Goal: Information Seeking & Learning: Learn about a topic

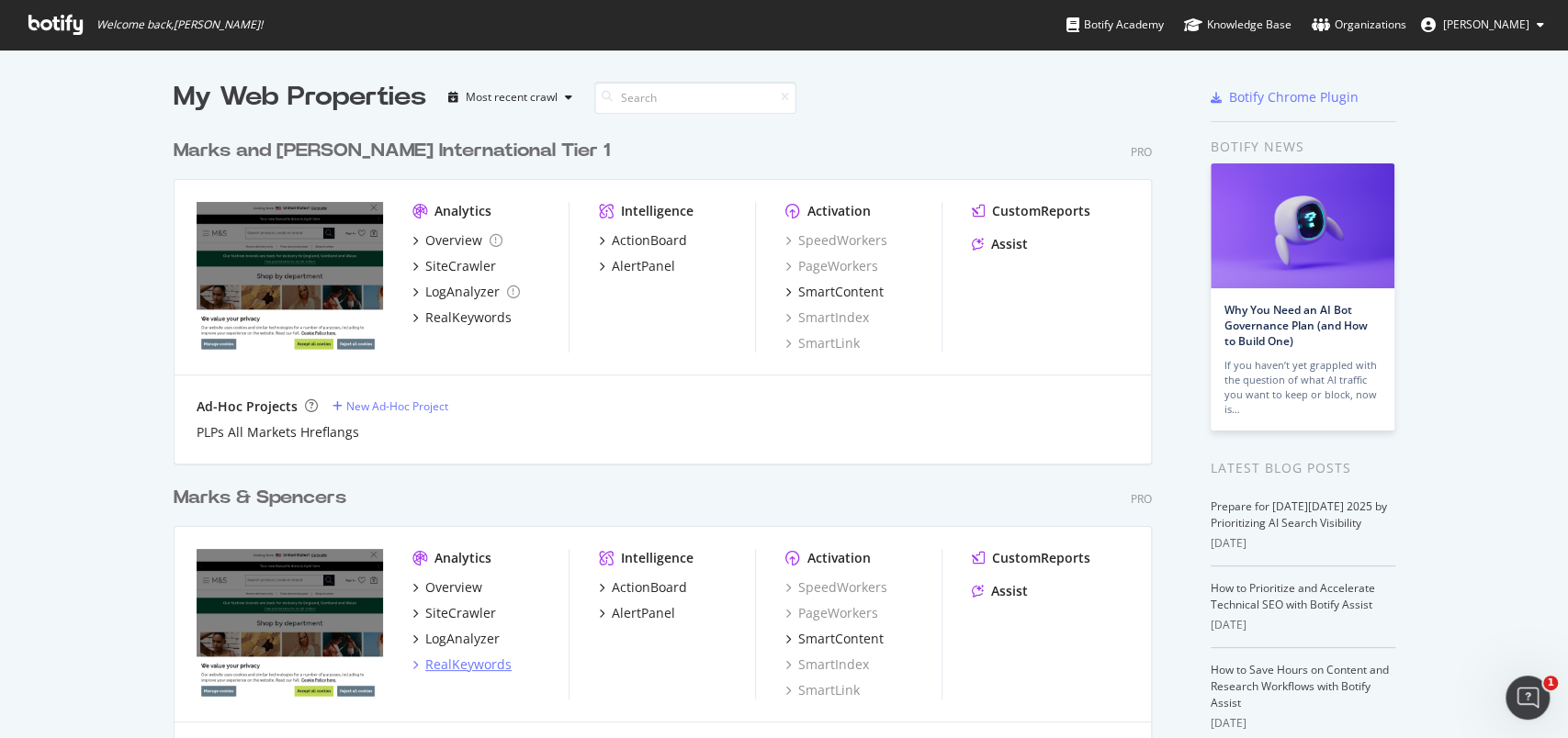
click at [489, 664] on div "RealKeywords" at bounding box center [469, 665] width 87 height 18
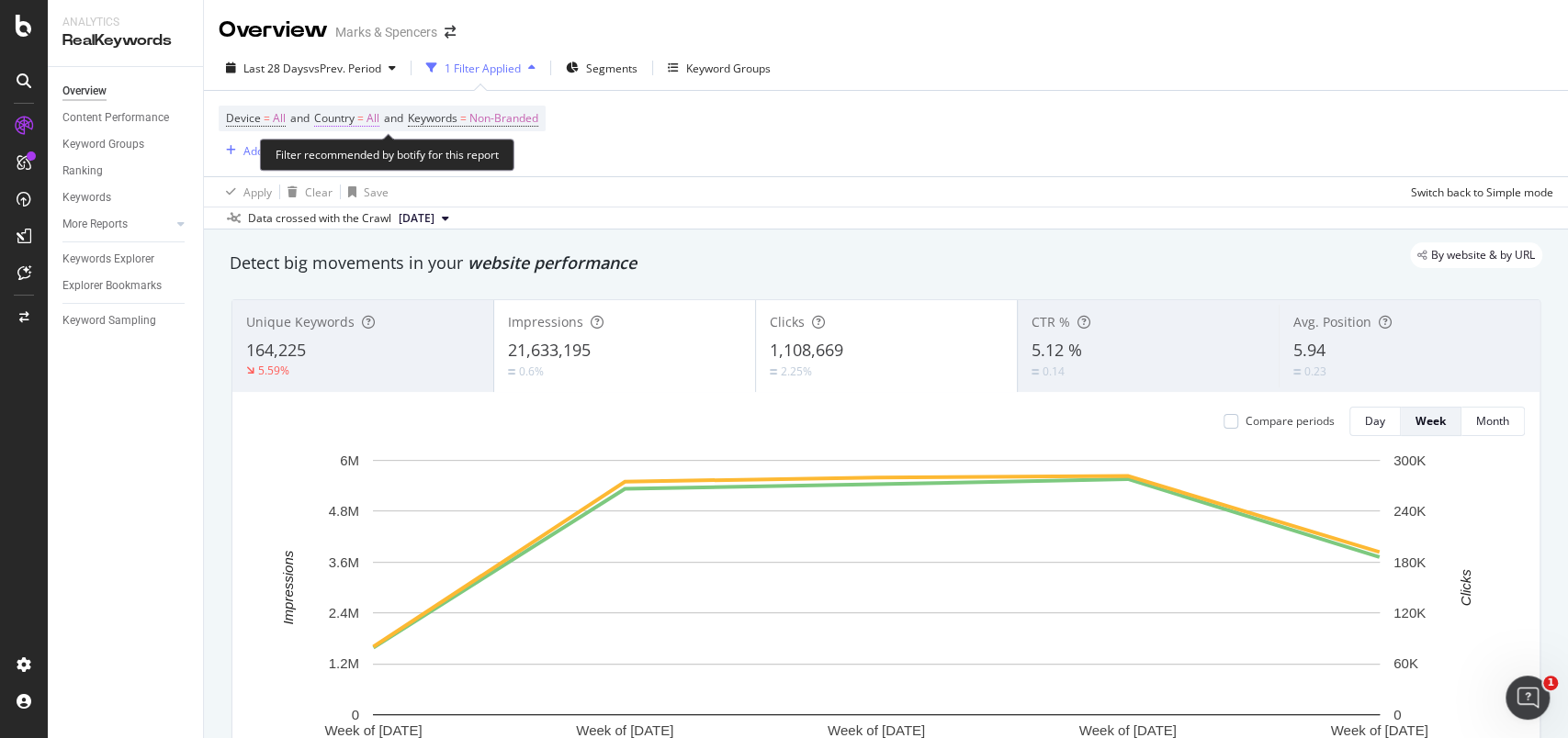
click at [377, 120] on span "All" at bounding box center [373, 119] width 13 height 26
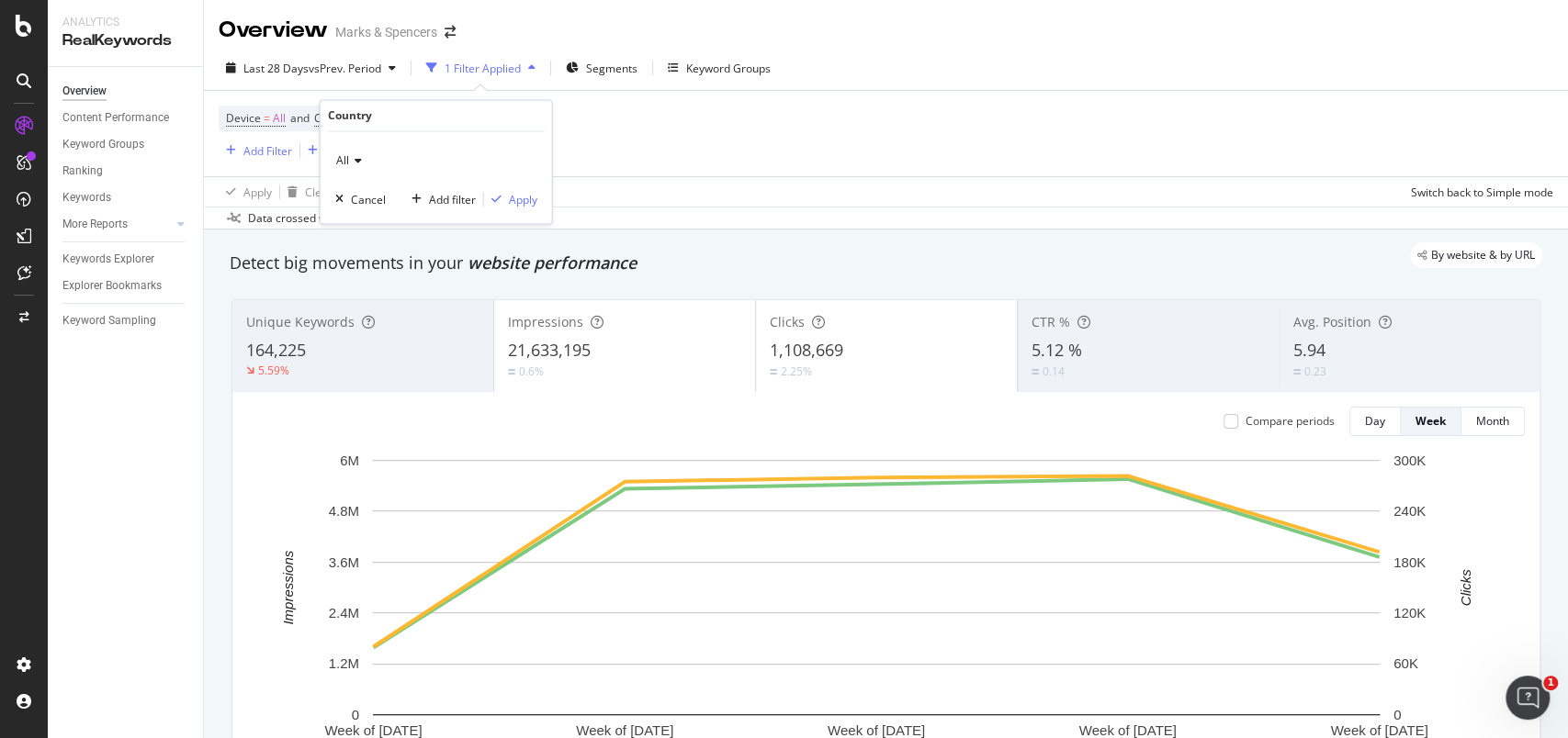
click at [354, 157] on icon at bounding box center [355, 162] width 13 height 11
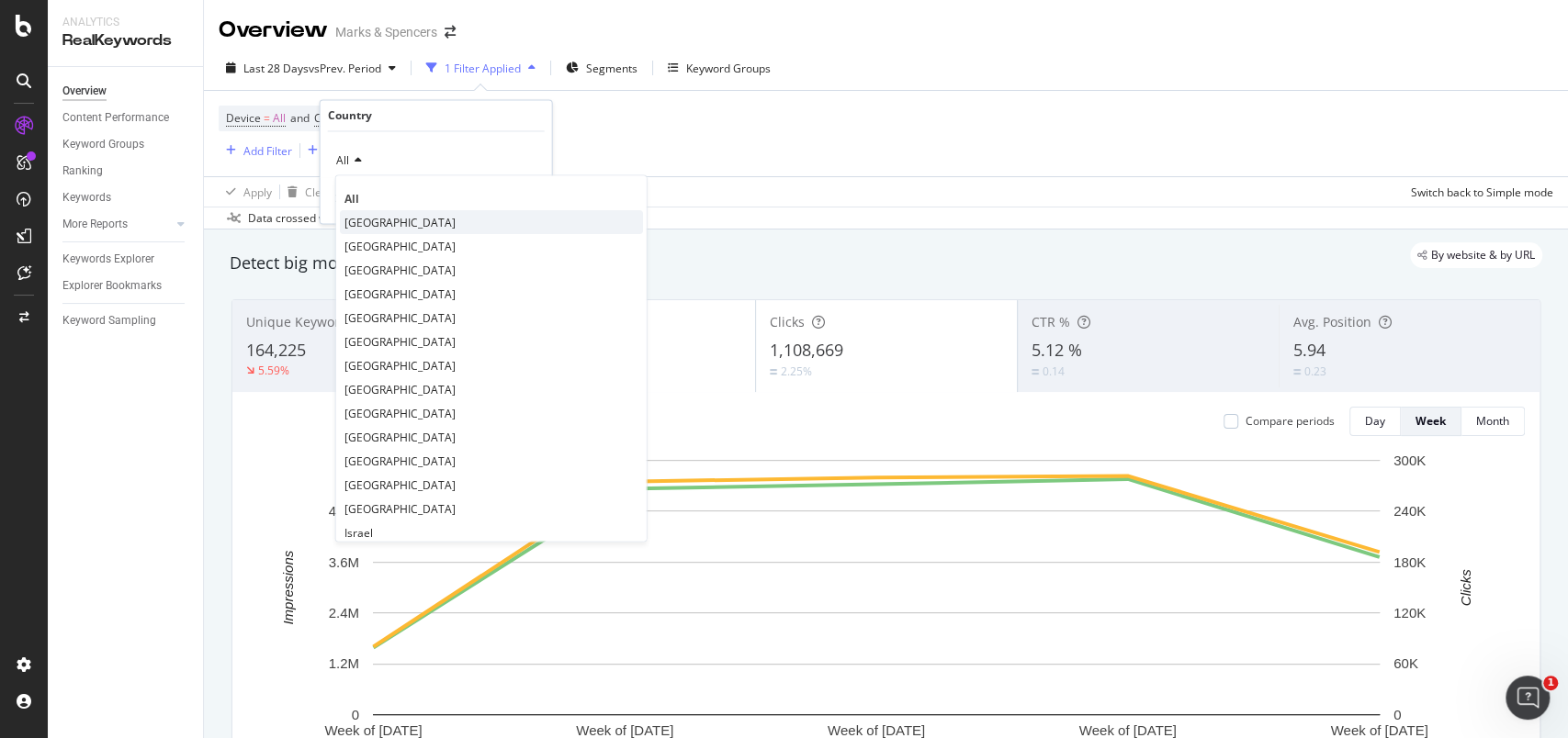
click at [371, 228] on span "[GEOGRAPHIC_DATA]" at bounding box center [400, 223] width 111 height 16
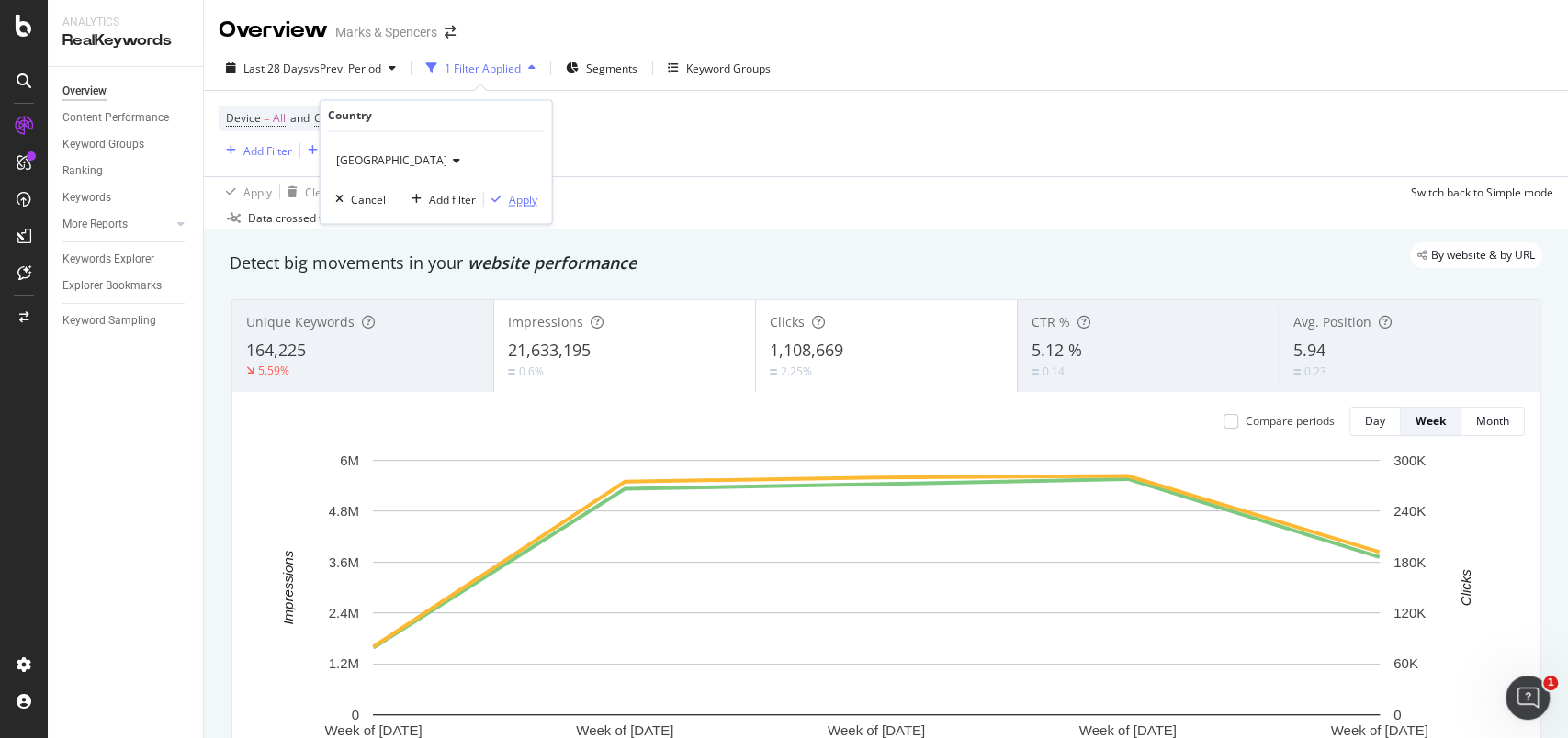
click at [519, 202] on div "Apply" at bounding box center [523, 200] width 29 height 16
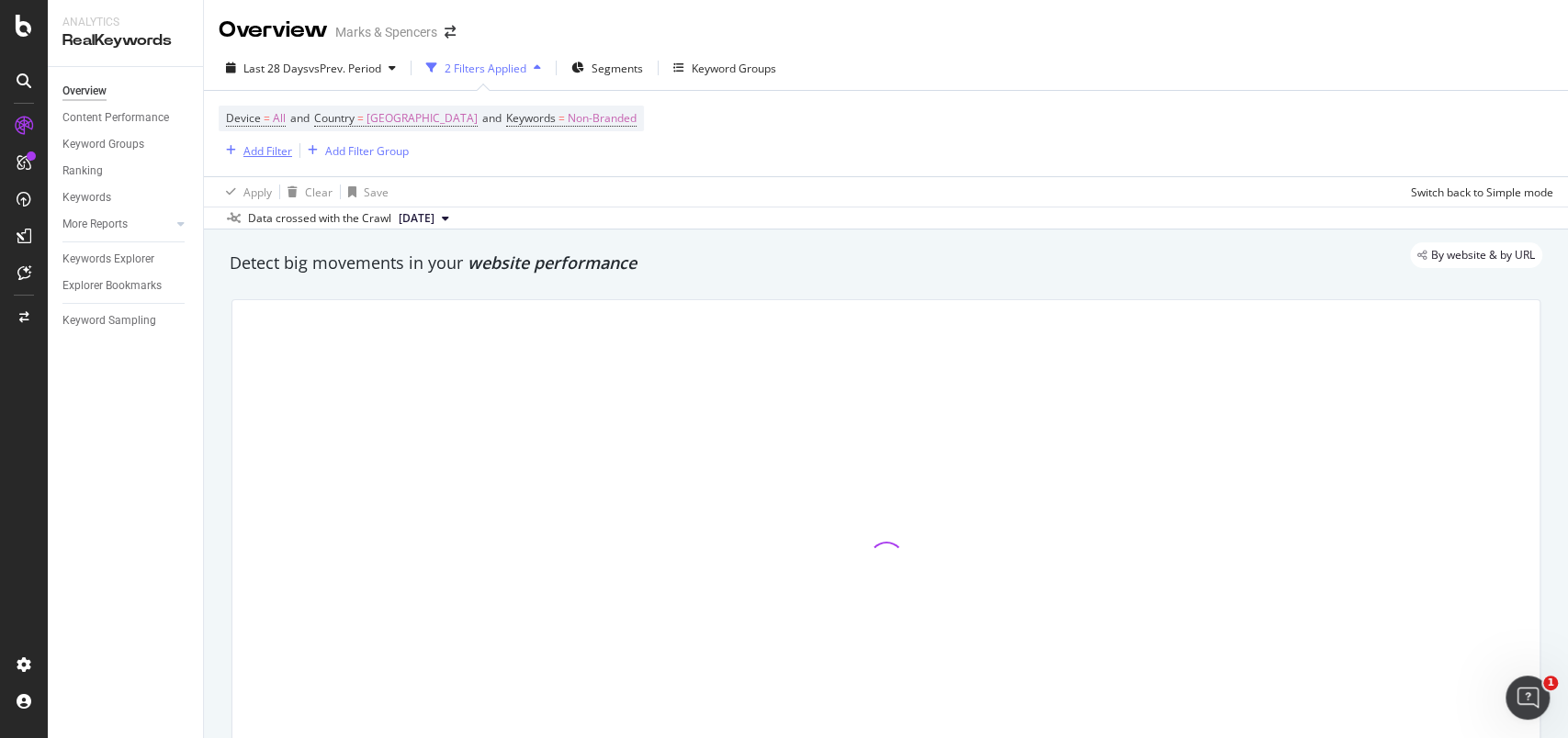
click at [268, 151] on div "Add Filter" at bounding box center [267, 151] width 49 height 16
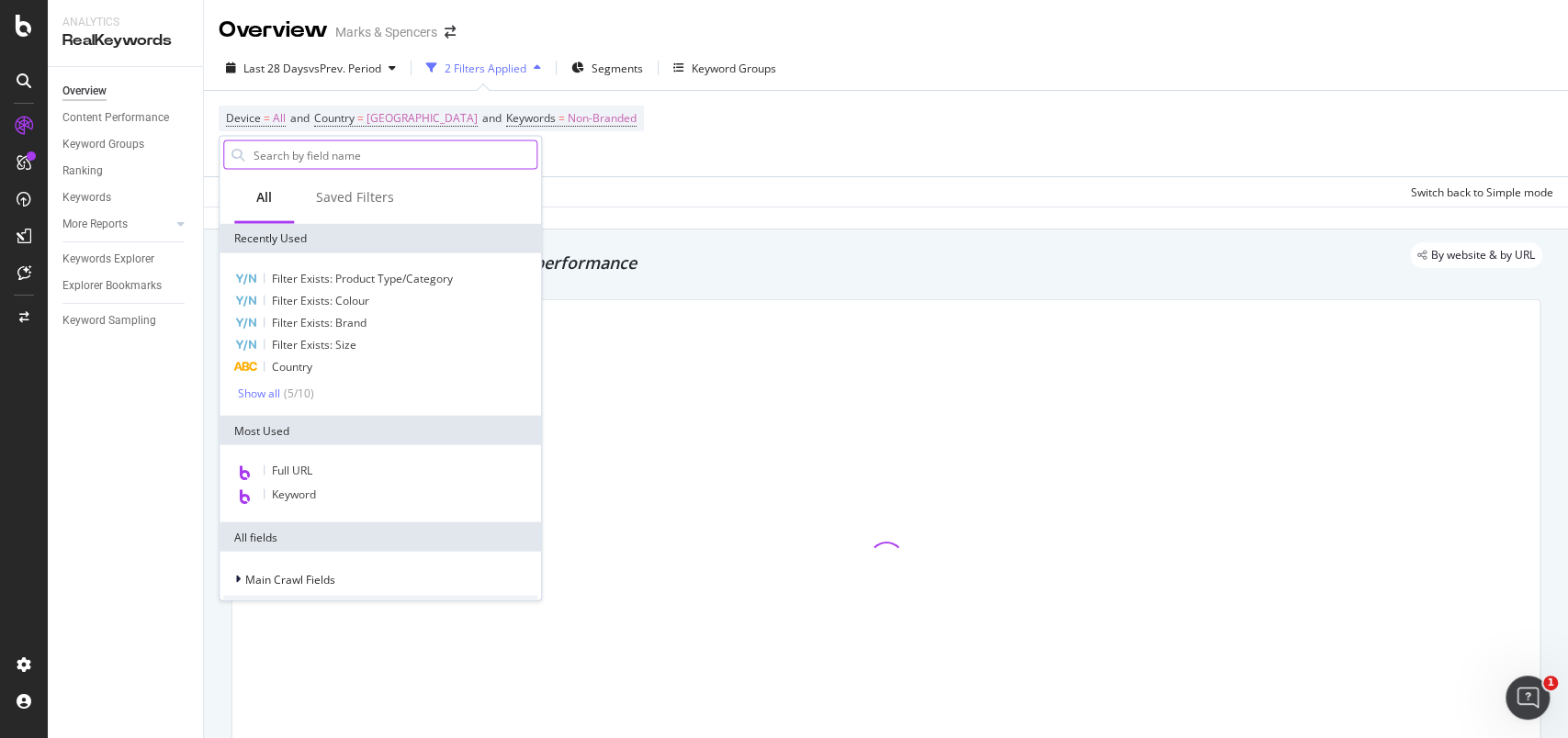
click at [390, 158] on input "text" at bounding box center [393, 156] width 285 height 28
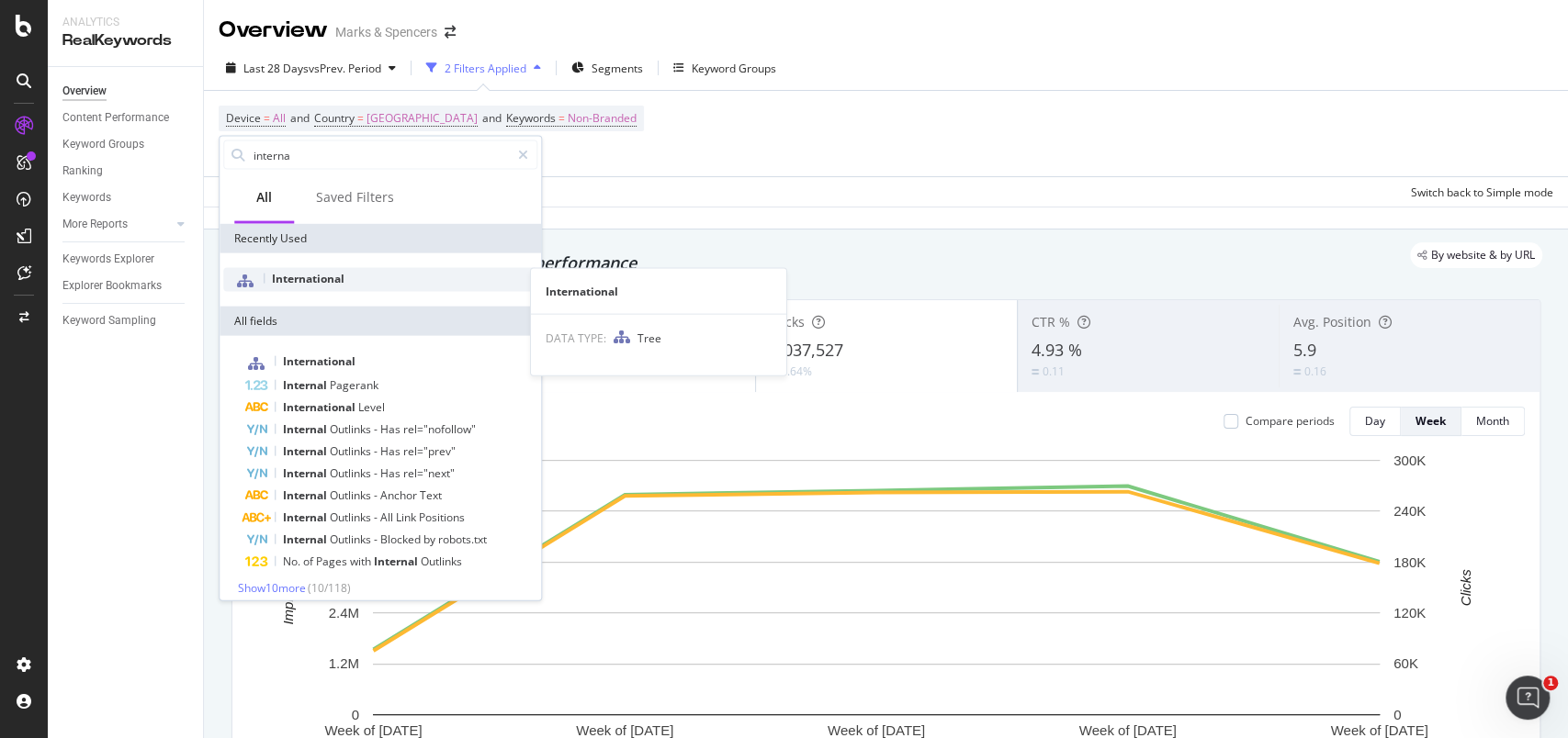
type input "interna"
click at [320, 277] on span "International" at bounding box center [308, 278] width 73 height 16
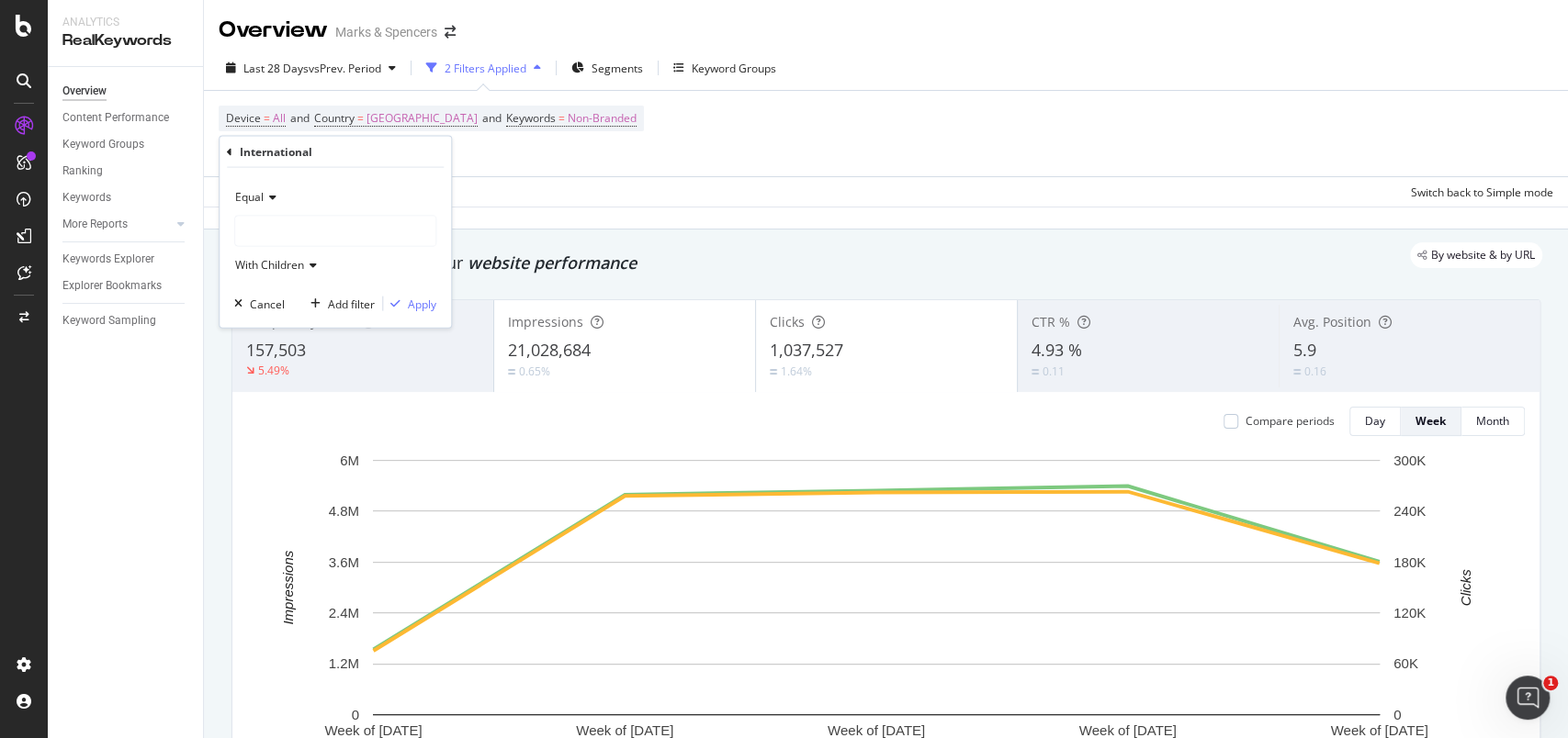
click at [341, 238] on div at bounding box center [335, 232] width 201 height 29
click at [323, 234] on div at bounding box center [335, 232] width 201 height 29
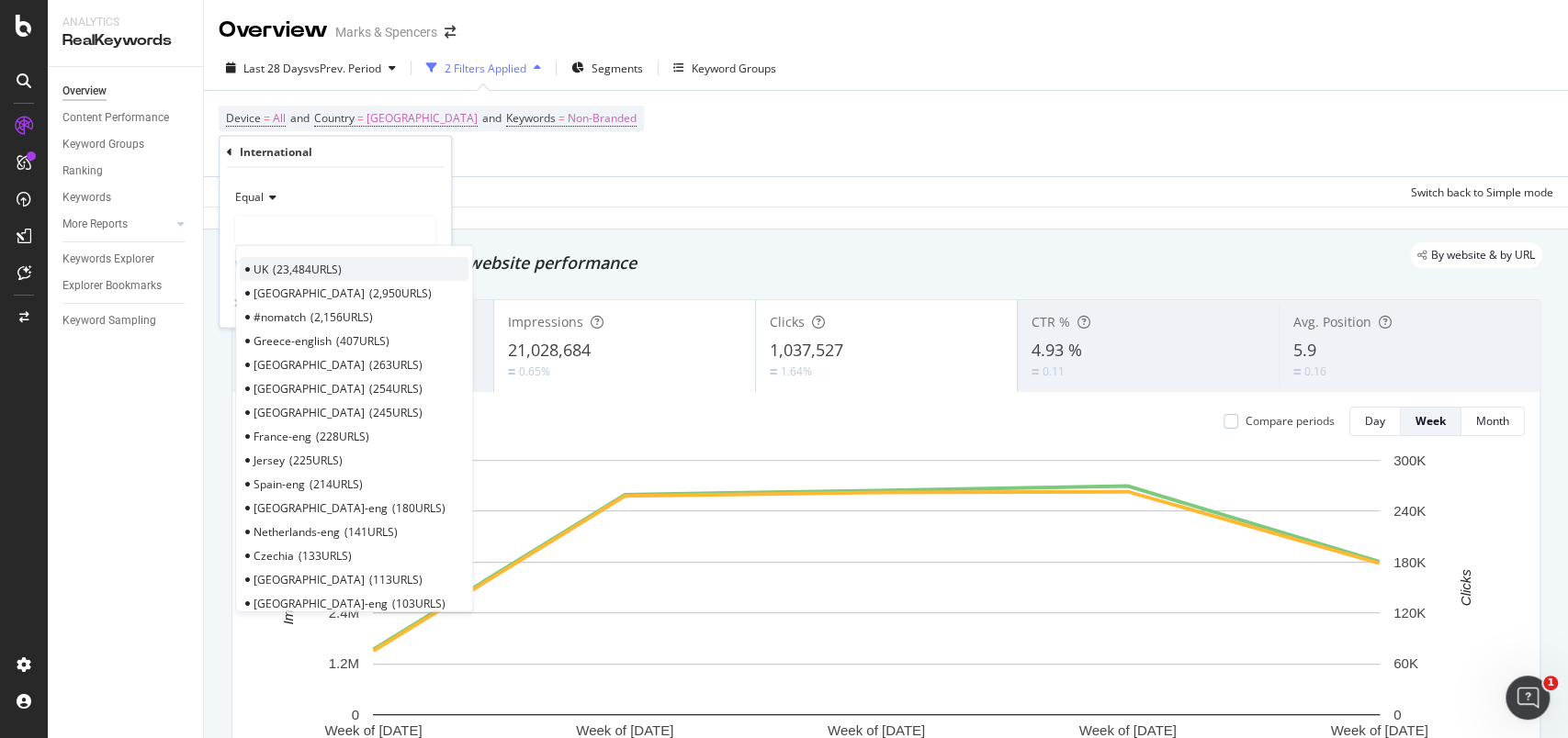
click at [319, 265] on span "23,484 URLS" at bounding box center [307, 268] width 69 height 16
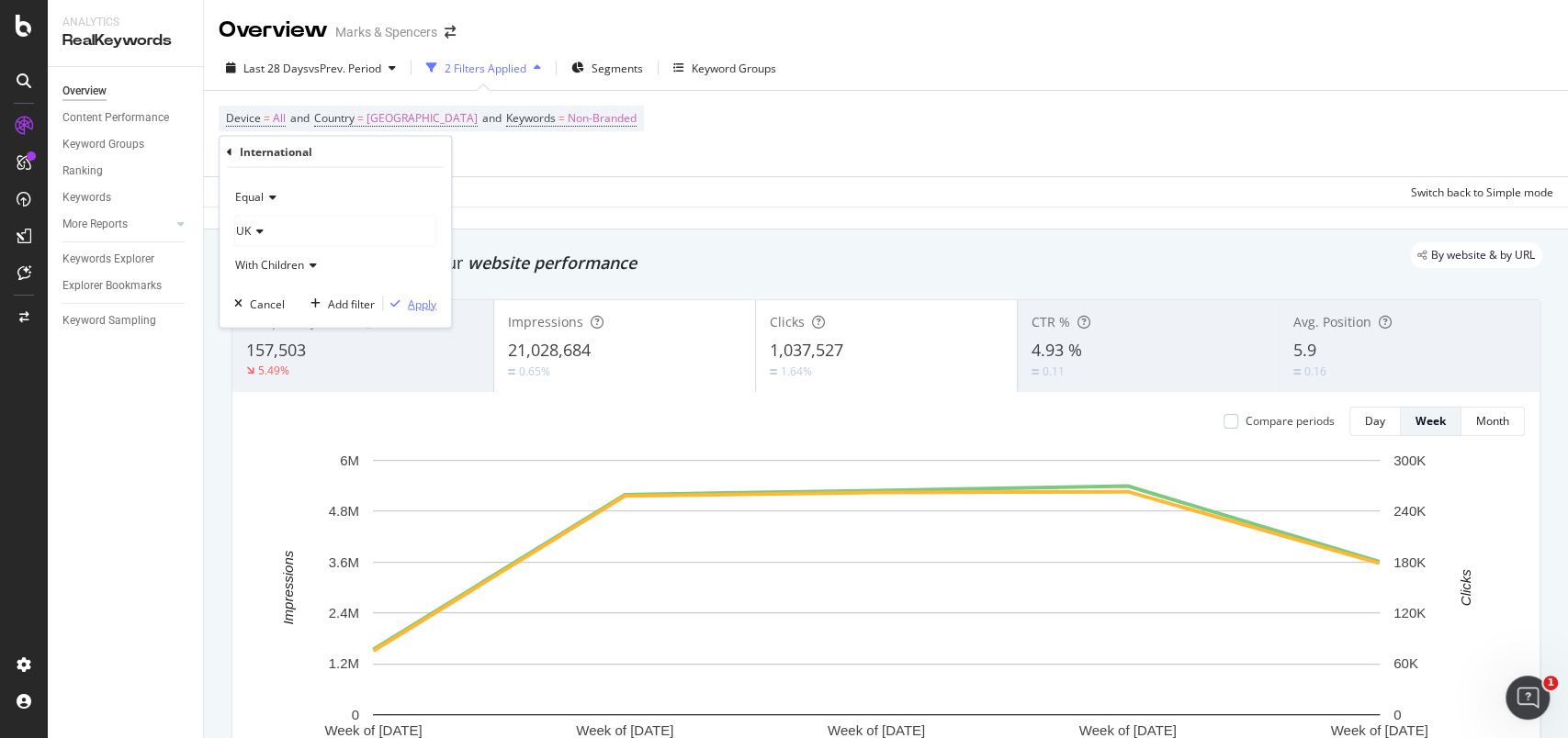
click at [431, 307] on div "Apply" at bounding box center [422, 303] width 29 height 16
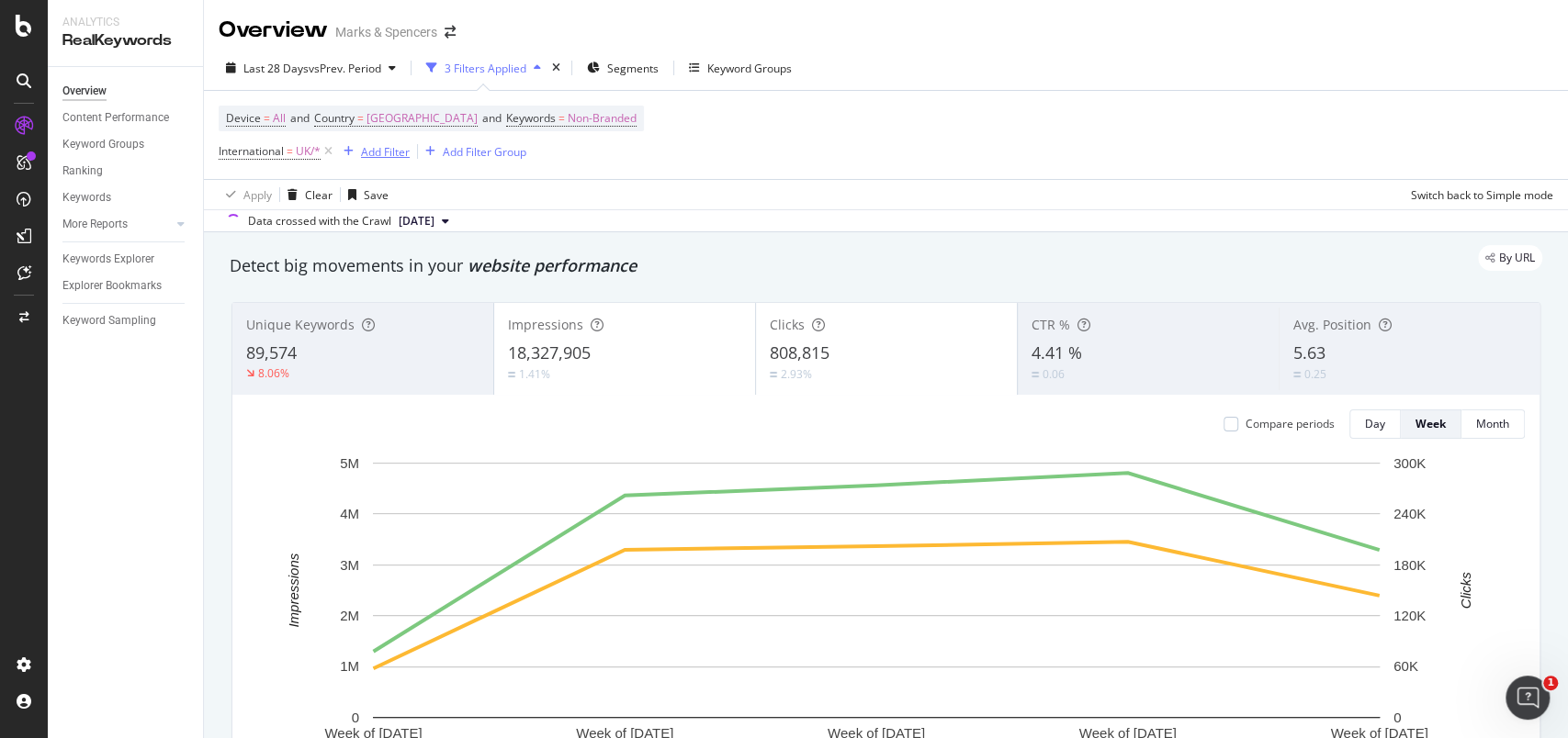
click at [387, 154] on div "Add Filter" at bounding box center [385, 152] width 49 height 16
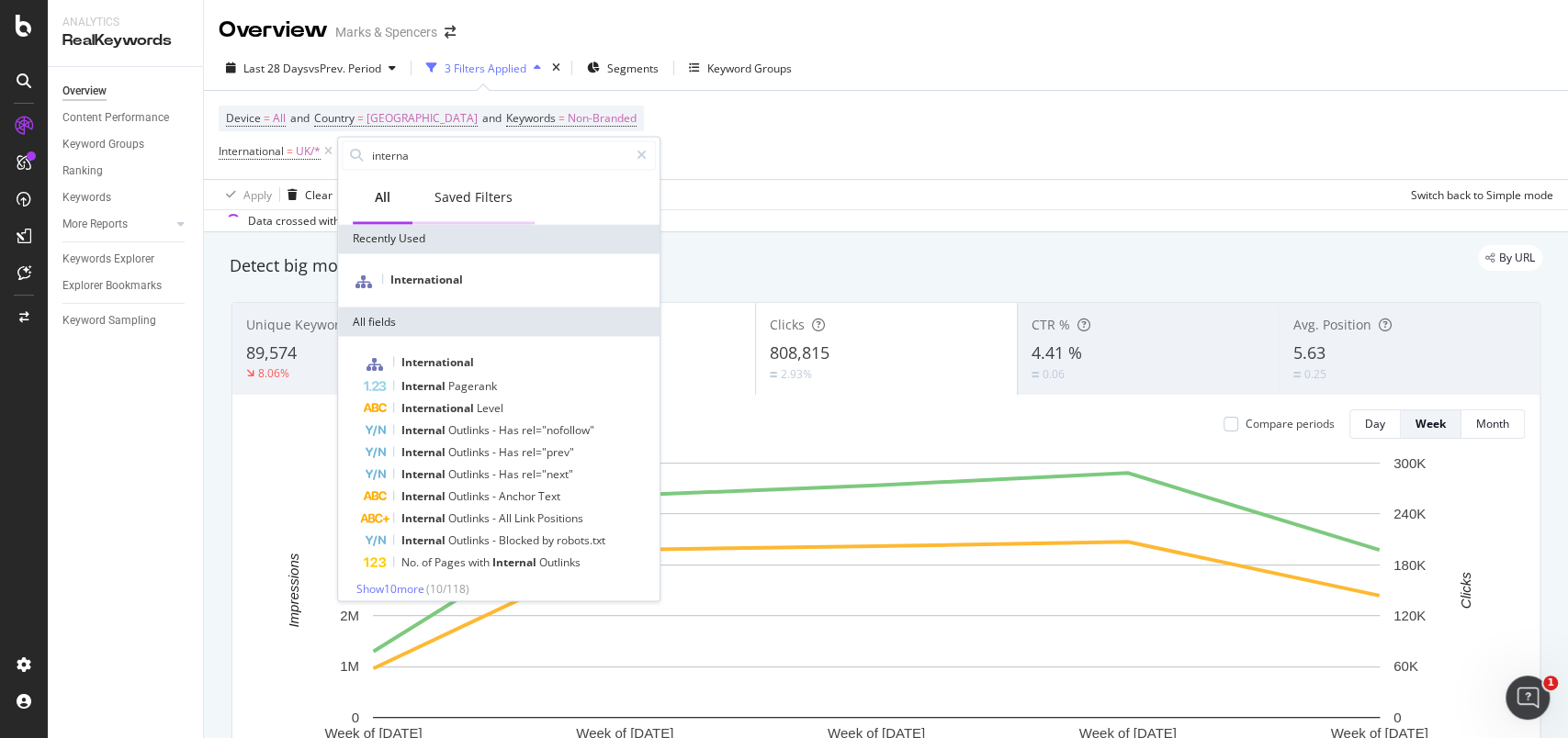
click at [481, 190] on div "Saved Filters" at bounding box center [473, 198] width 78 height 18
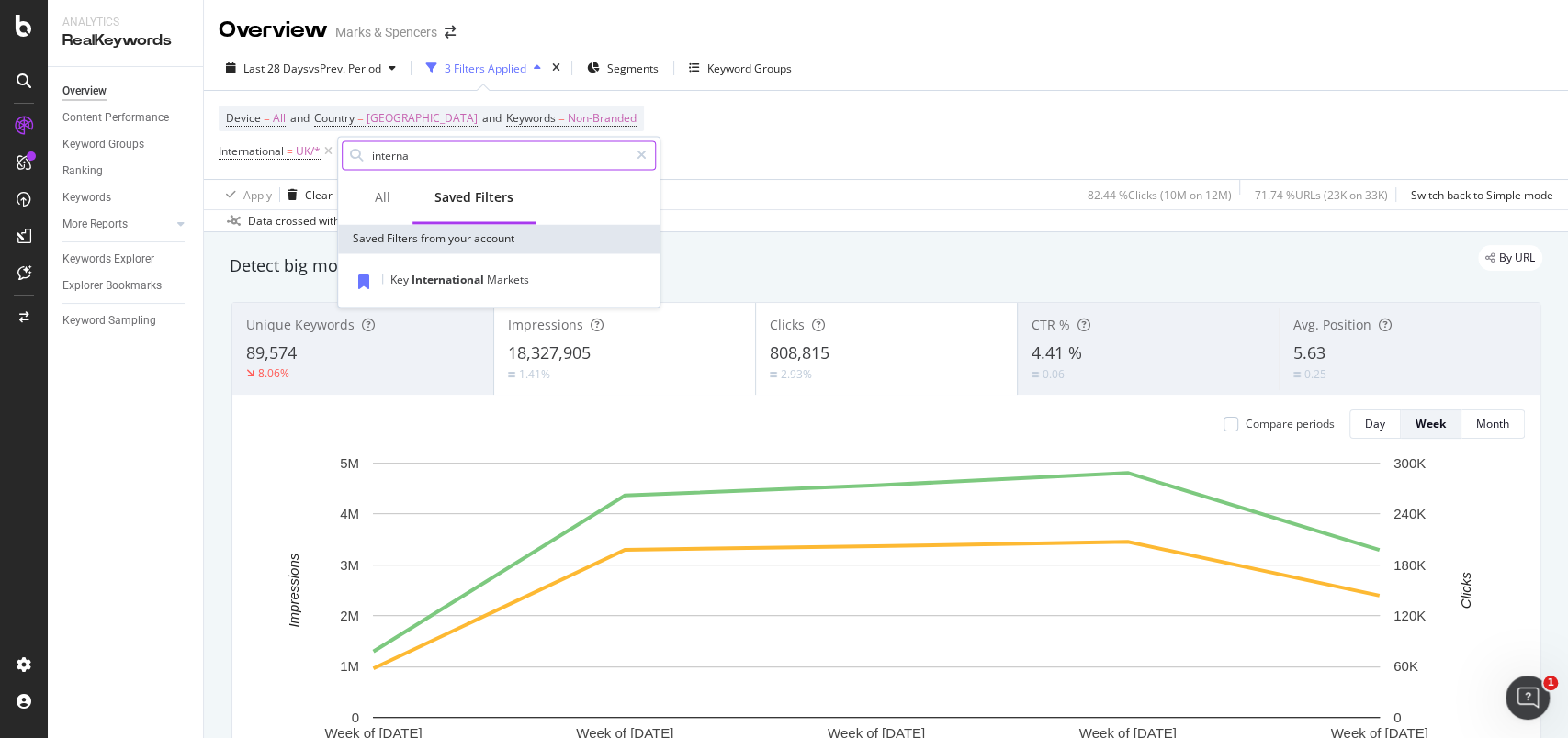
click at [520, 156] on input "interna" at bounding box center [499, 156] width 258 height 28
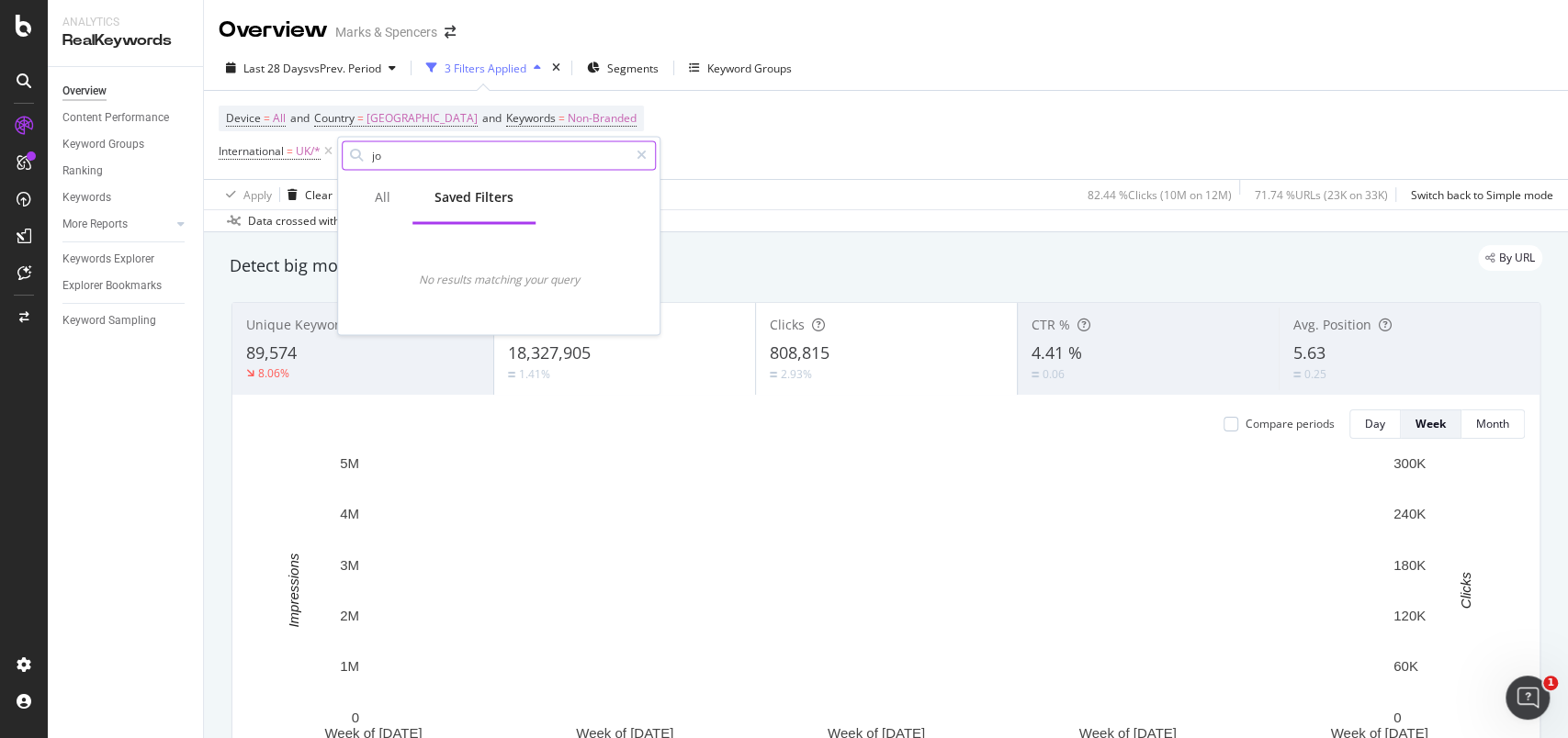
type input "j"
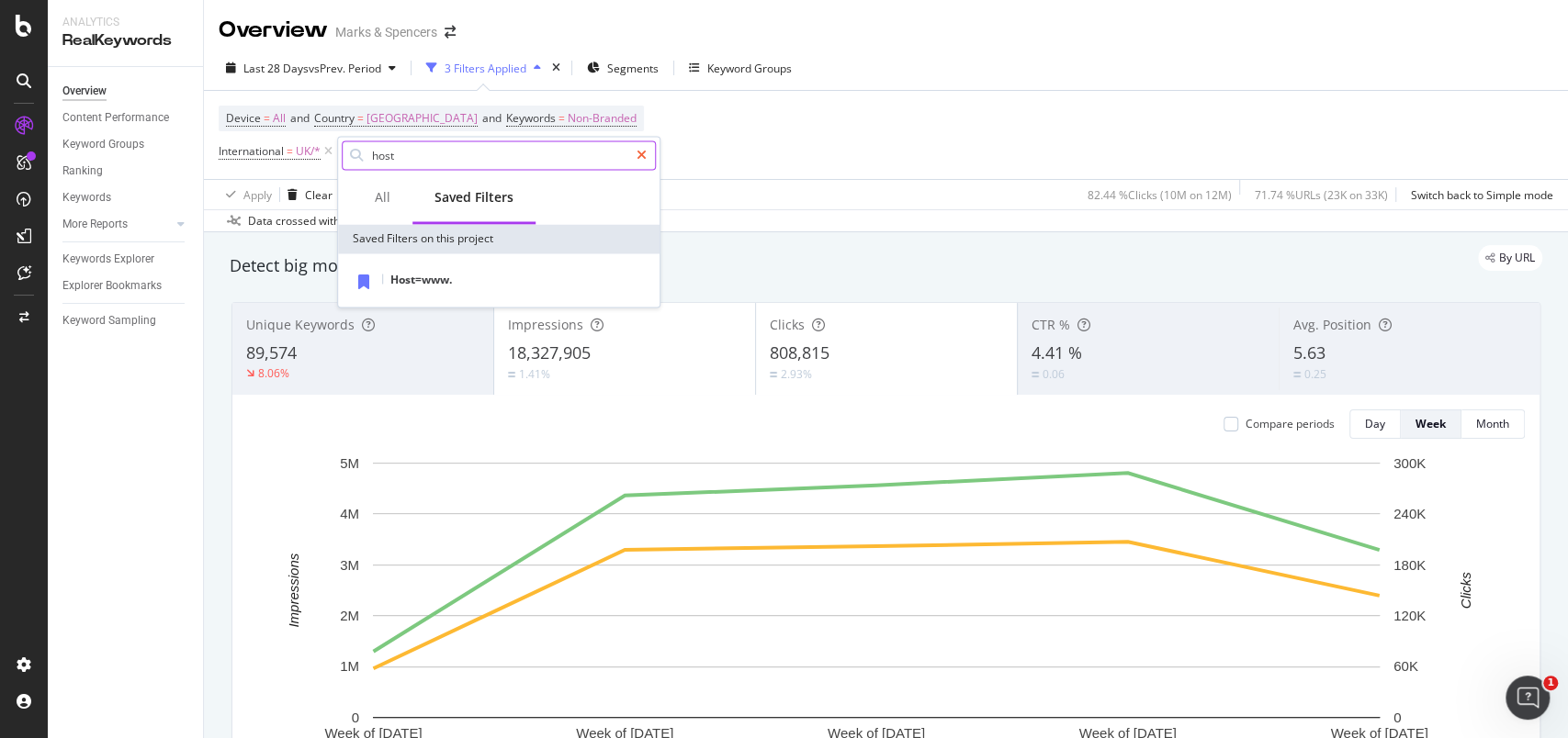
type input "host"
click at [640, 150] on icon at bounding box center [642, 156] width 10 height 13
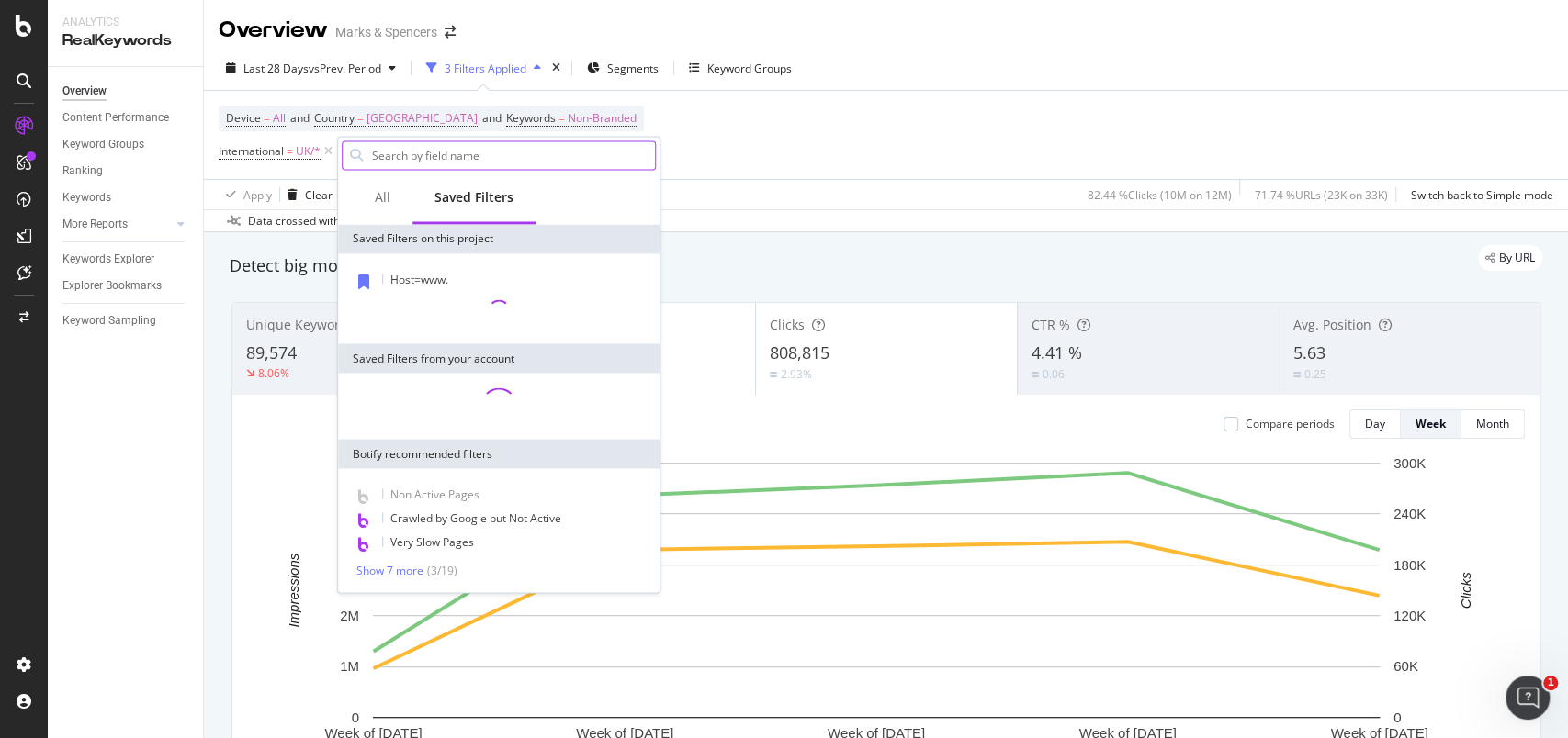
click at [700, 151] on div "Device = All and Country = United Kingdom and Keywords = Non-Branded Internatio…" at bounding box center [887, 135] width 1335 height 88
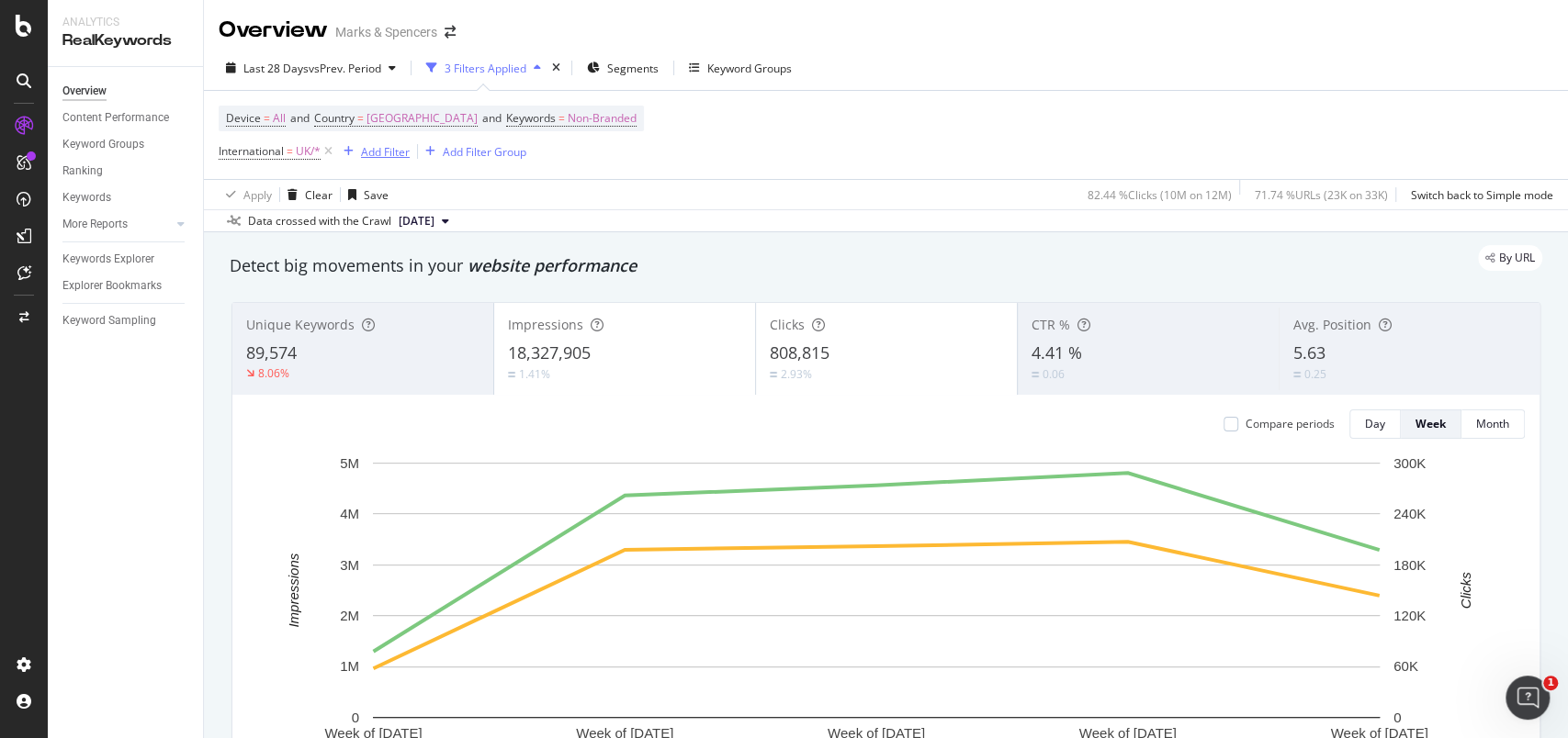
click at [381, 152] on div "Add Filter" at bounding box center [385, 152] width 49 height 16
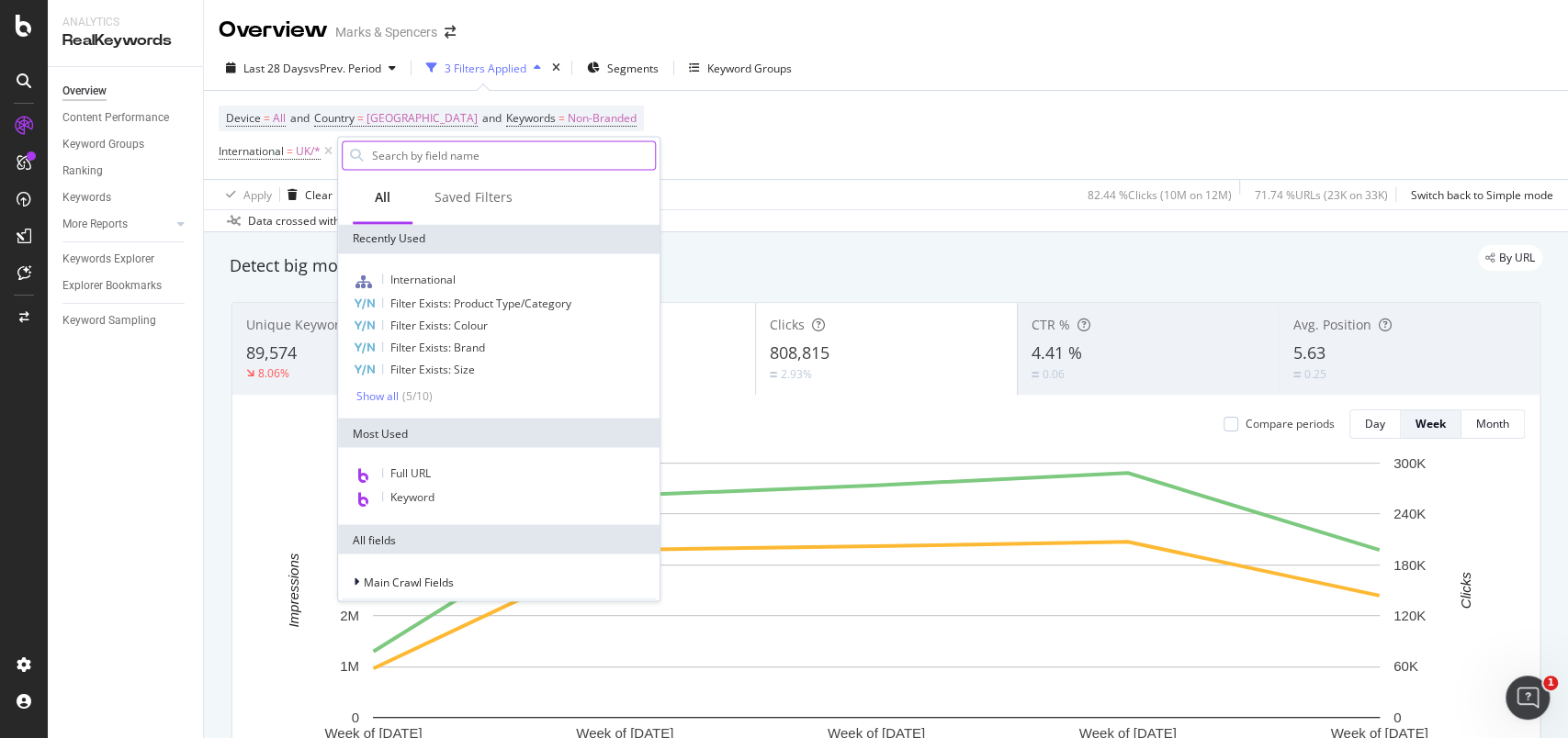
click at [419, 154] on input "text" at bounding box center [512, 156] width 285 height 28
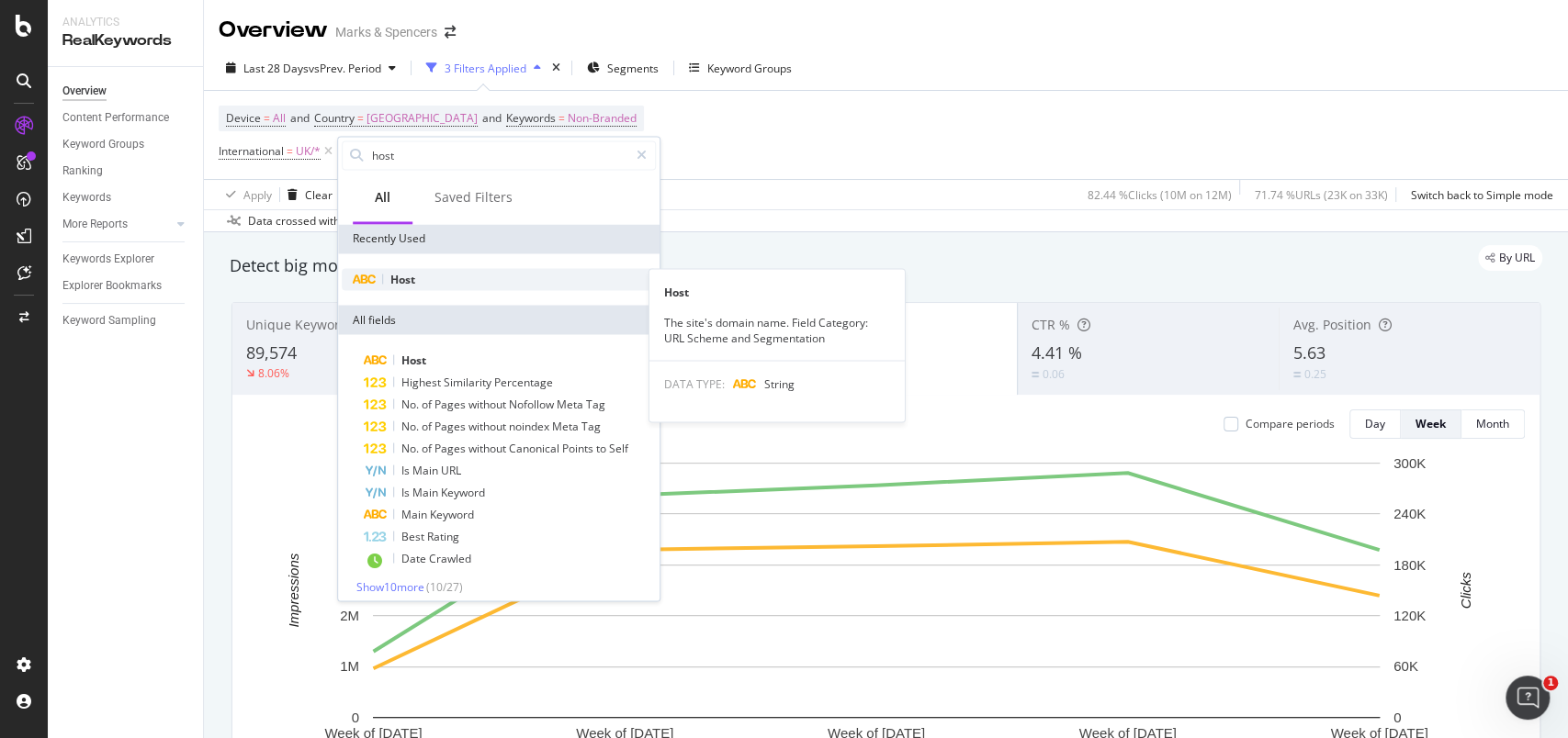
type input "host"
click at [402, 279] on span "Host" at bounding box center [402, 278] width 25 height 16
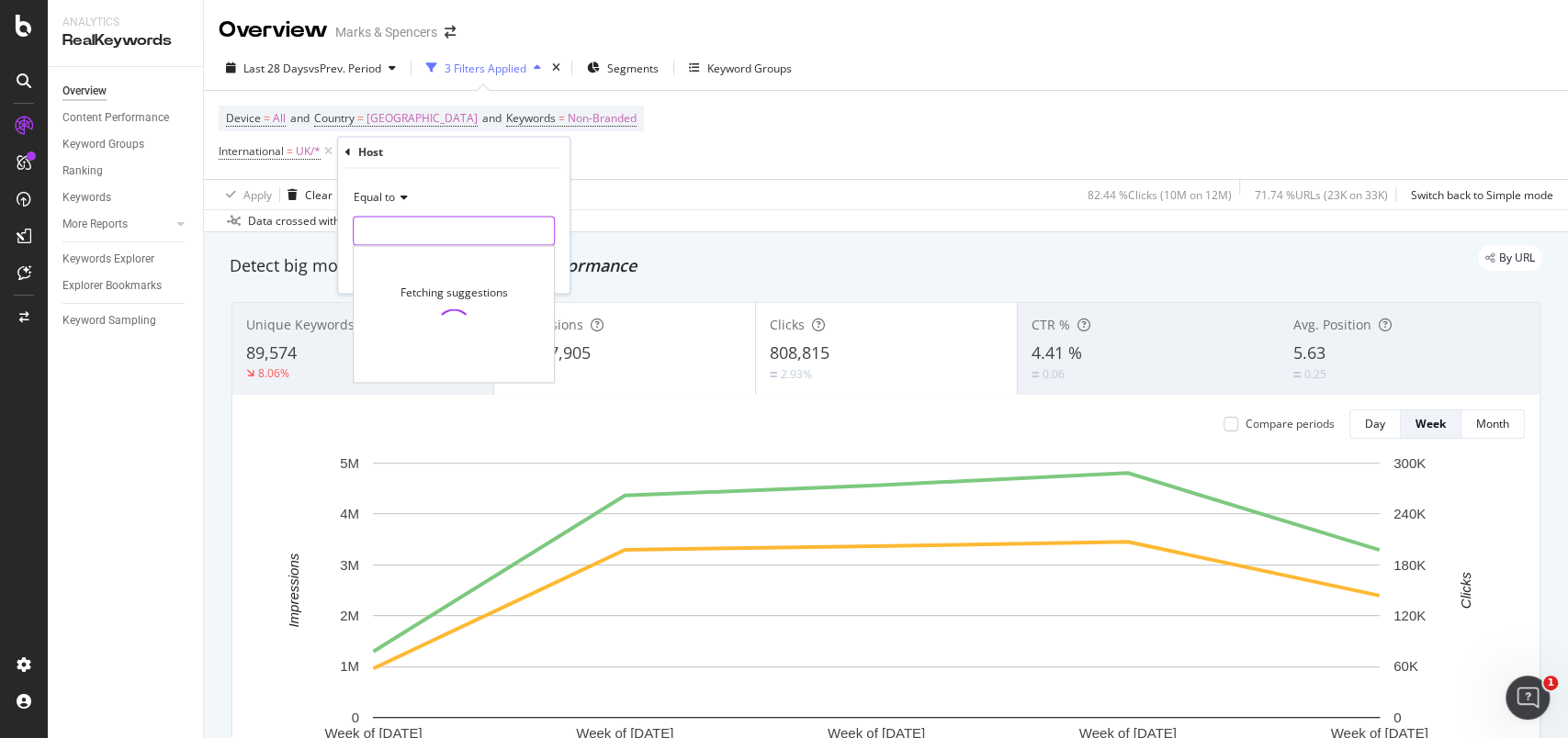
click at [455, 232] on input "text" at bounding box center [454, 232] width 201 height 29
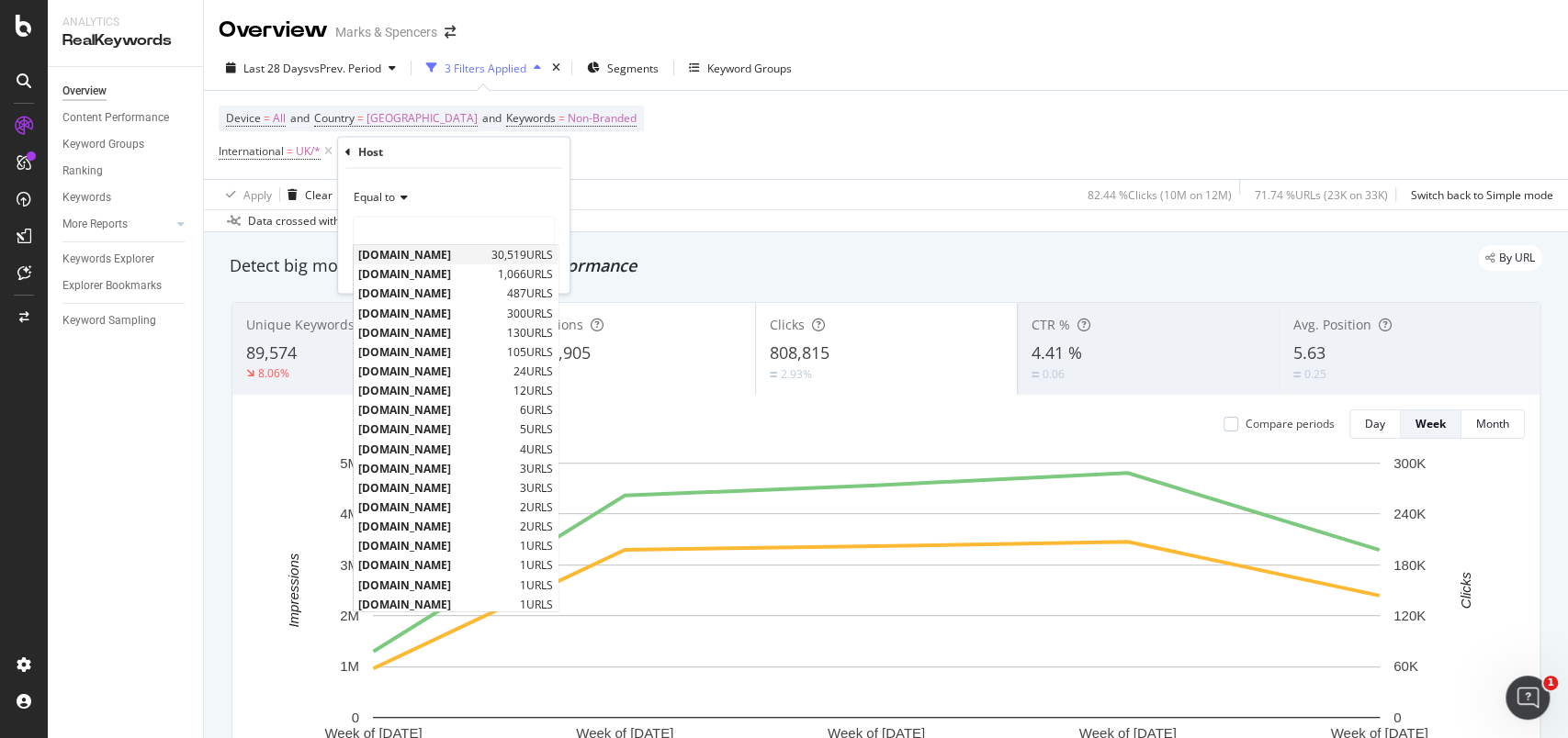
click at [456, 249] on span "[DOMAIN_NAME]" at bounding box center [423, 255] width 129 height 16
type input "[DOMAIN_NAME]"
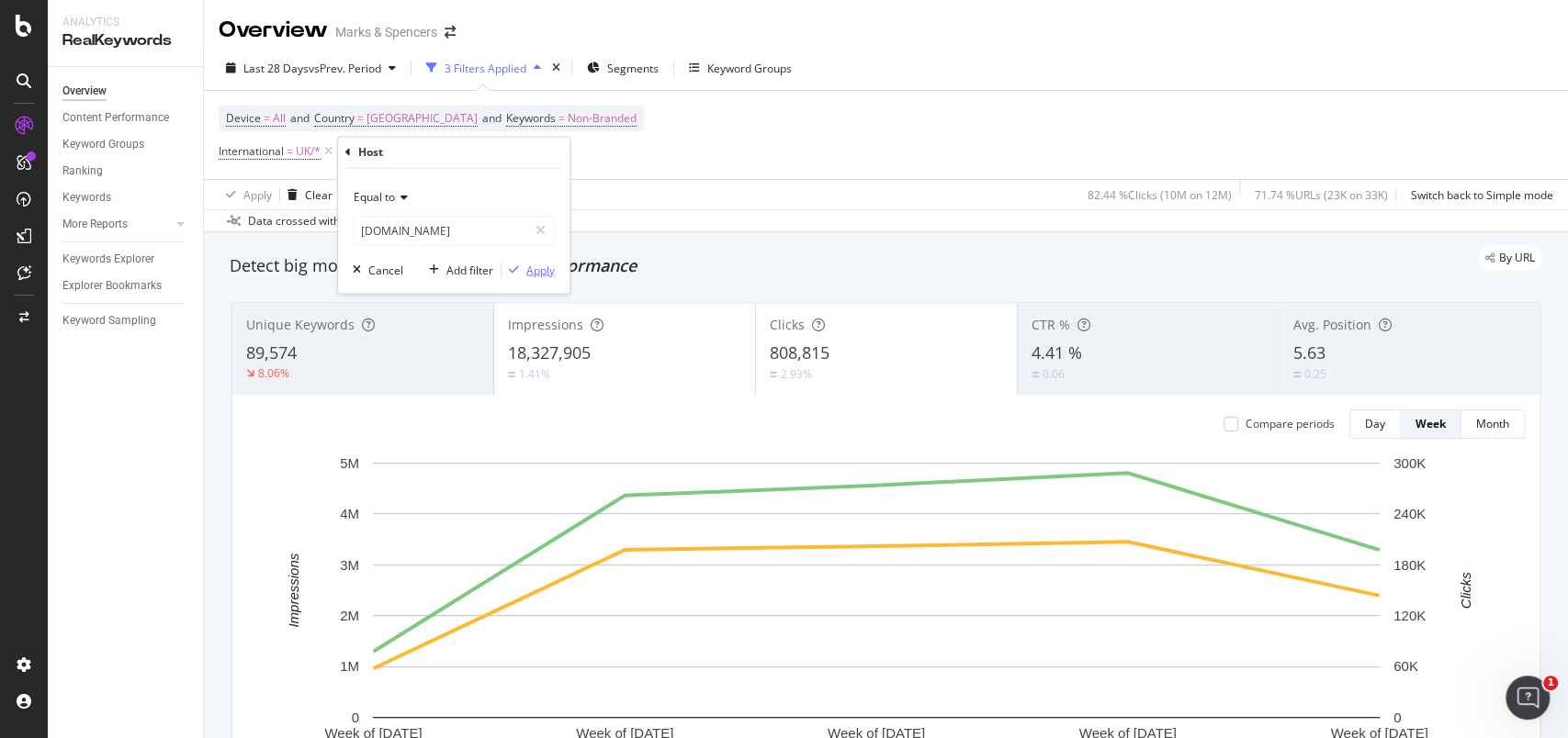
click at [540, 266] on div "Apply" at bounding box center [540, 269] width 29 height 16
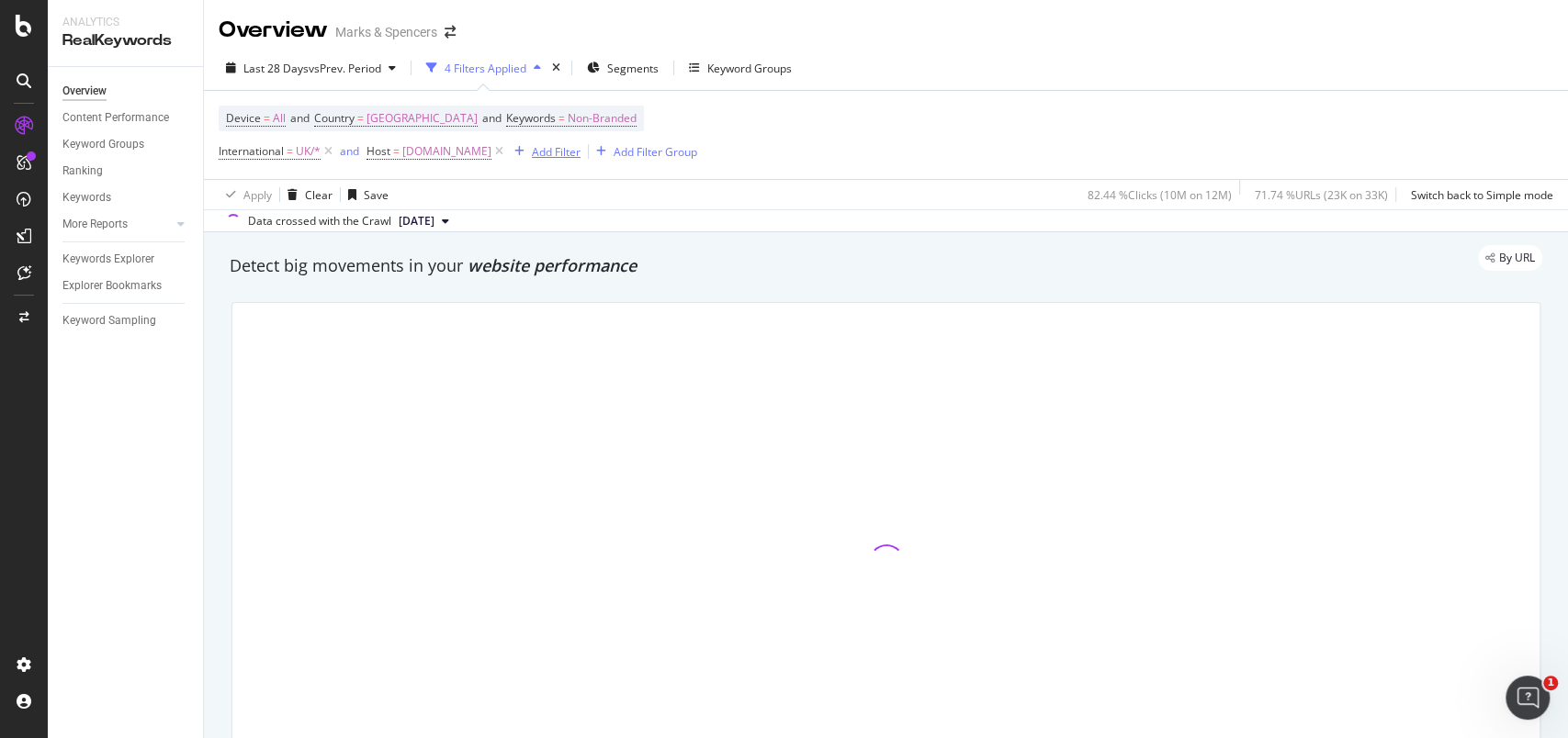
click at [581, 161] on div "Add Filter" at bounding box center [544, 152] width 74 height 20
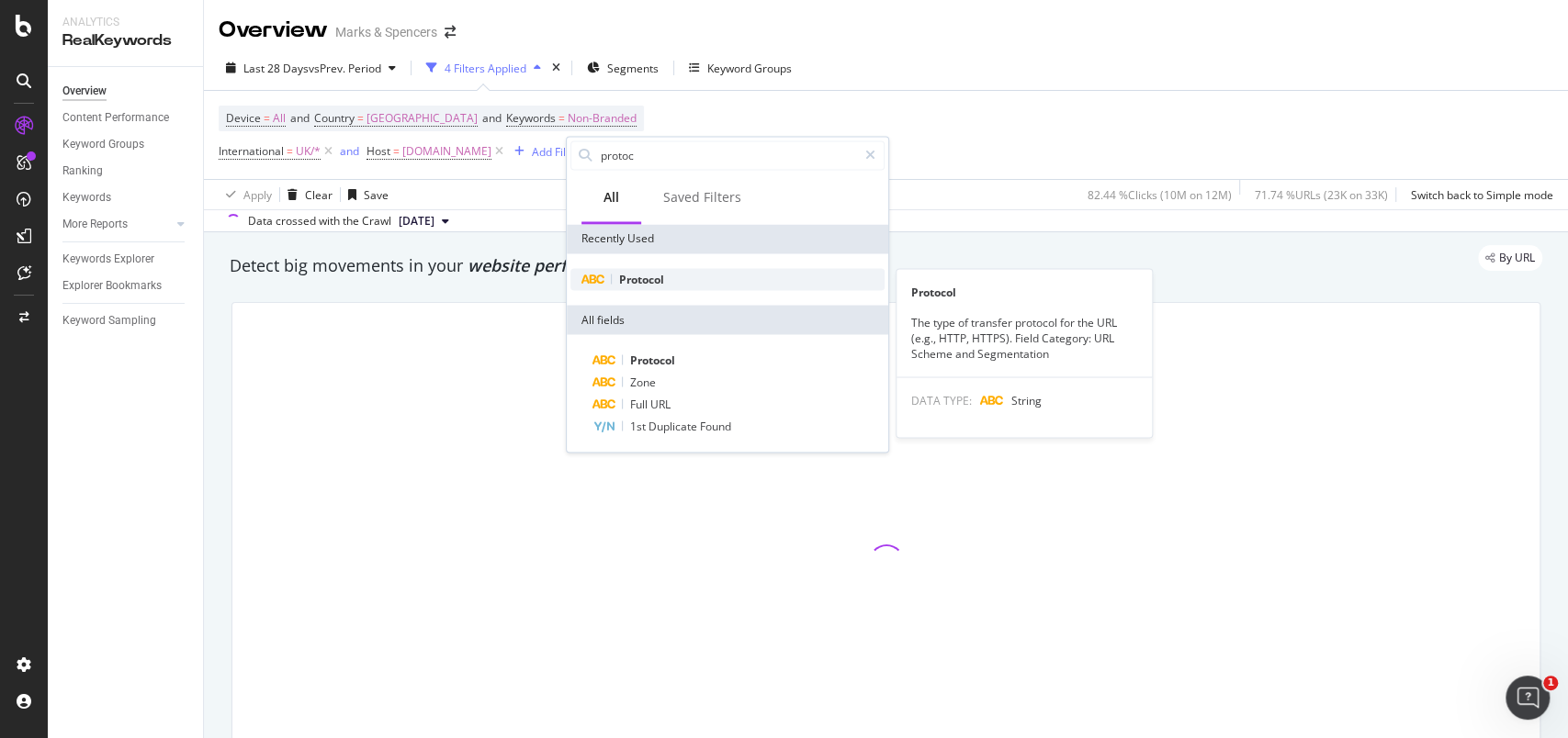
type input "protoc"
click at [649, 283] on span "Protocol" at bounding box center [642, 278] width 45 height 16
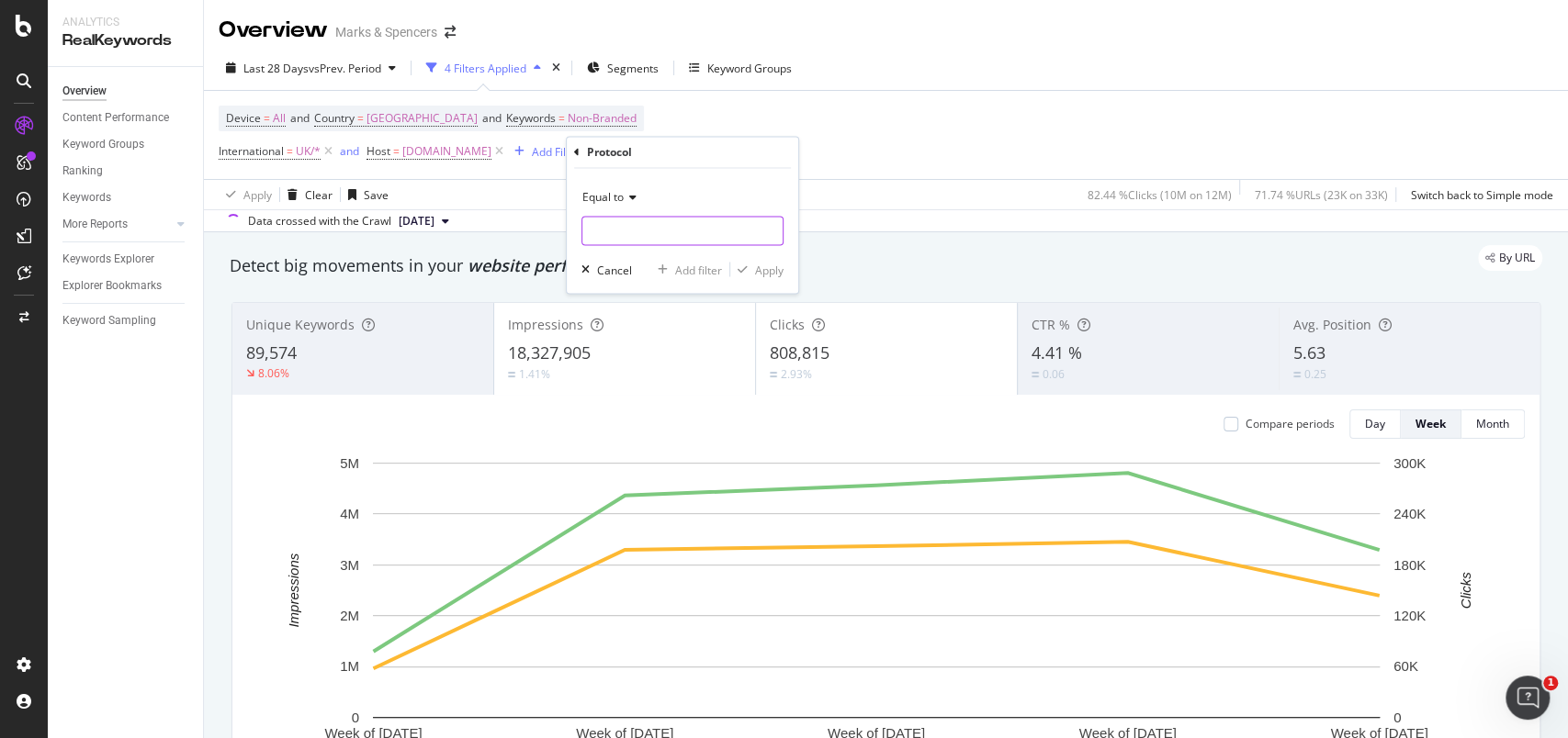
click at [663, 226] on input "text" at bounding box center [683, 232] width 201 height 29
click at [668, 233] on input "text" at bounding box center [683, 232] width 201 height 29
click at [668, 254] on span "https" at bounding box center [652, 255] width 129 height 16
type input "https"
click at [781, 268] on div "Apply" at bounding box center [769, 269] width 29 height 16
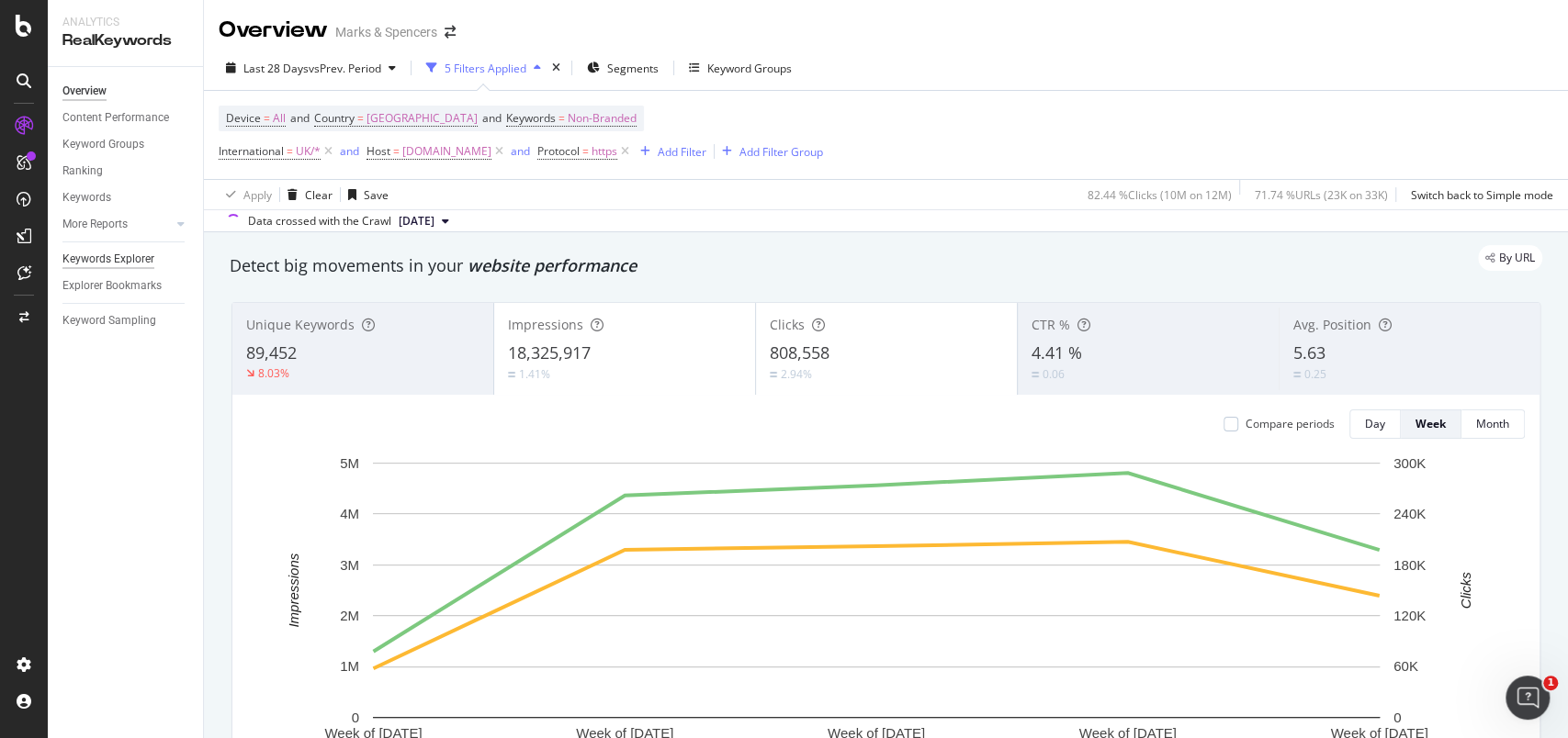
click at [117, 260] on div "Keywords Explorer" at bounding box center [109, 259] width 92 height 19
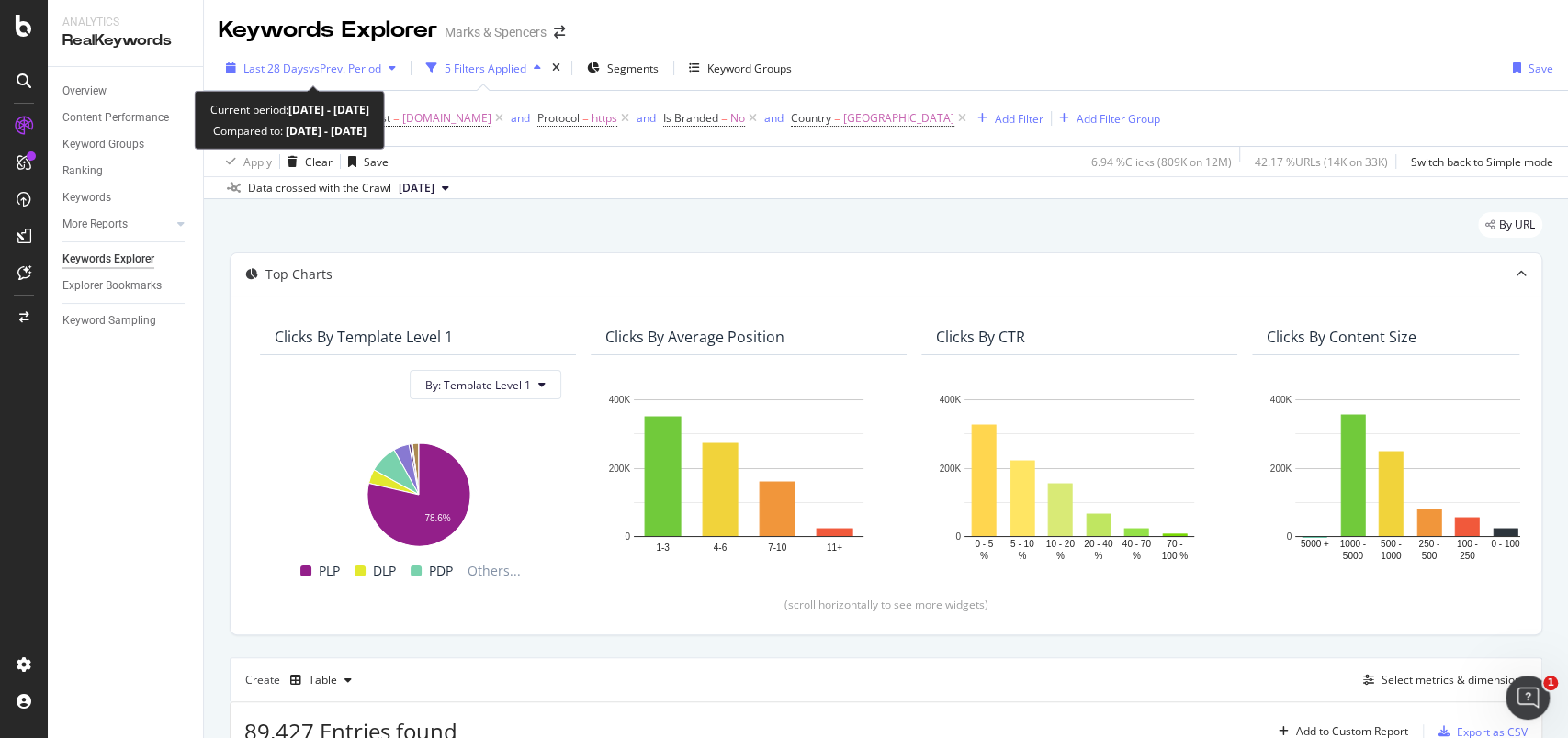
click at [236, 66] on div "button" at bounding box center [231, 68] width 25 height 11
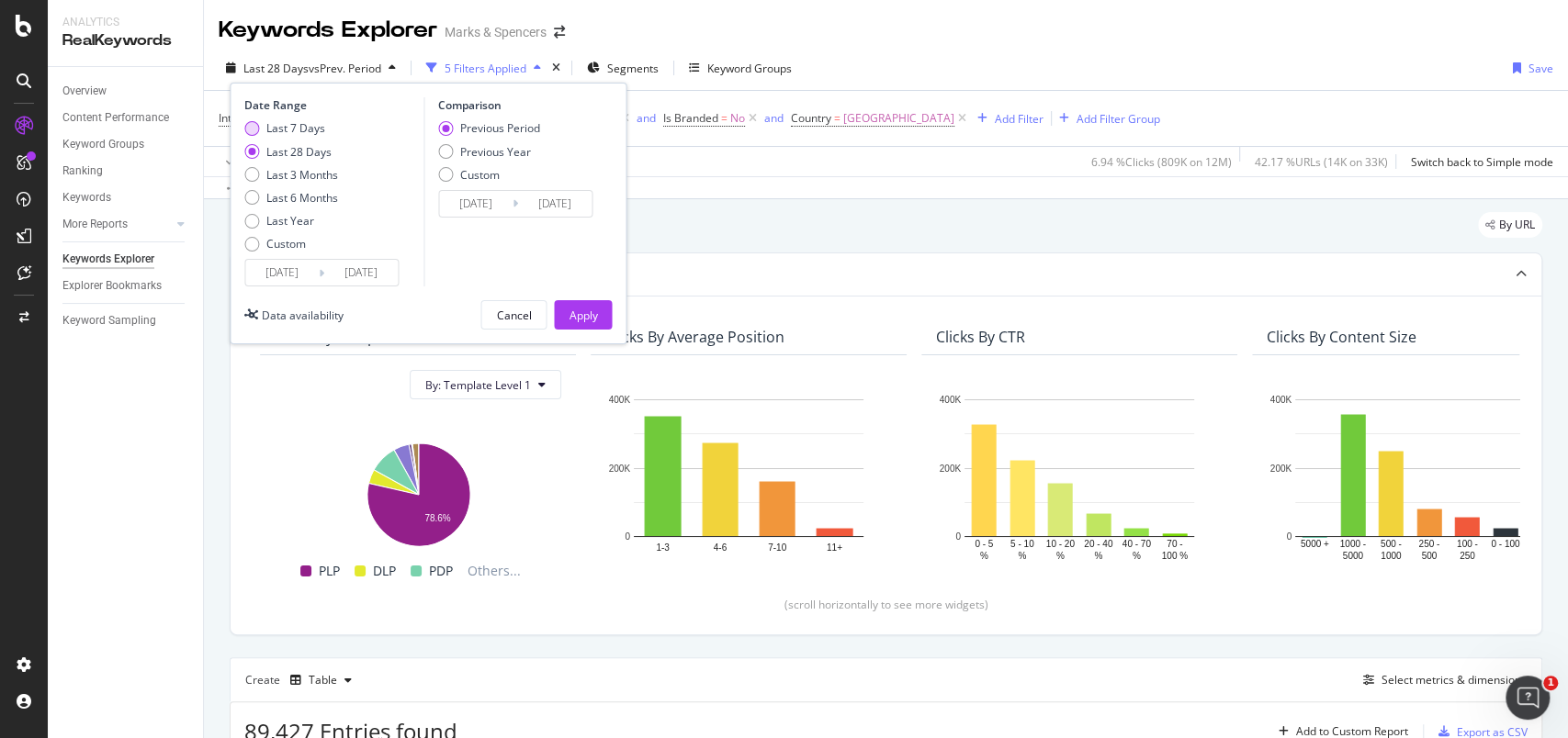
click at [287, 127] on div "Last 7 Days" at bounding box center [296, 128] width 59 height 16
type input "[DATE]"
click at [514, 150] on div "Previous Year" at bounding box center [495, 152] width 71 height 16
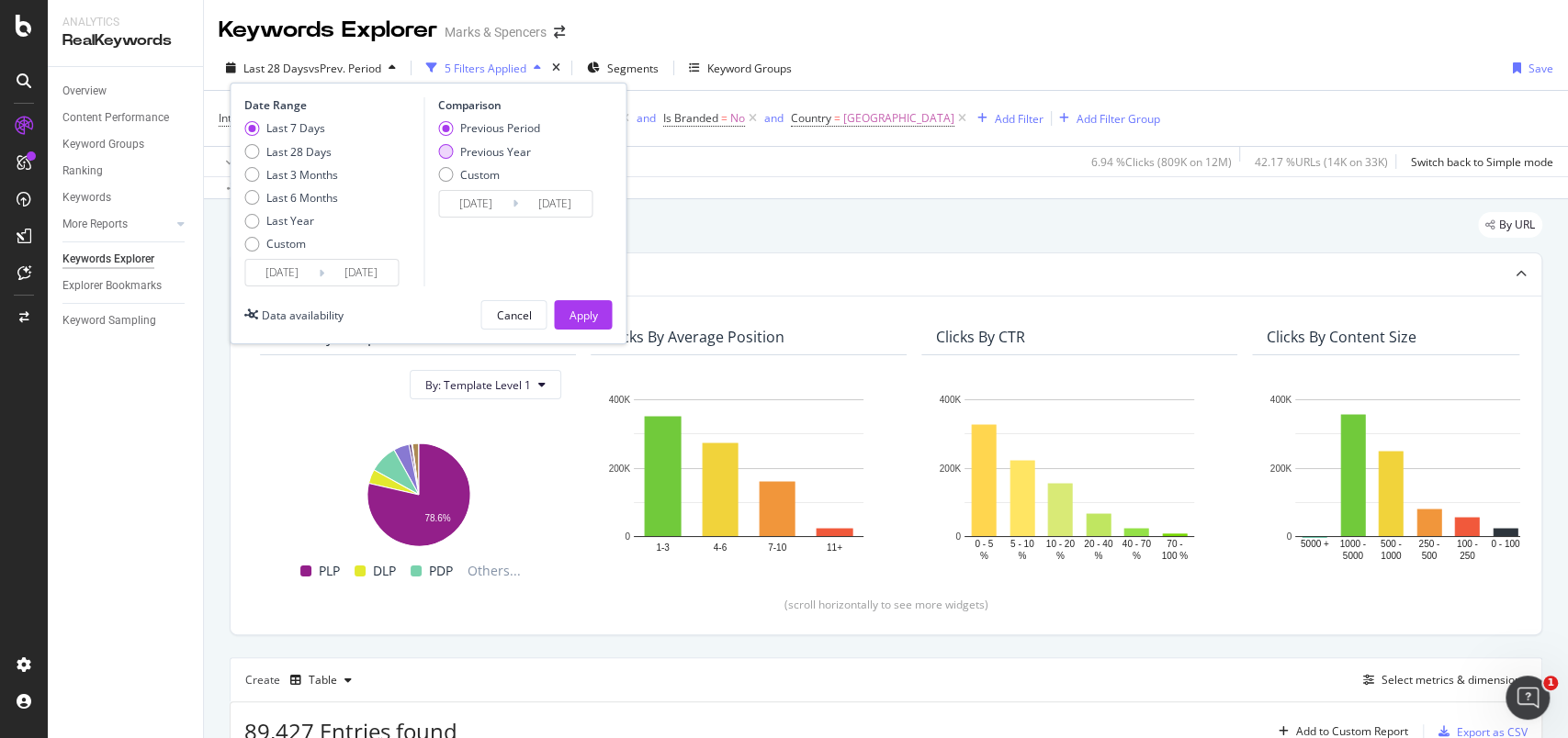
type input "2024/09/28"
type input "[DATE]"
click at [596, 319] on div "Apply" at bounding box center [583, 315] width 29 height 16
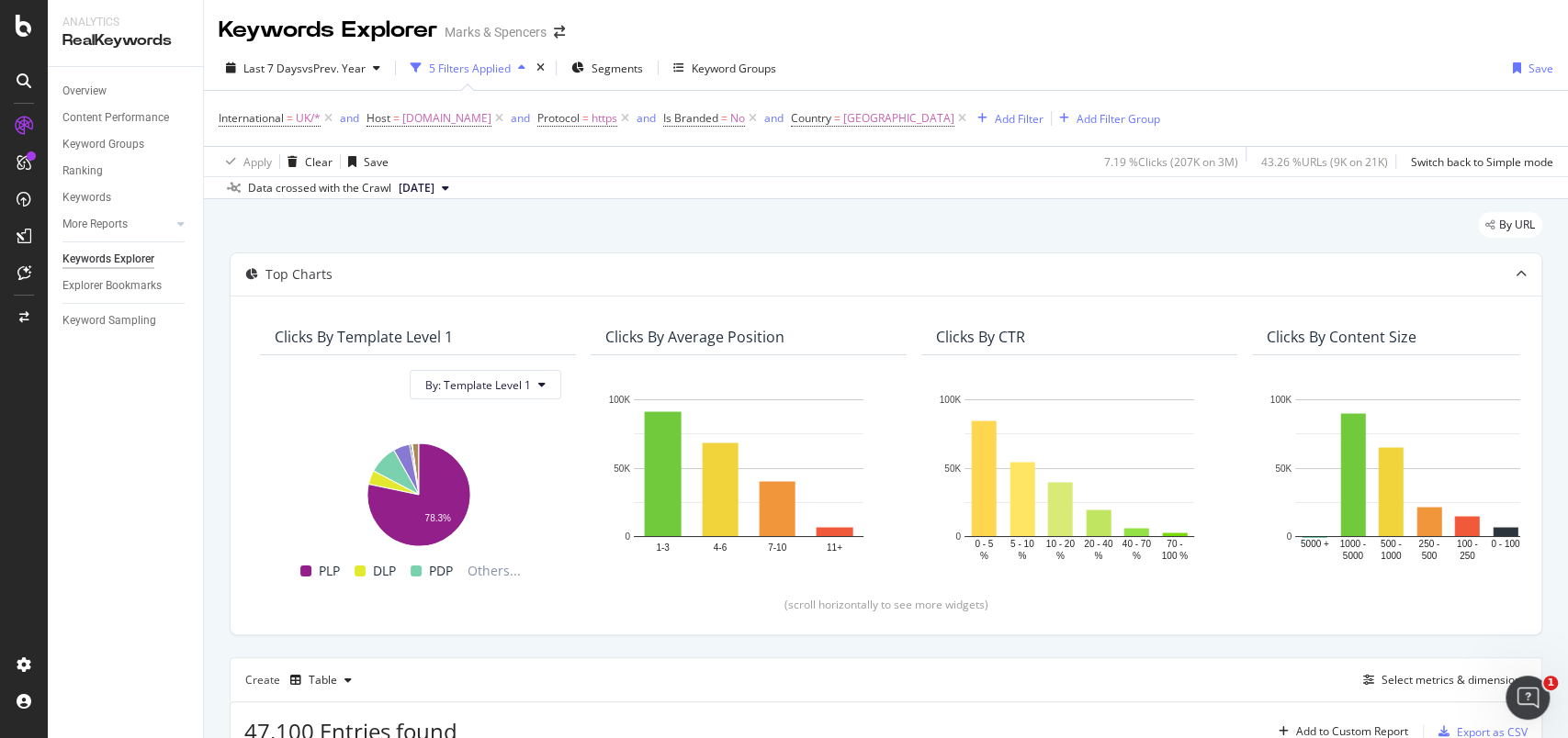
click at [86, 533] on div "Overview Content Performance Keyword Groups Ranking Keywords More Reports Count…" at bounding box center [125, 402] width 156 height 671
click at [638, 65] on span "Segments" at bounding box center [618, 68] width 52 height 16
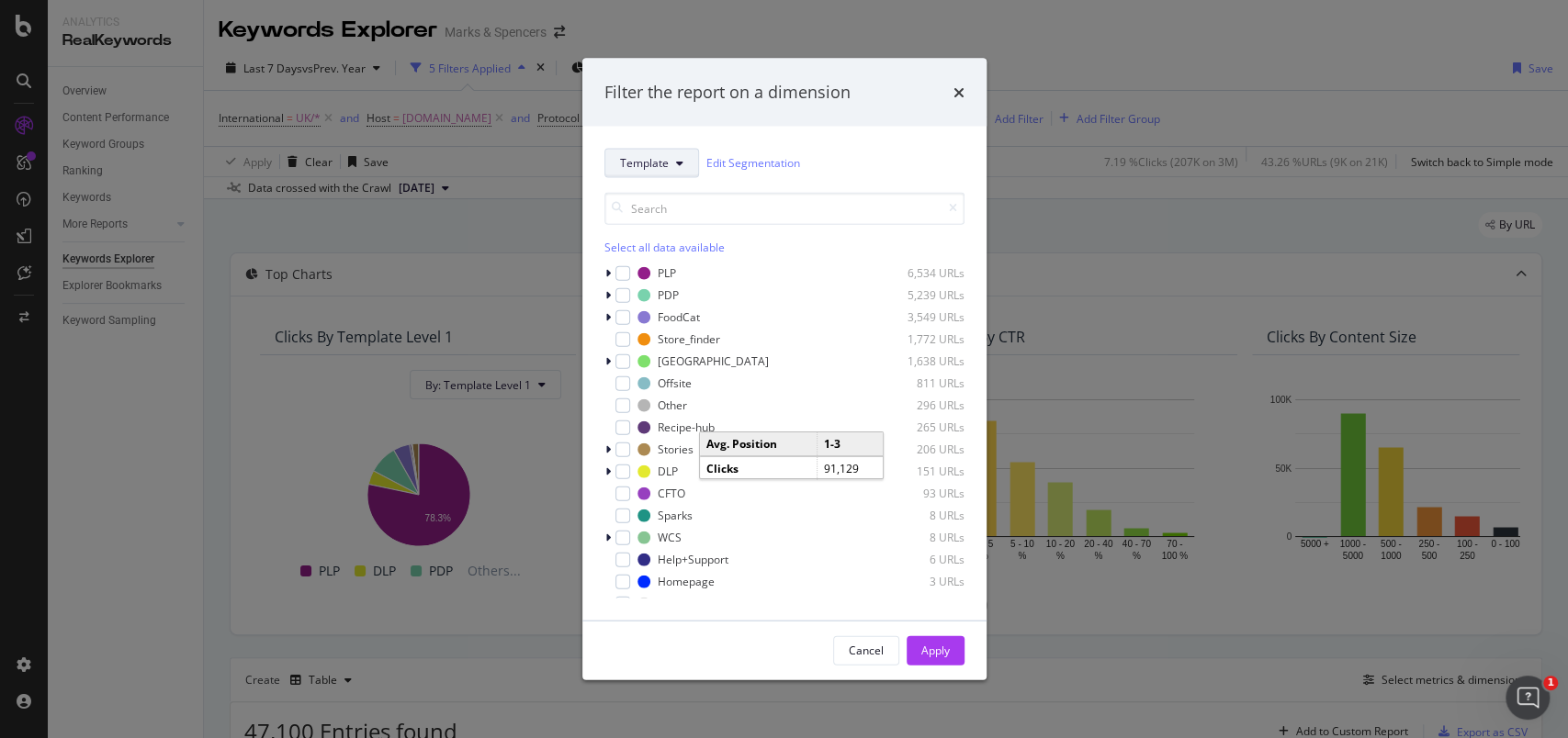
click at [657, 164] on span "Template" at bounding box center [645, 163] width 49 height 16
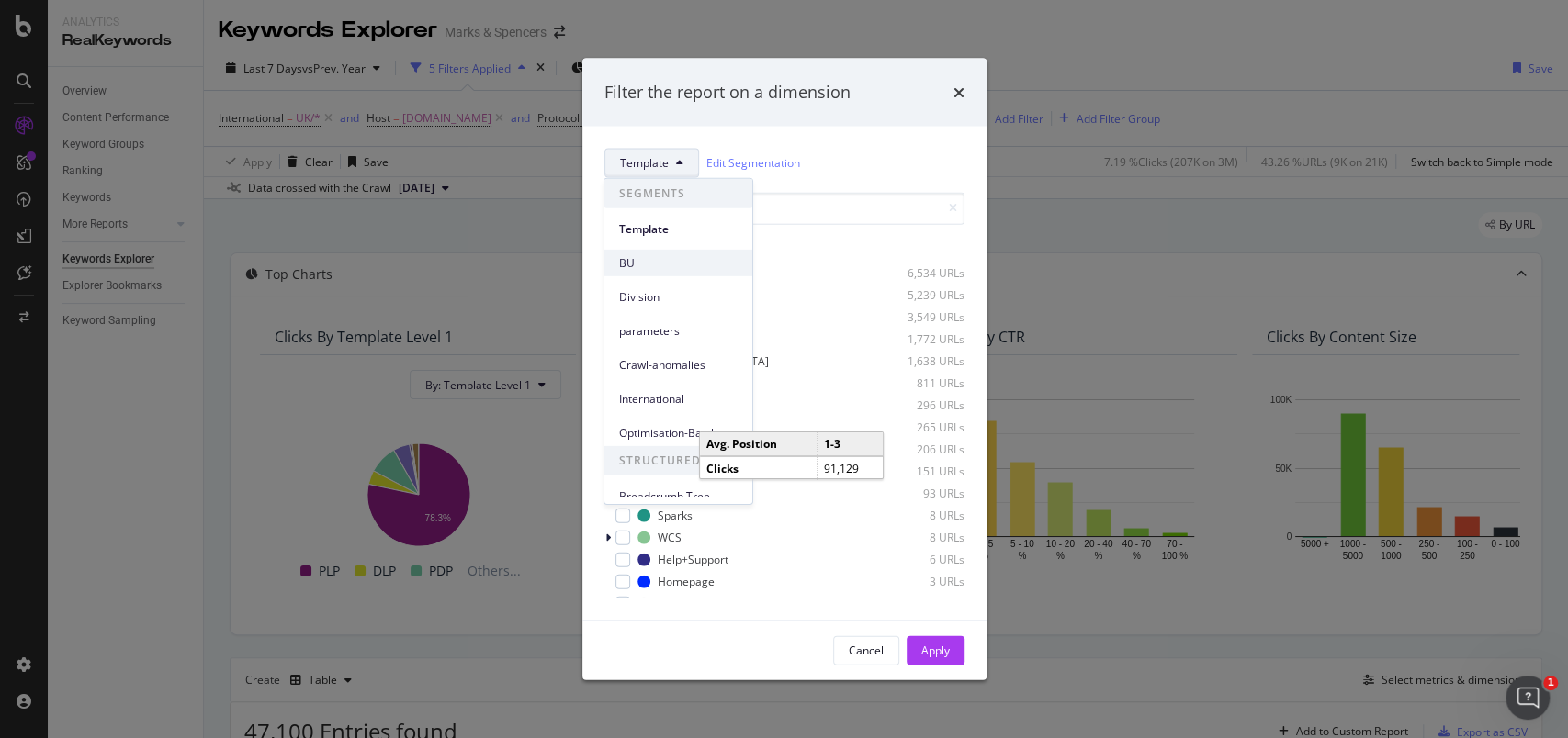
click at [666, 273] on div "BU" at bounding box center [679, 262] width 148 height 27
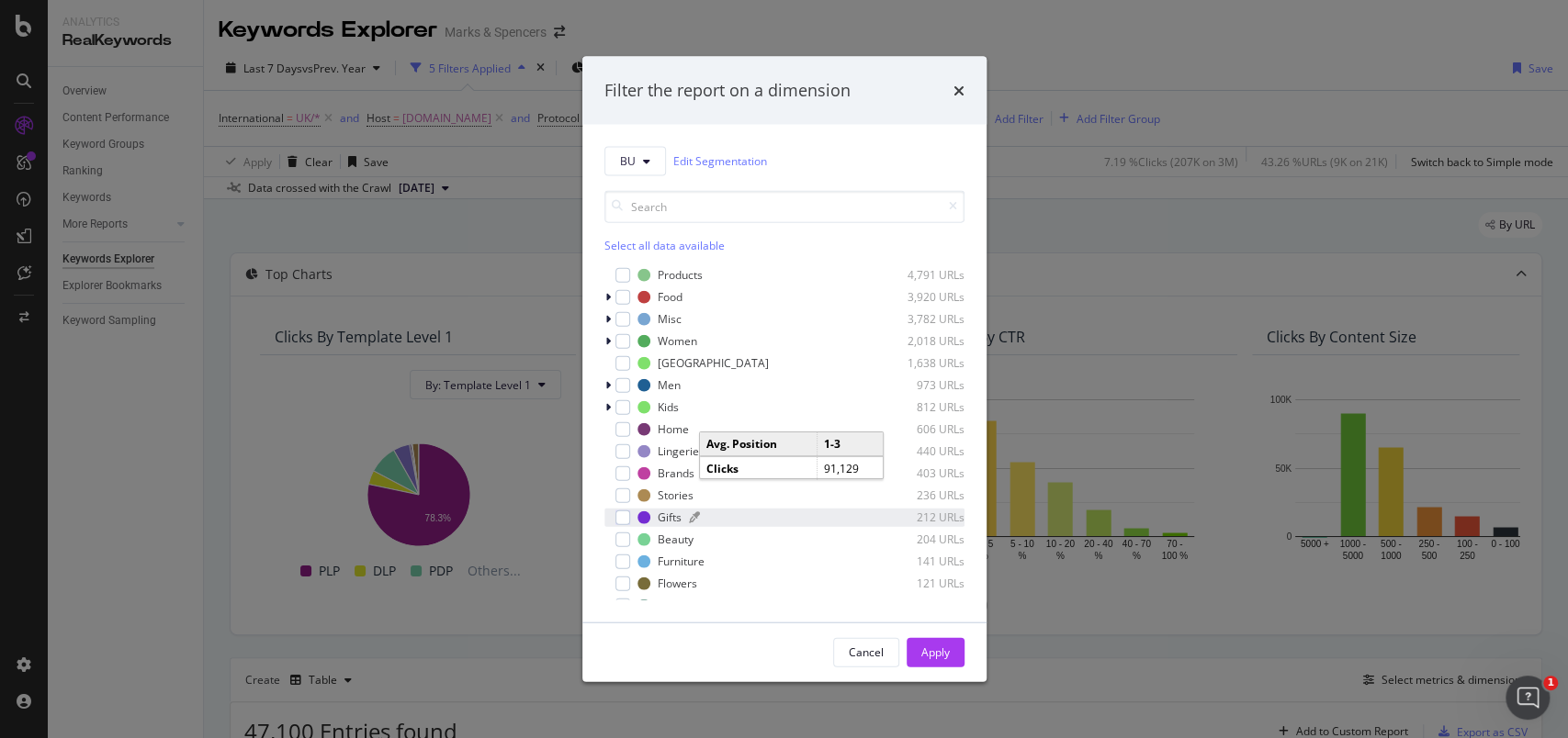
scroll to position [125, 0]
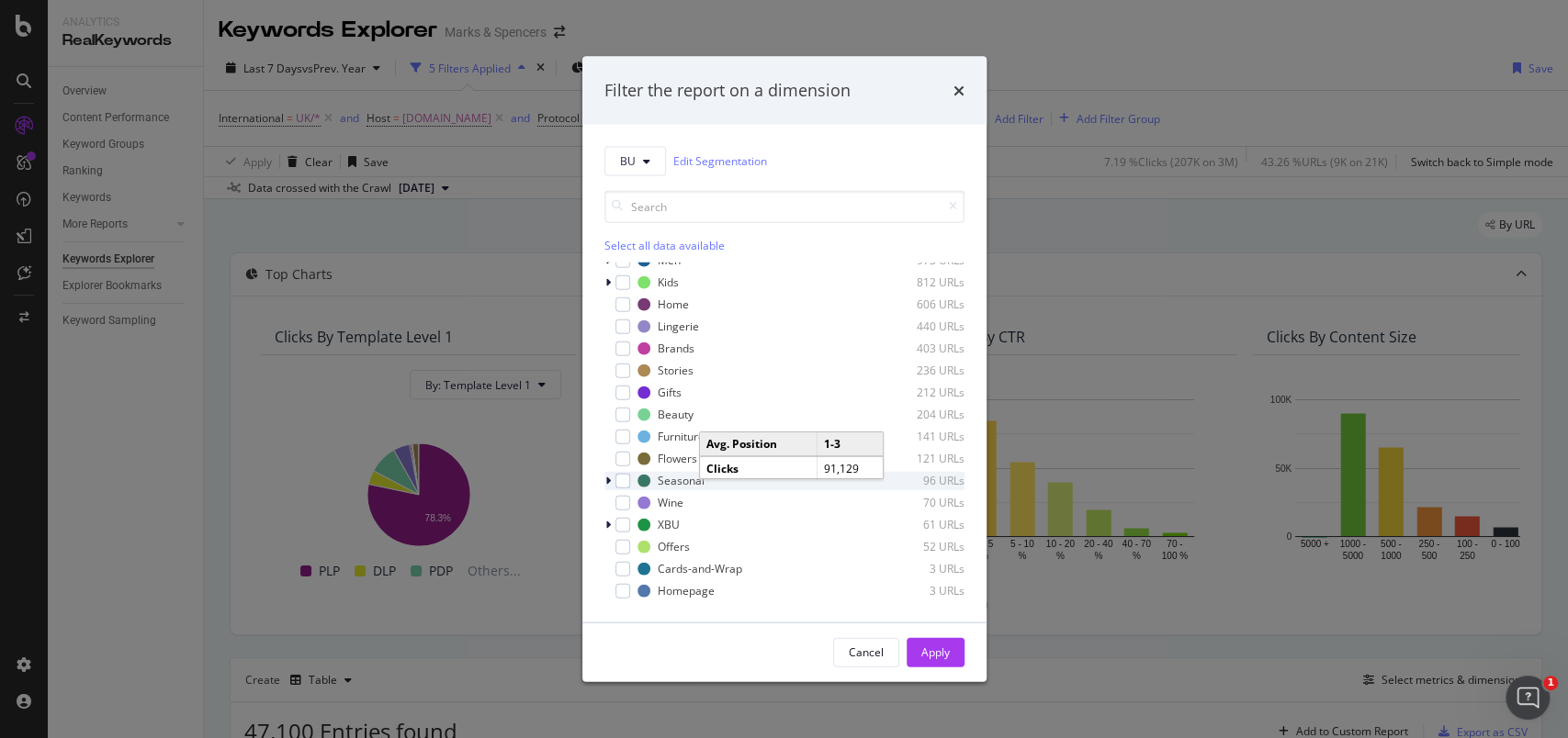
click at [606, 476] on icon "modal" at bounding box center [609, 480] width 6 height 11
click at [630, 498] on div "modal" at bounding box center [634, 502] width 15 height 15
click at [942, 651] on div "Apply" at bounding box center [935, 652] width 29 height 16
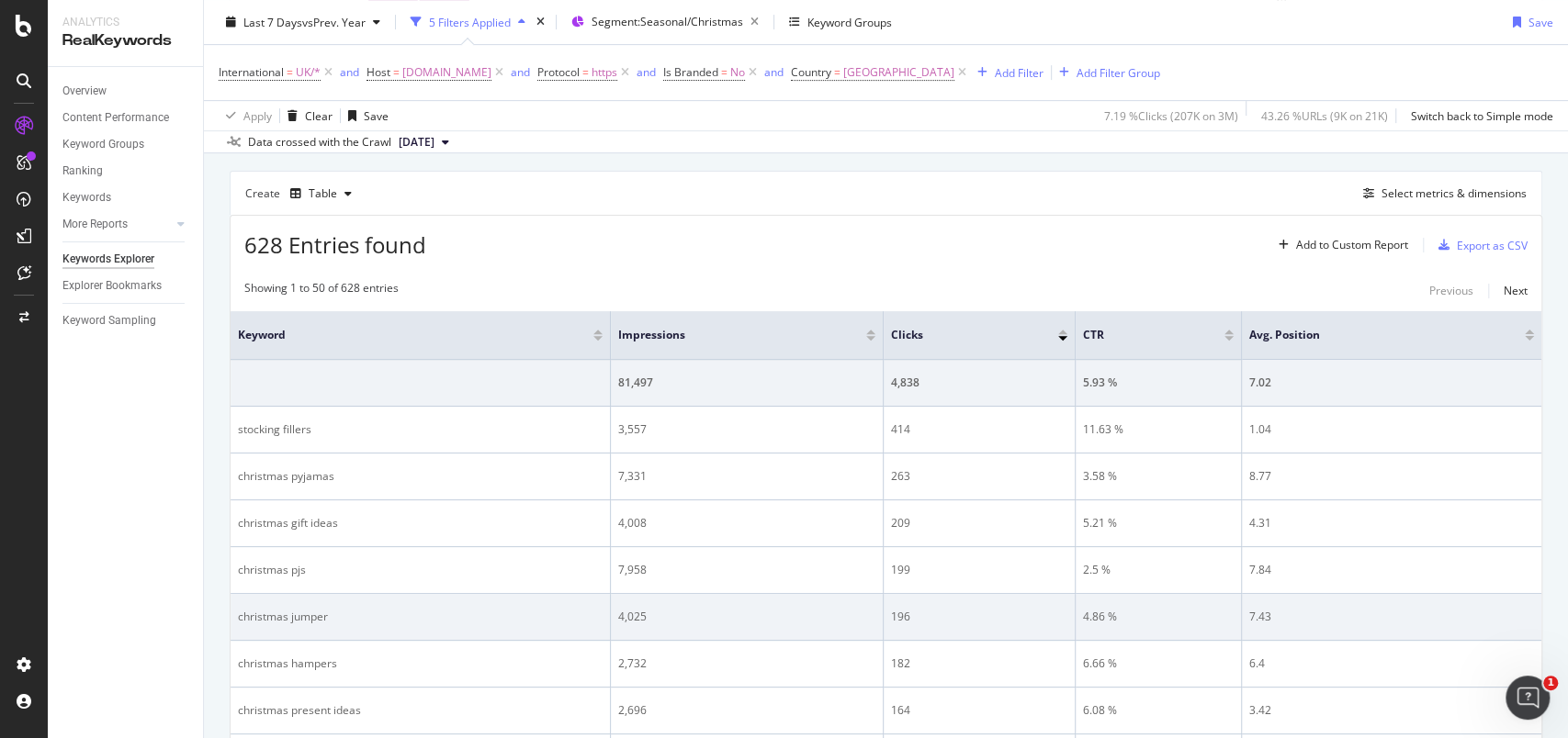
scroll to position [490, 0]
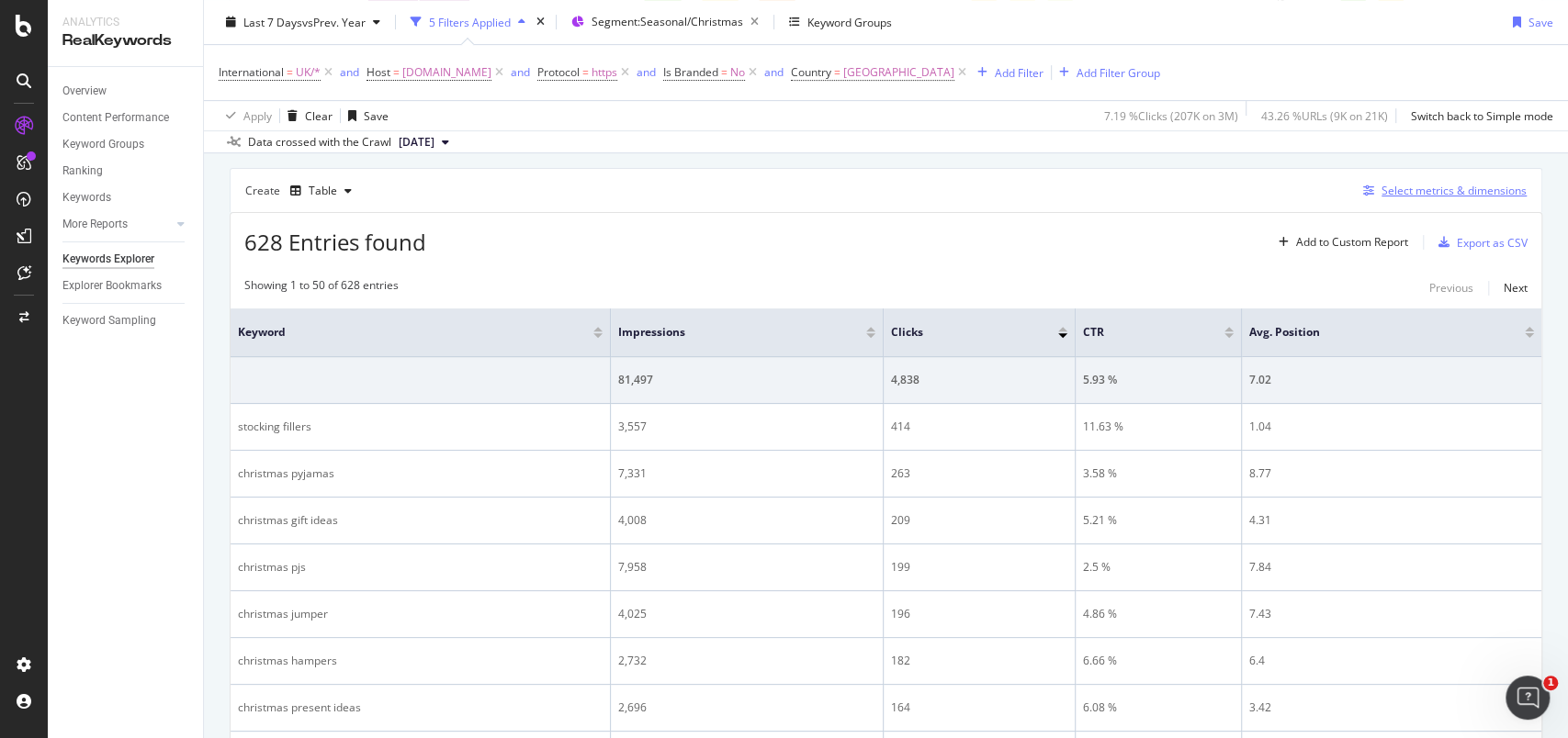
click at [1430, 196] on div "Select metrics & dimensions" at bounding box center [1455, 190] width 145 height 16
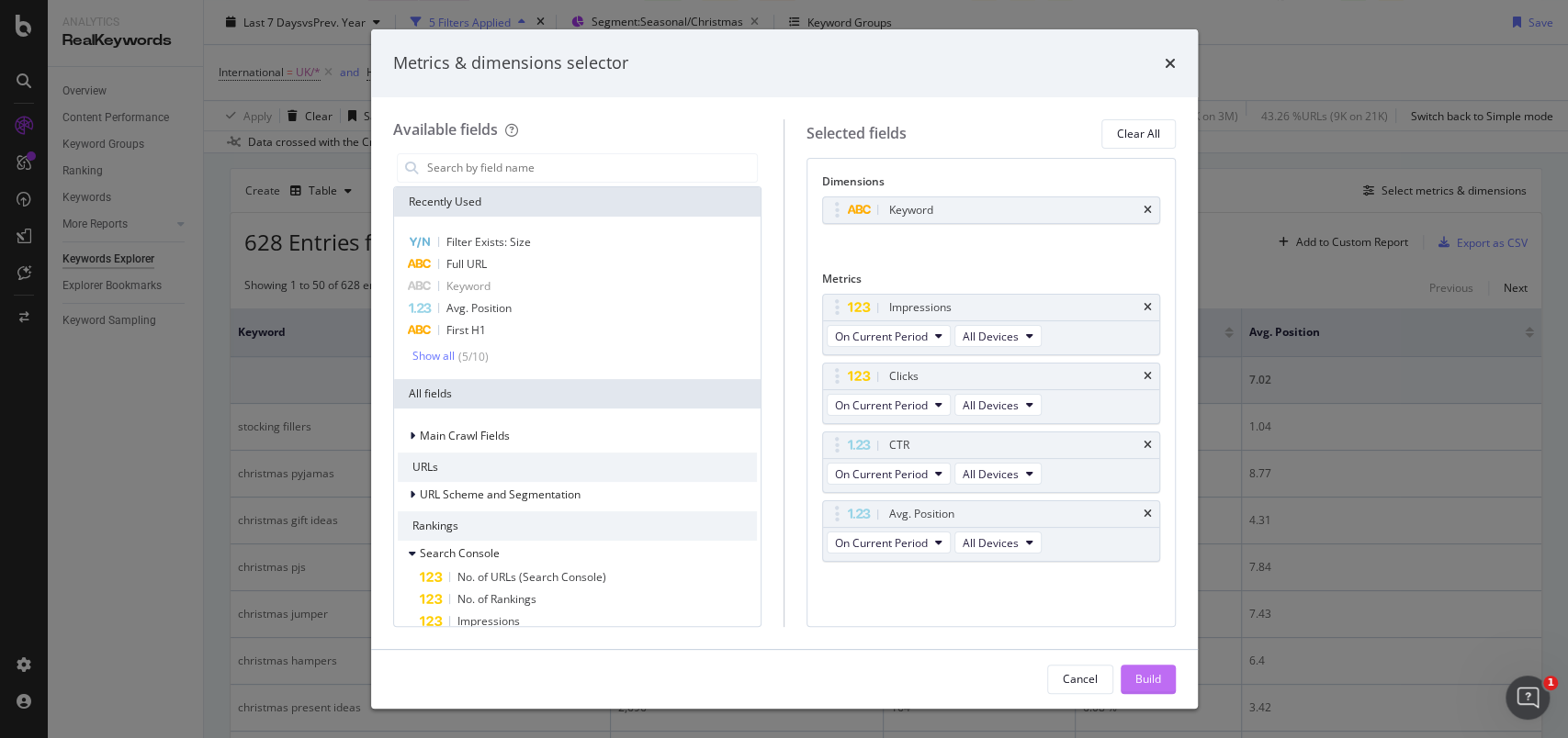
click at [1157, 677] on div "Build" at bounding box center [1148, 678] width 26 height 16
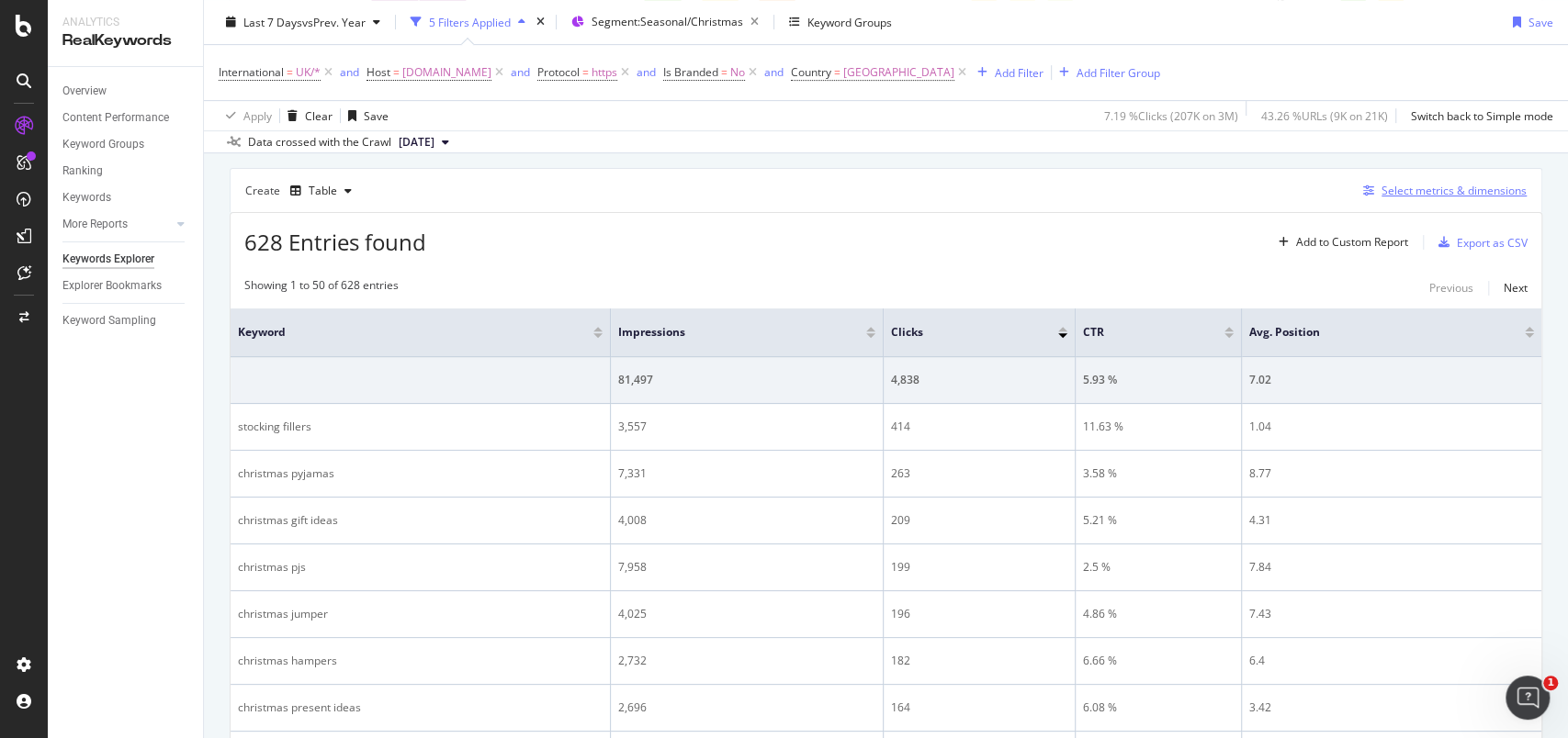
click at [1425, 184] on div "Select metrics & dimensions" at bounding box center [1455, 190] width 145 height 16
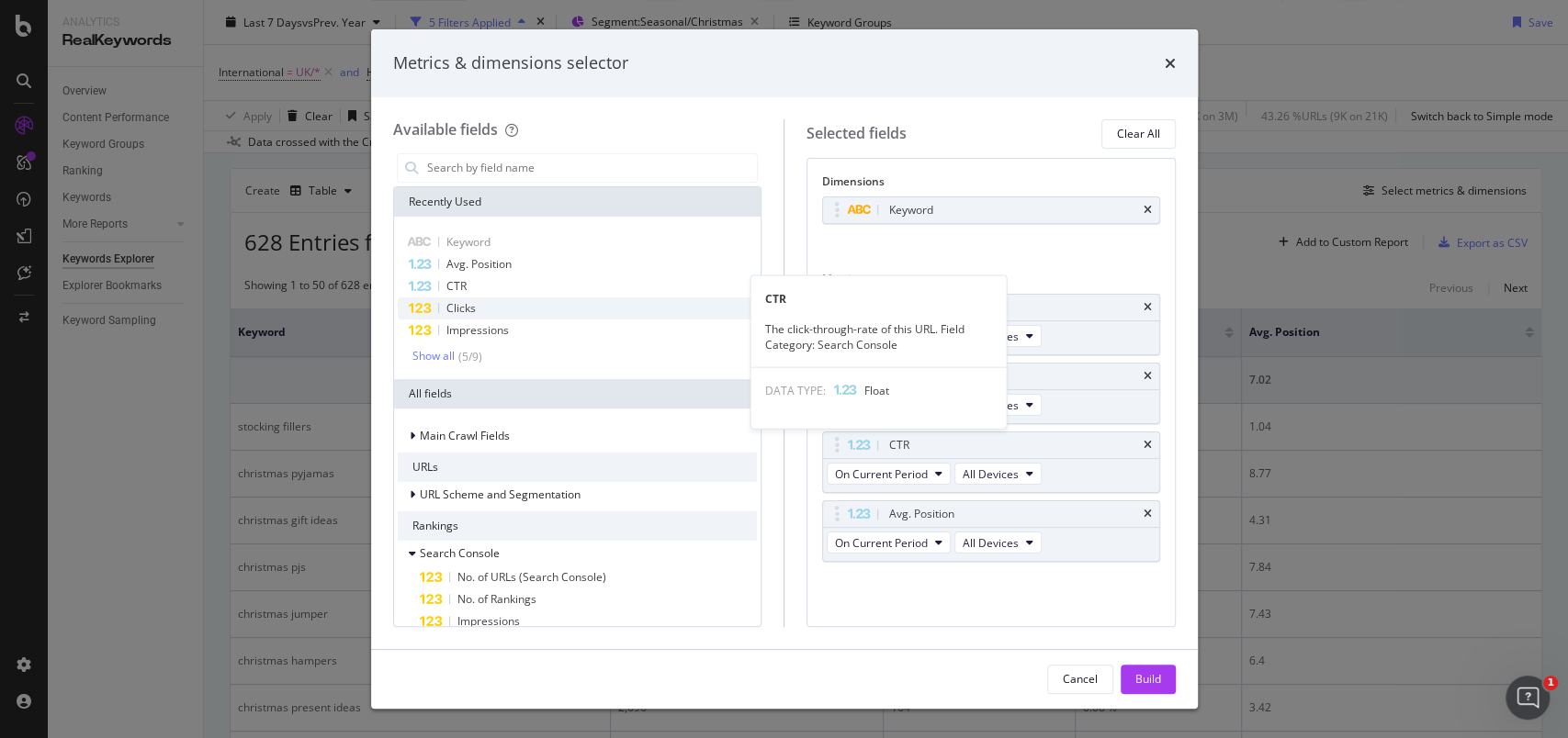
click at [503, 297] on div "Clicks" at bounding box center [577, 308] width 360 height 22
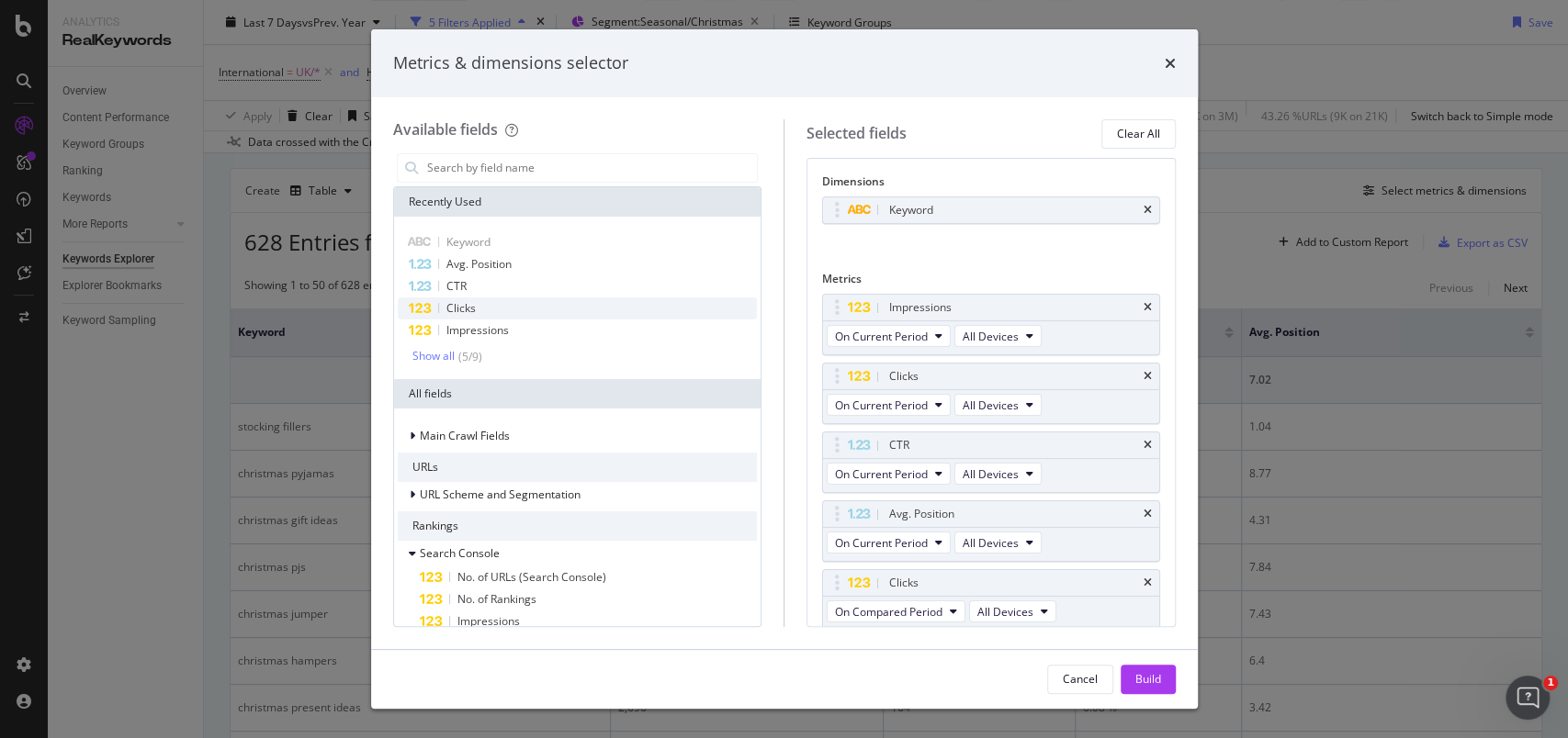
scroll to position [2, 0]
drag, startPoint x: 839, startPoint y: 571, endPoint x: 831, endPoint y: 378, distance: 193.2
click at [831, 378] on body "Analytics RealKeywords Overview Content Performance Keyword Groups Ranking Keyw…" at bounding box center [784, 369] width 1568 height 738
drag, startPoint x: 838, startPoint y: 447, endPoint x: 830, endPoint y: 319, distance: 128.2
click at [830, 319] on body "Analytics RealKeywords Overview Content Performance Keyword Groups Ranking Keyw…" at bounding box center [784, 369] width 1568 height 738
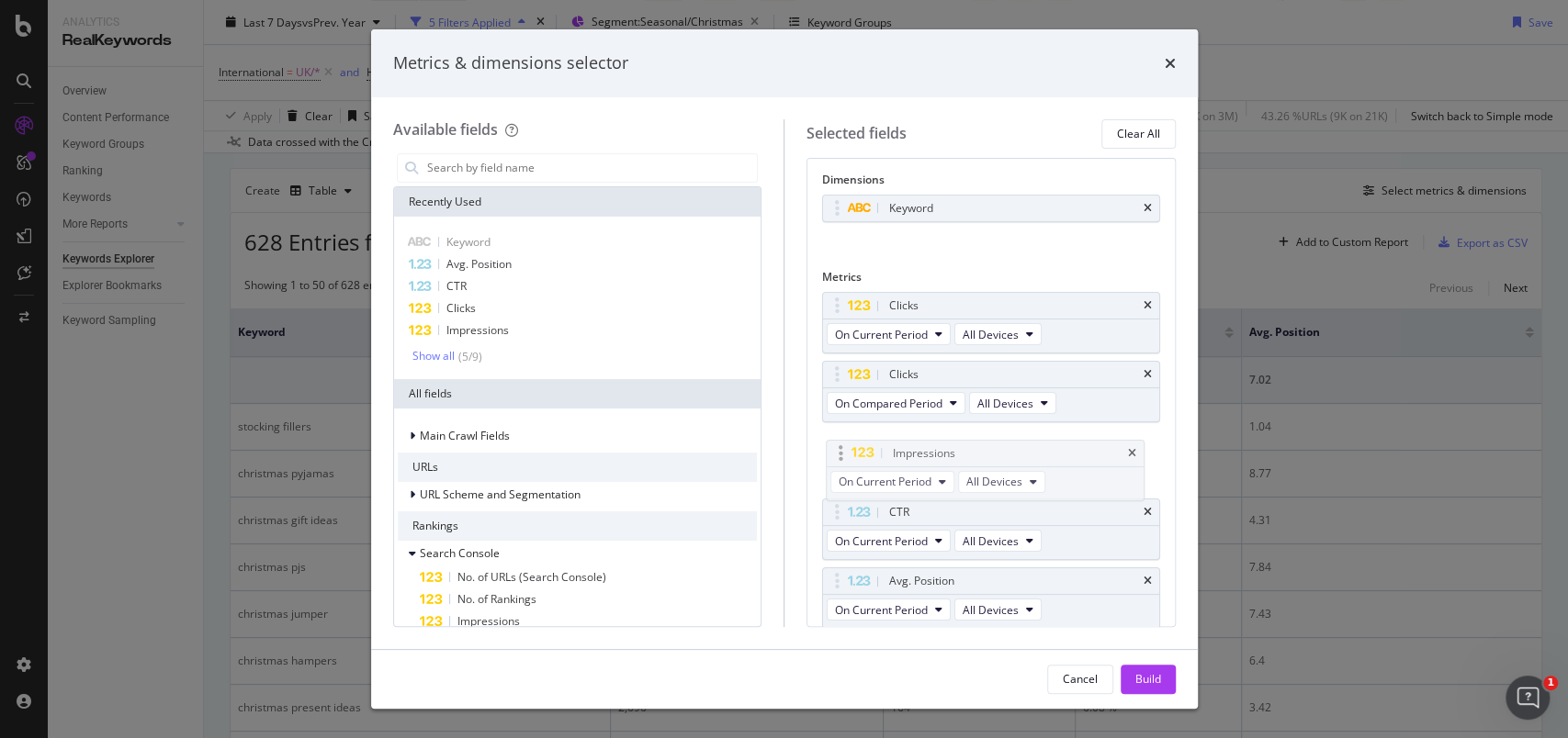
drag, startPoint x: 850, startPoint y: 423, endPoint x: 857, endPoint y: 448, distance: 26.0
click at [923, 403] on span "On Compared Period" at bounding box center [889, 403] width 108 height 16
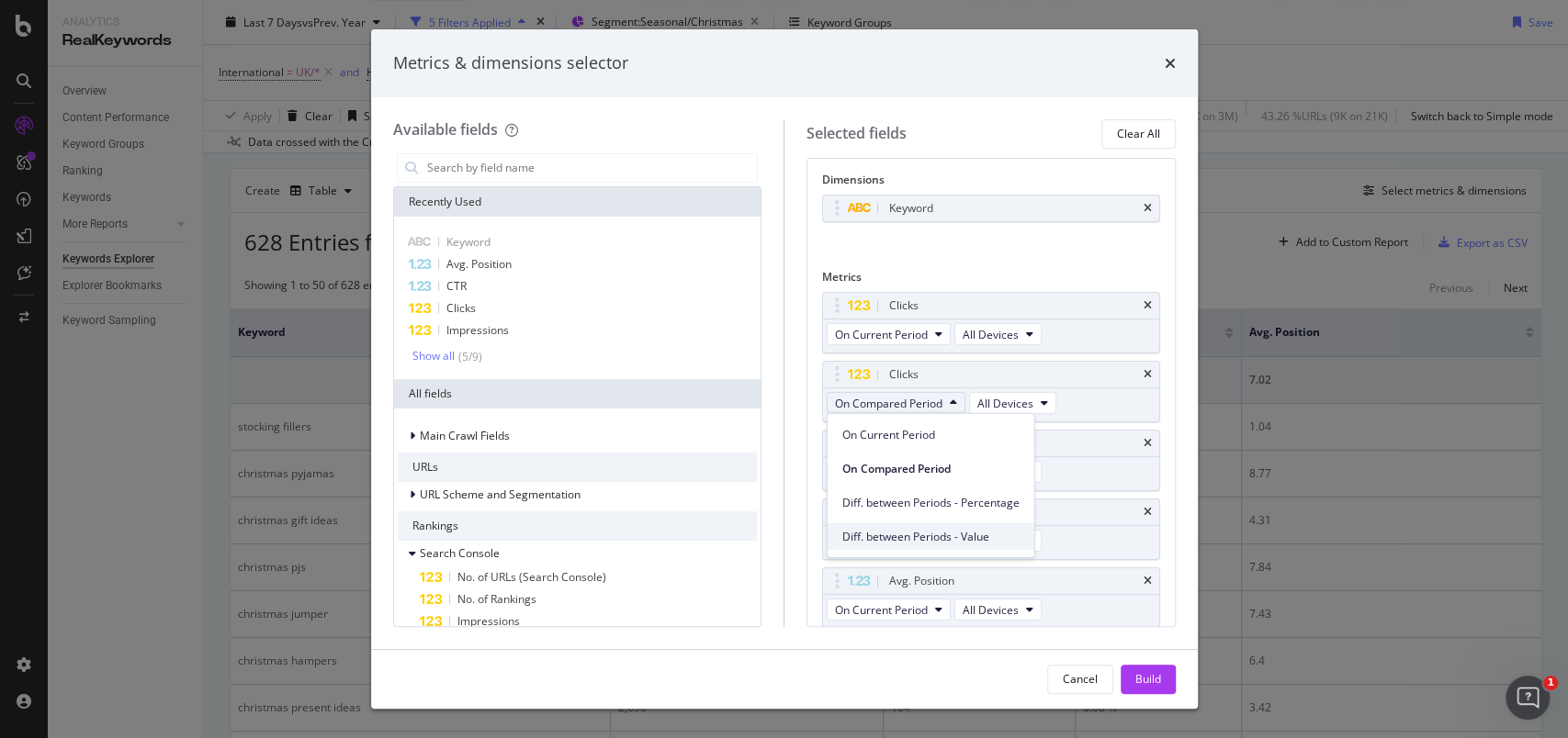
click at [956, 538] on span "Diff. between Periods - Value" at bounding box center [931, 536] width 178 height 17
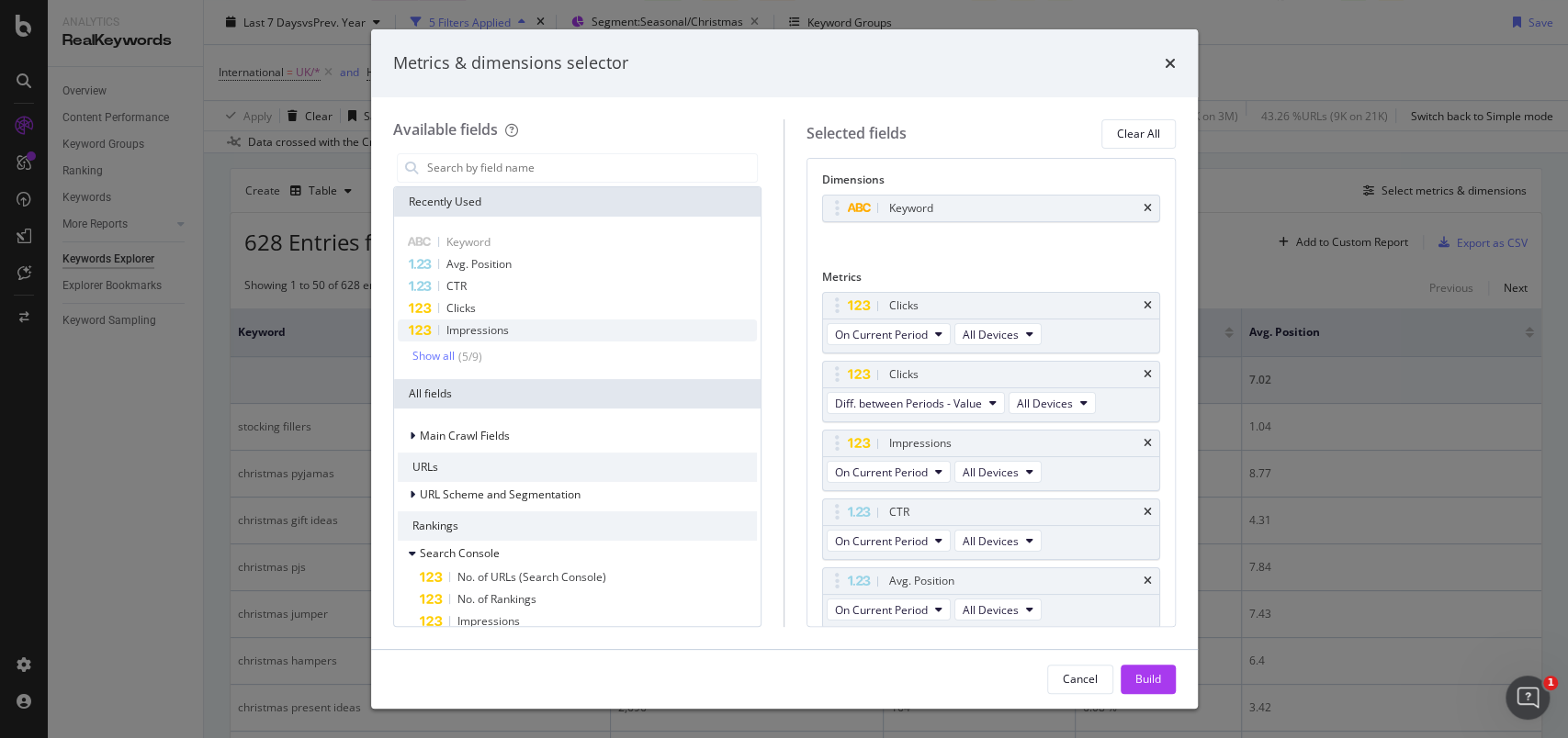
click at [550, 325] on div "Impressions" at bounding box center [577, 330] width 360 height 22
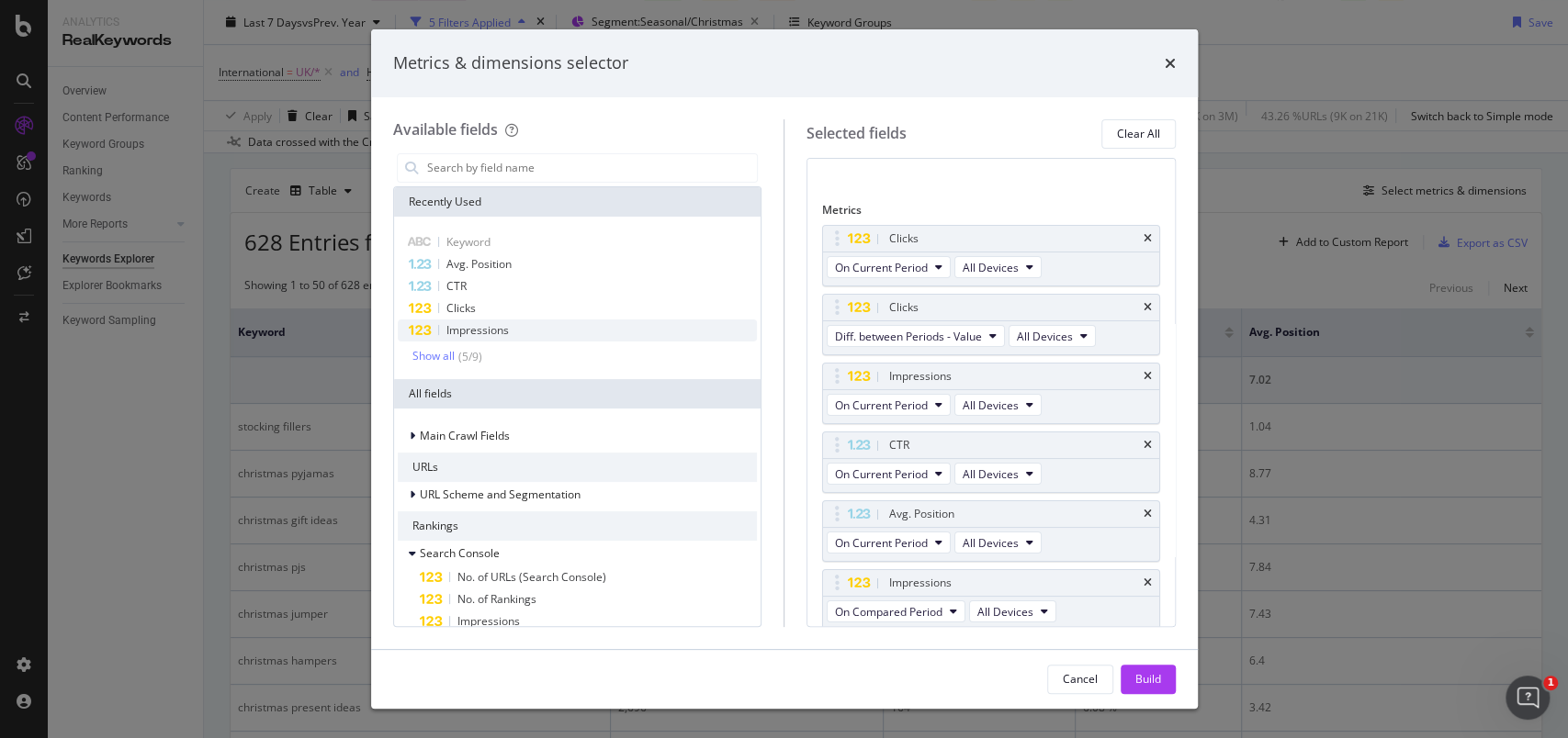
scroll to position [71, 0]
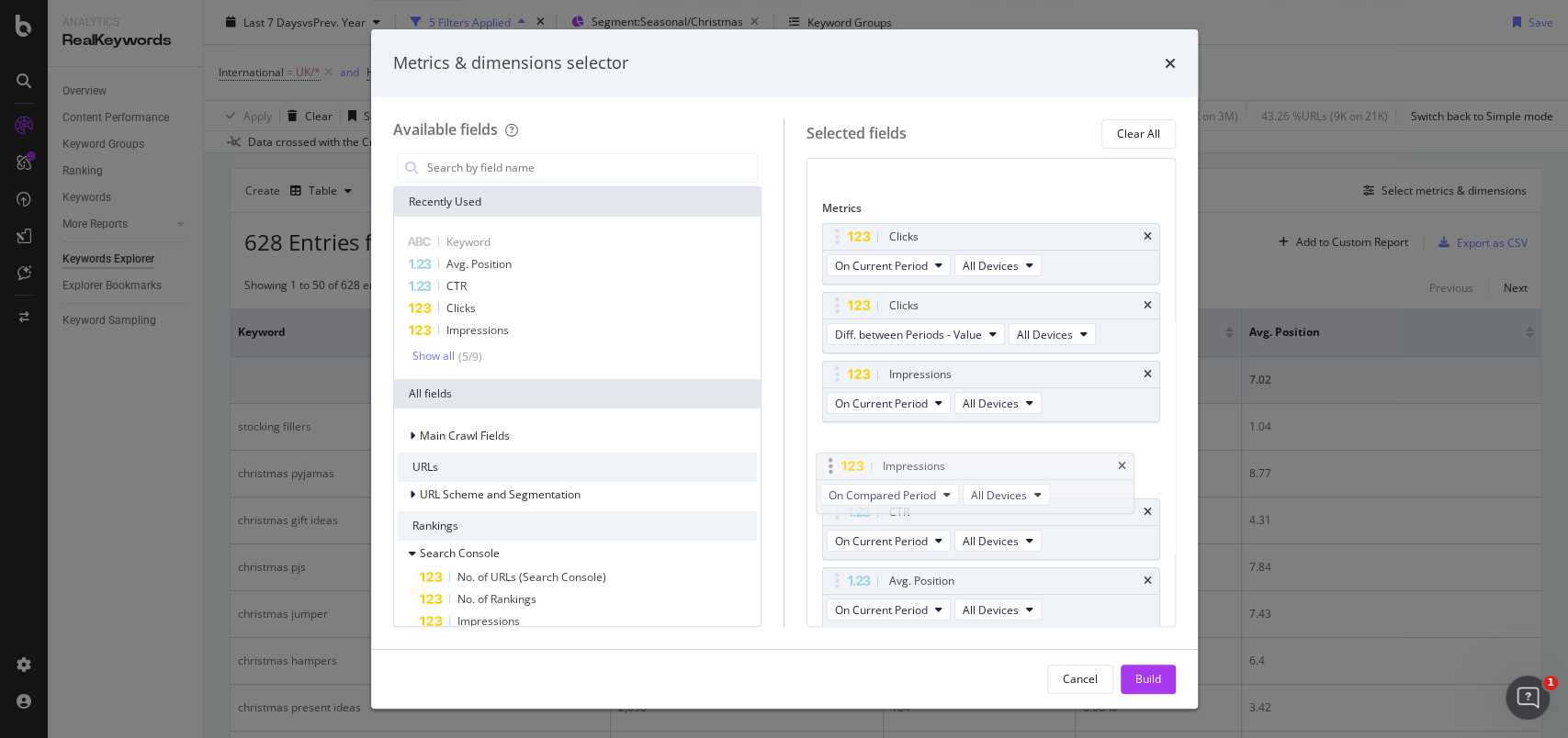
drag, startPoint x: 830, startPoint y: 585, endPoint x: 830, endPoint y: 475, distance: 110.0
click at [822, 467] on body "Analytics RealKeywords Overview Content Performance Keyword Groups Ranking Keyw…" at bounding box center [784, 369] width 1568 height 738
click at [931, 478] on span "On Compared Period" at bounding box center [889, 472] width 108 height 16
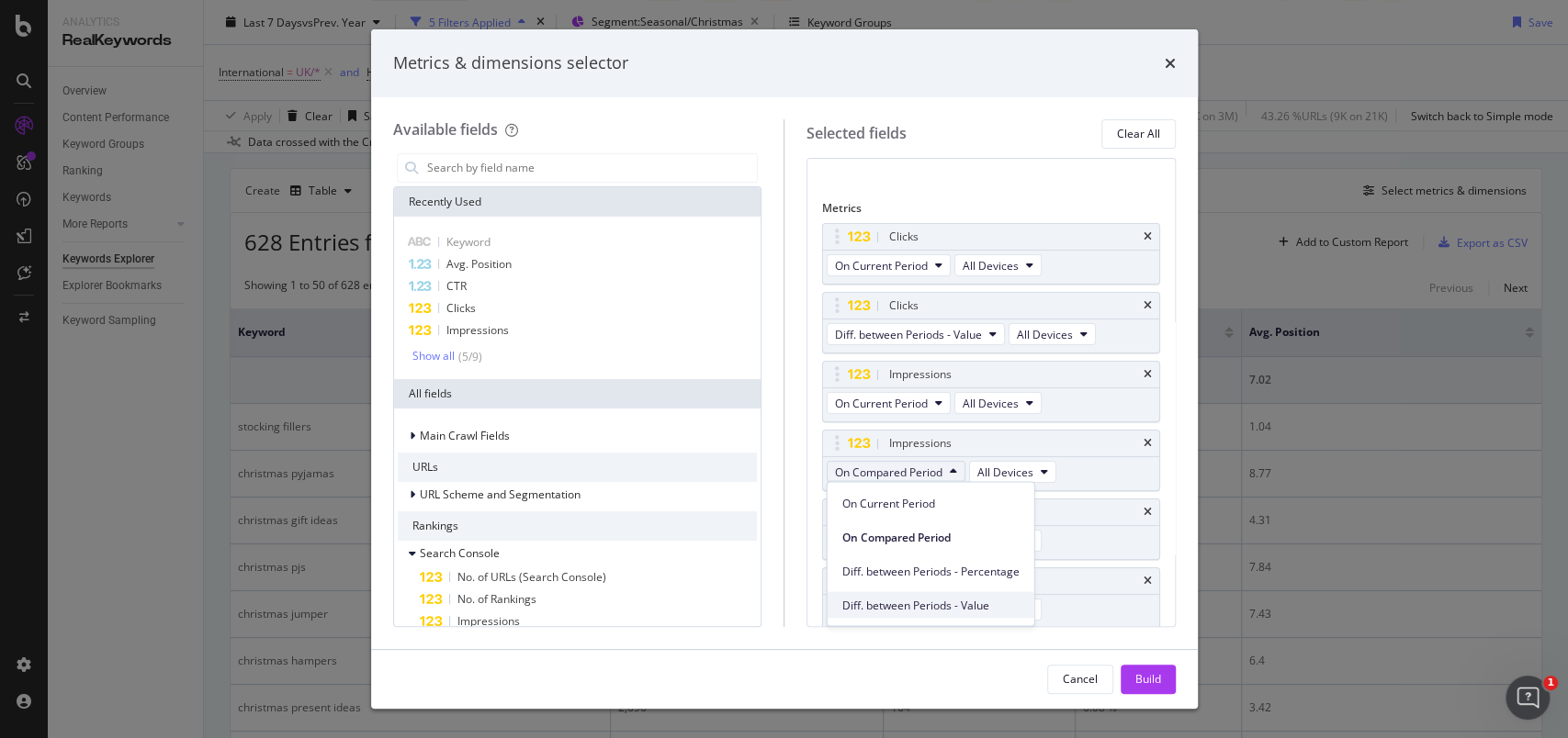
click at [947, 601] on span "Diff. between Periods - Value" at bounding box center [931, 605] width 178 height 17
click at [1131, 517] on div "CTR" at bounding box center [991, 513] width 336 height 26
click at [1144, 507] on icon "times" at bounding box center [1147, 513] width 8 height 11
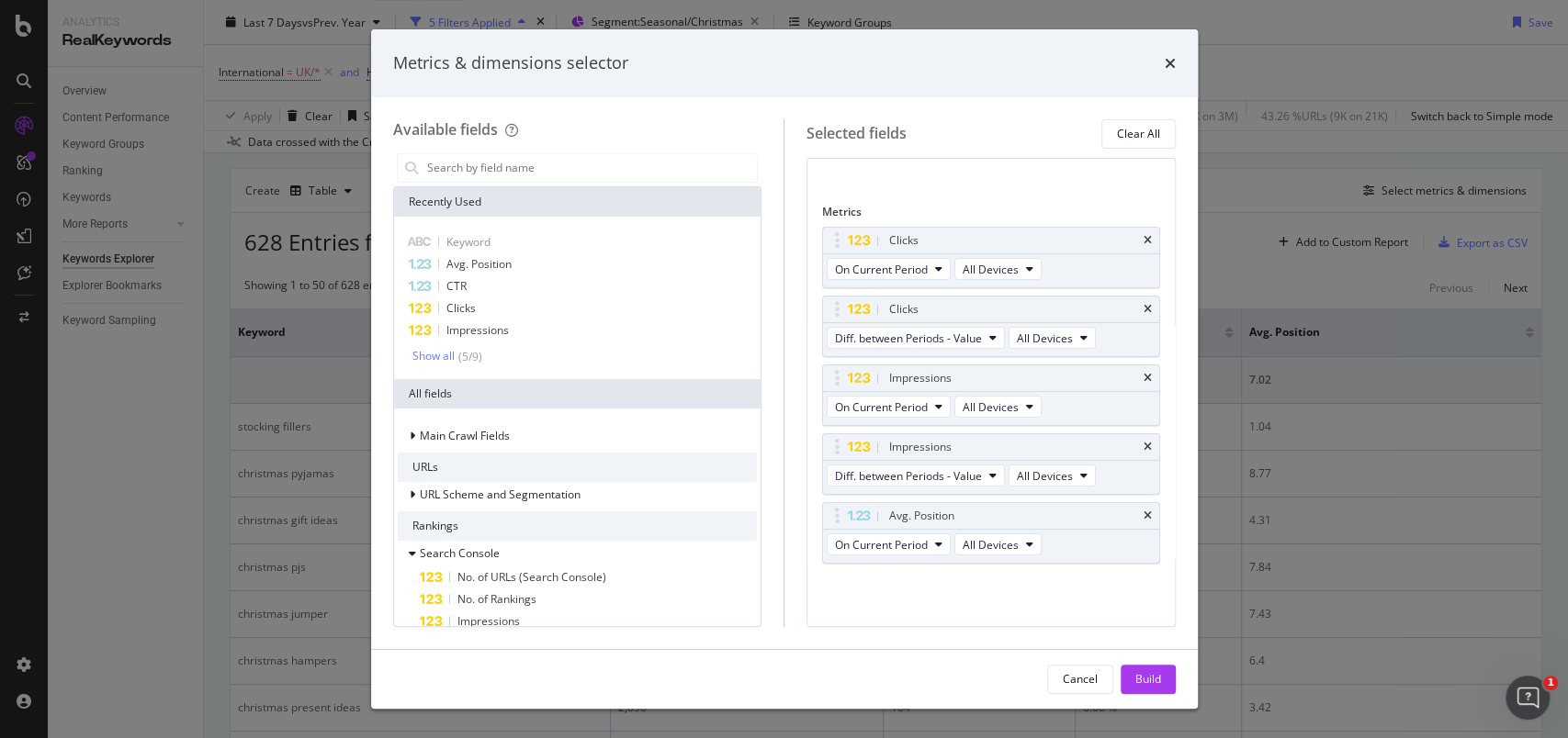
scroll to position [63, 0]
click at [1144, 514] on icon "times" at bounding box center [1147, 520] width 8 height 11
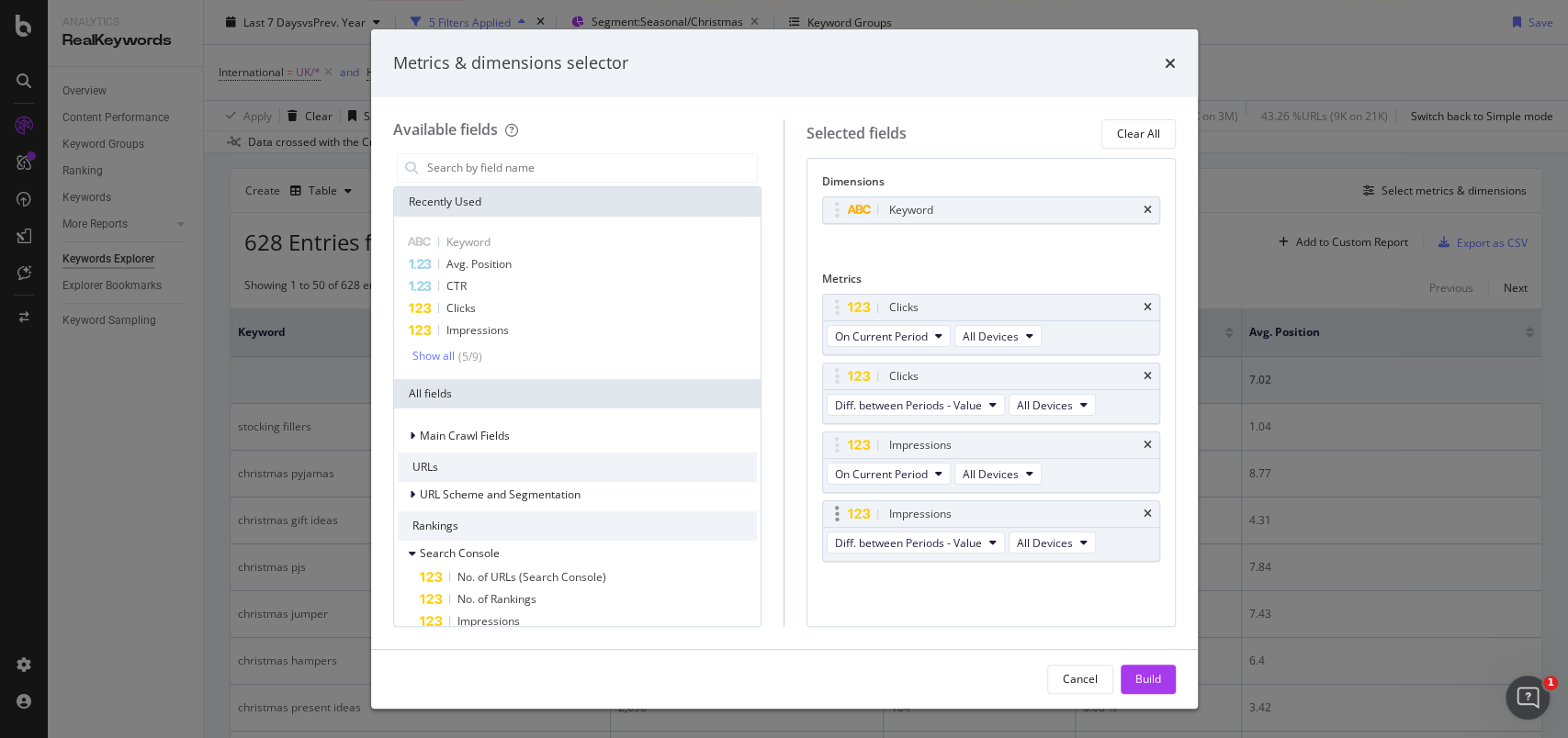
scroll to position [0, 0]
click at [1161, 687] on button "Build" at bounding box center [1148, 679] width 55 height 29
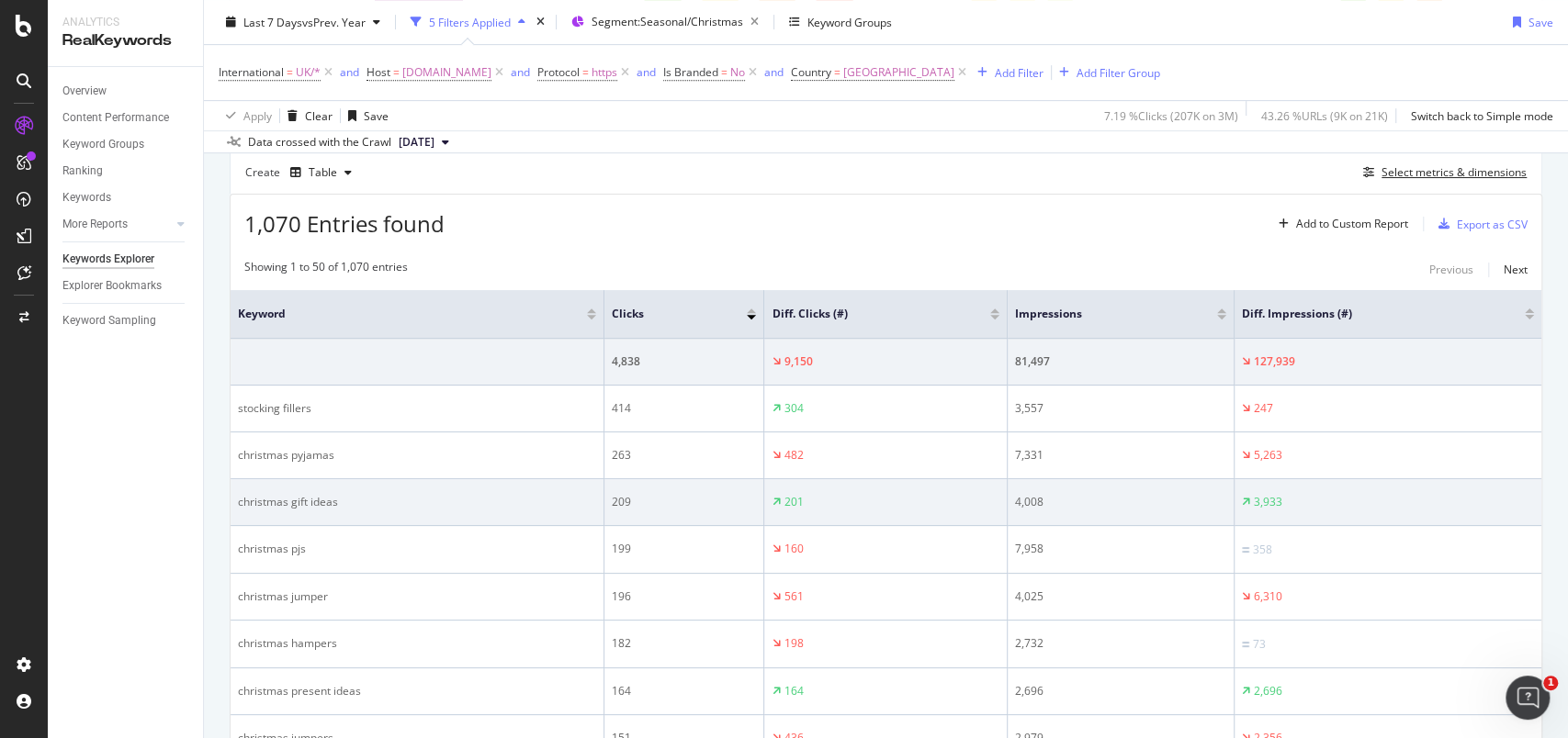
scroll to position [547, 0]
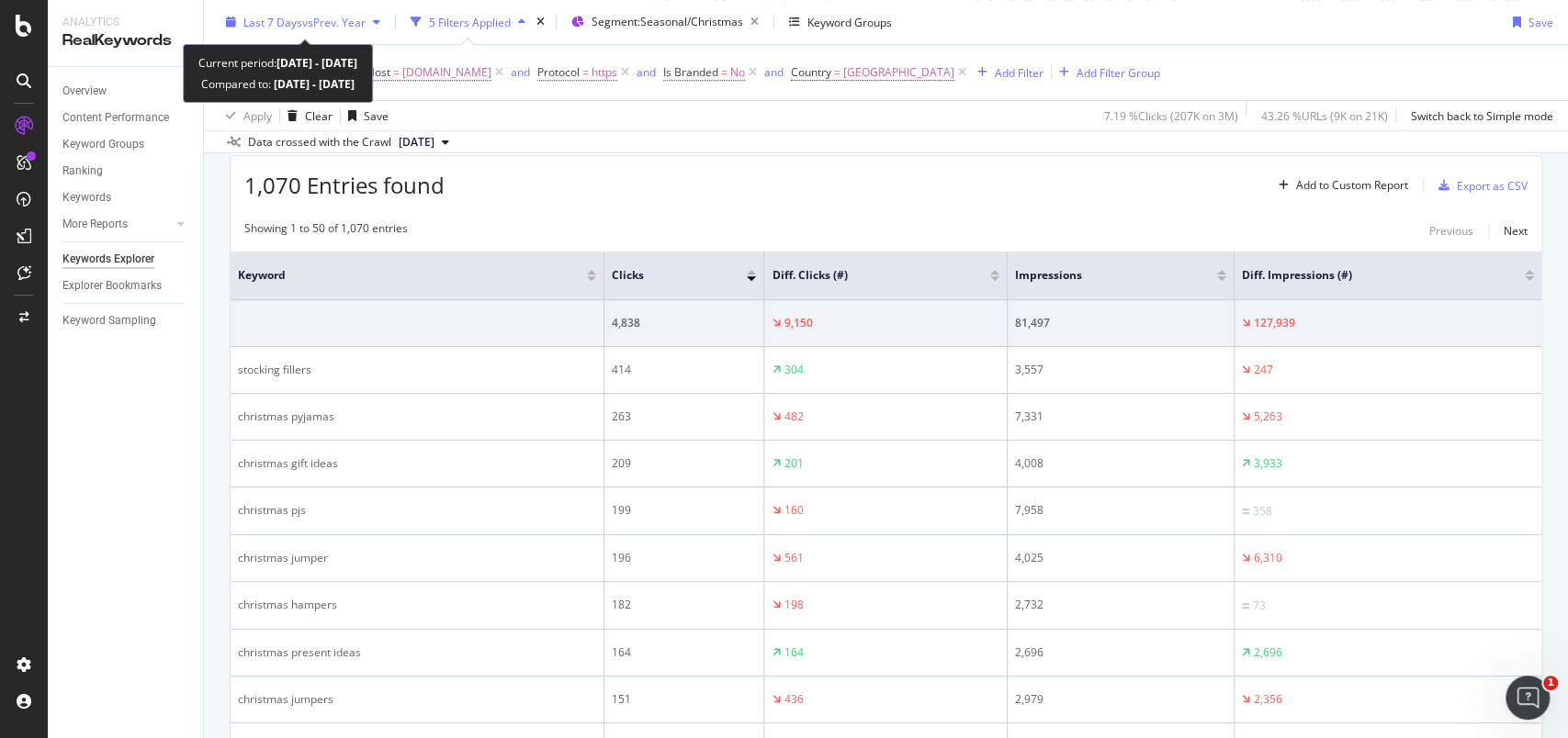
click at [222, 30] on div "Last 7 Days vs Prev. Year" at bounding box center [304, 22] width 169 height 28
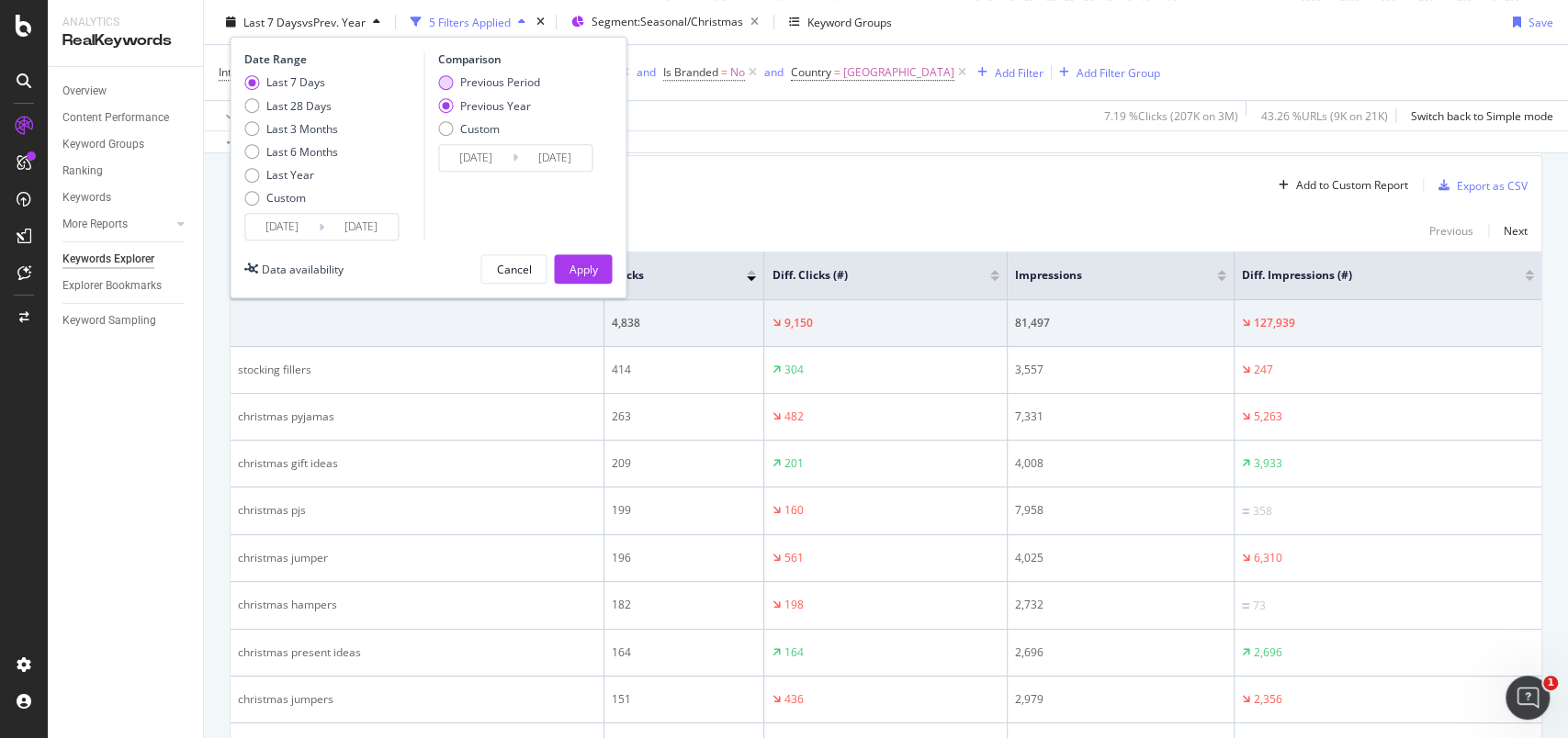
click at [467, 86] on div "Previous Period" at bounding box center [500, 82] width 80 height 16
type input "[DATE]"
click at [574, 266] on div "Apply" at bounding box center [583, 268] width 29 height 16
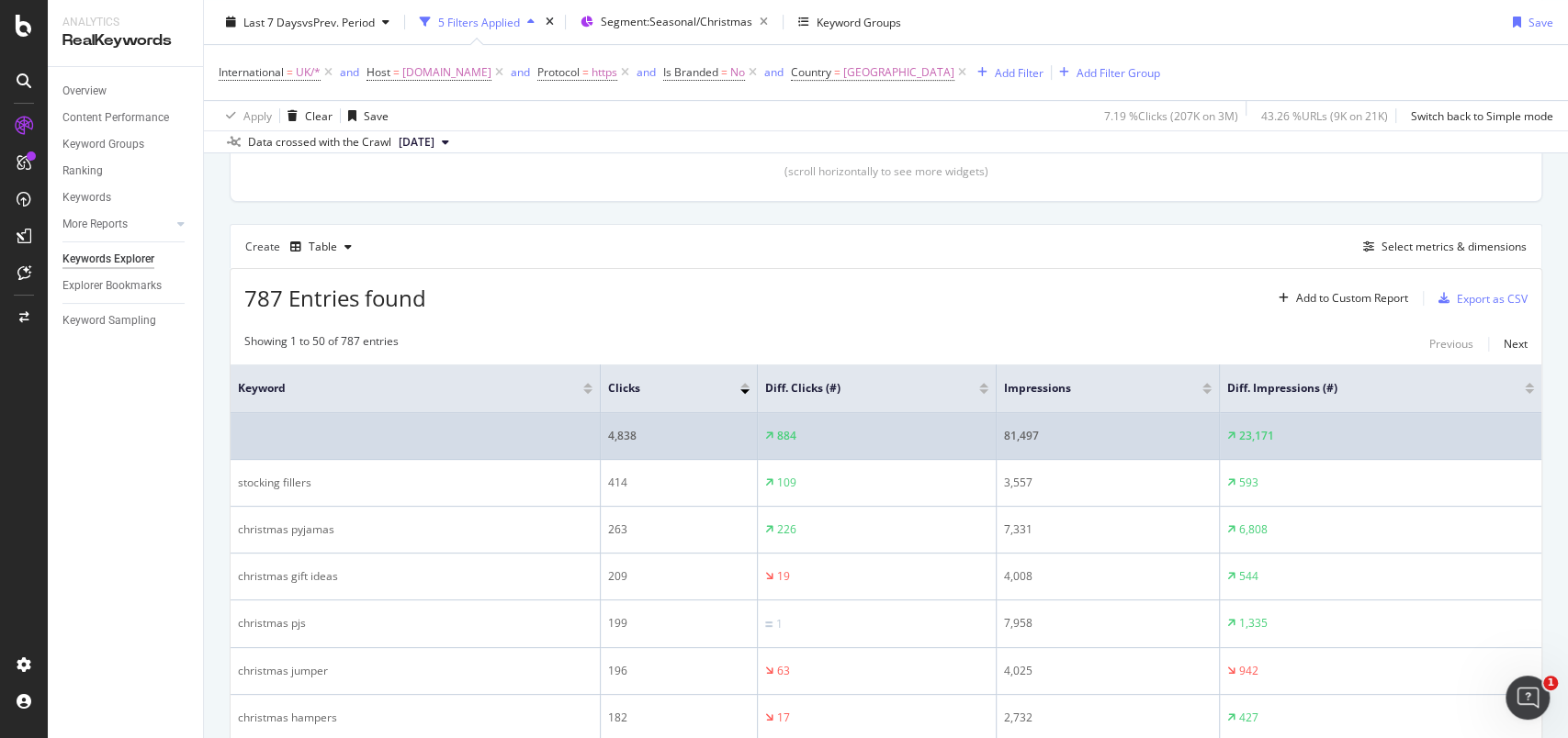
scroll to position [424, 0]
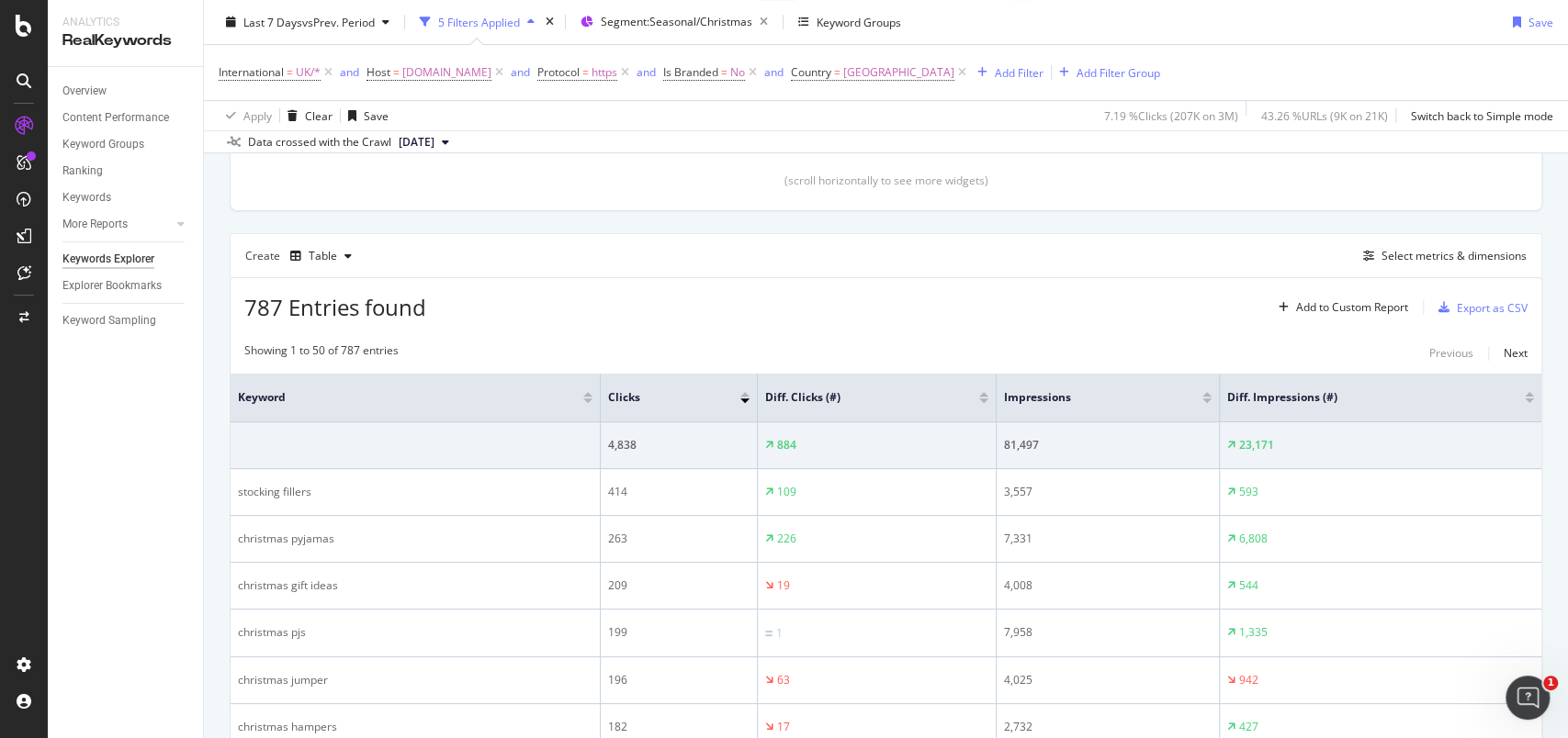
click at [986, 398] on div at bounding box center [984, 400] width 9 height 5
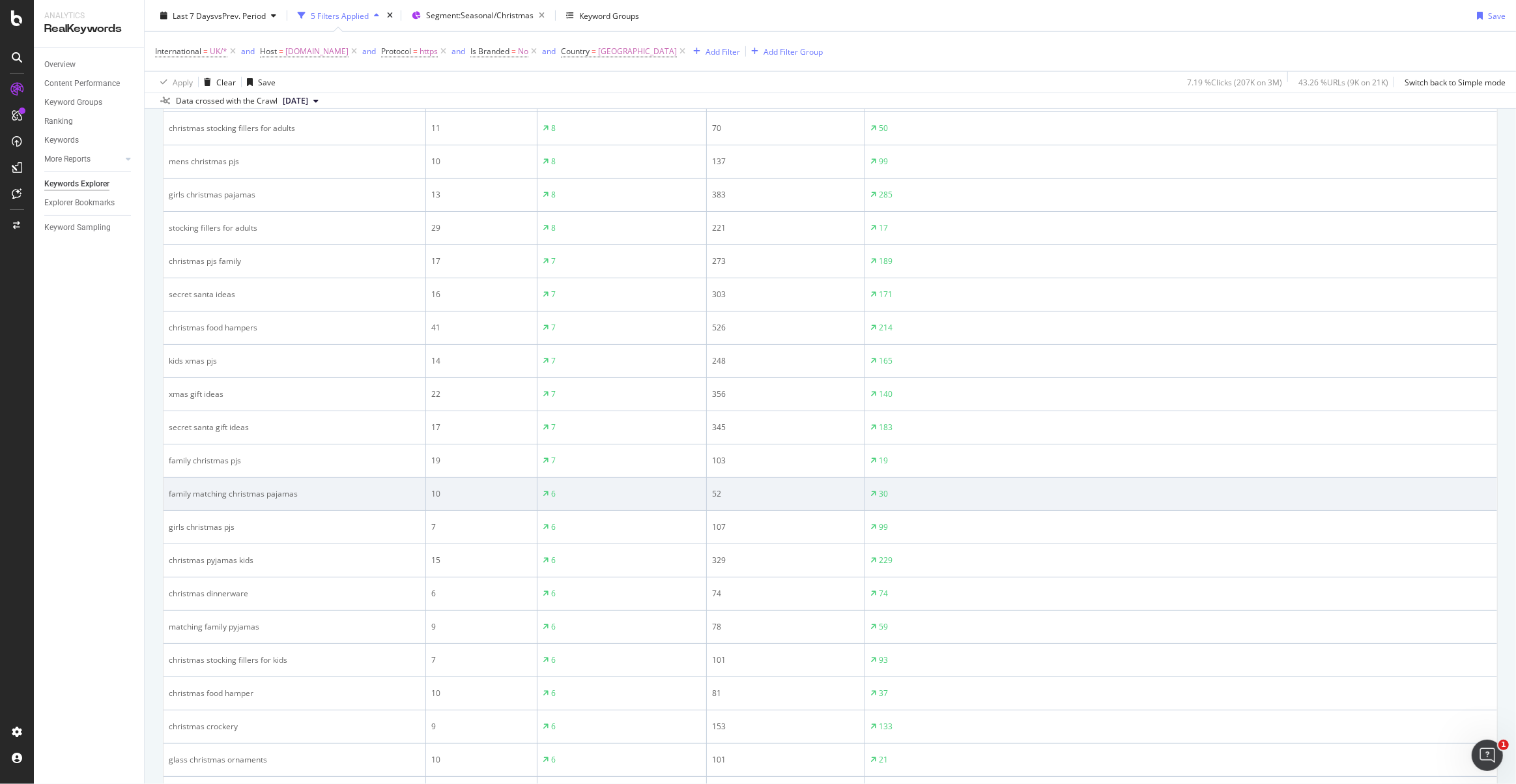
scroll to position [1404, 0]
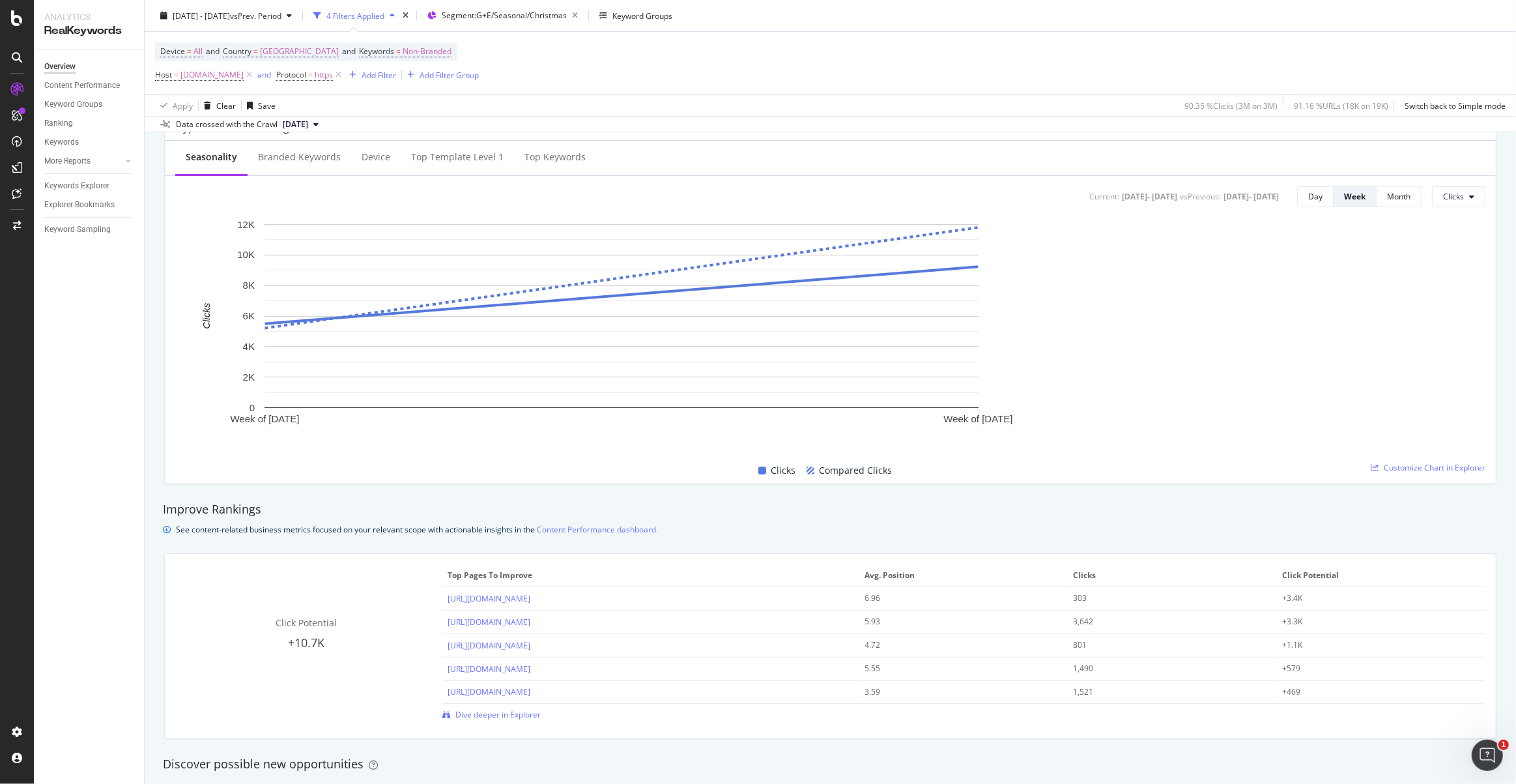
scroll to position [521, 0]
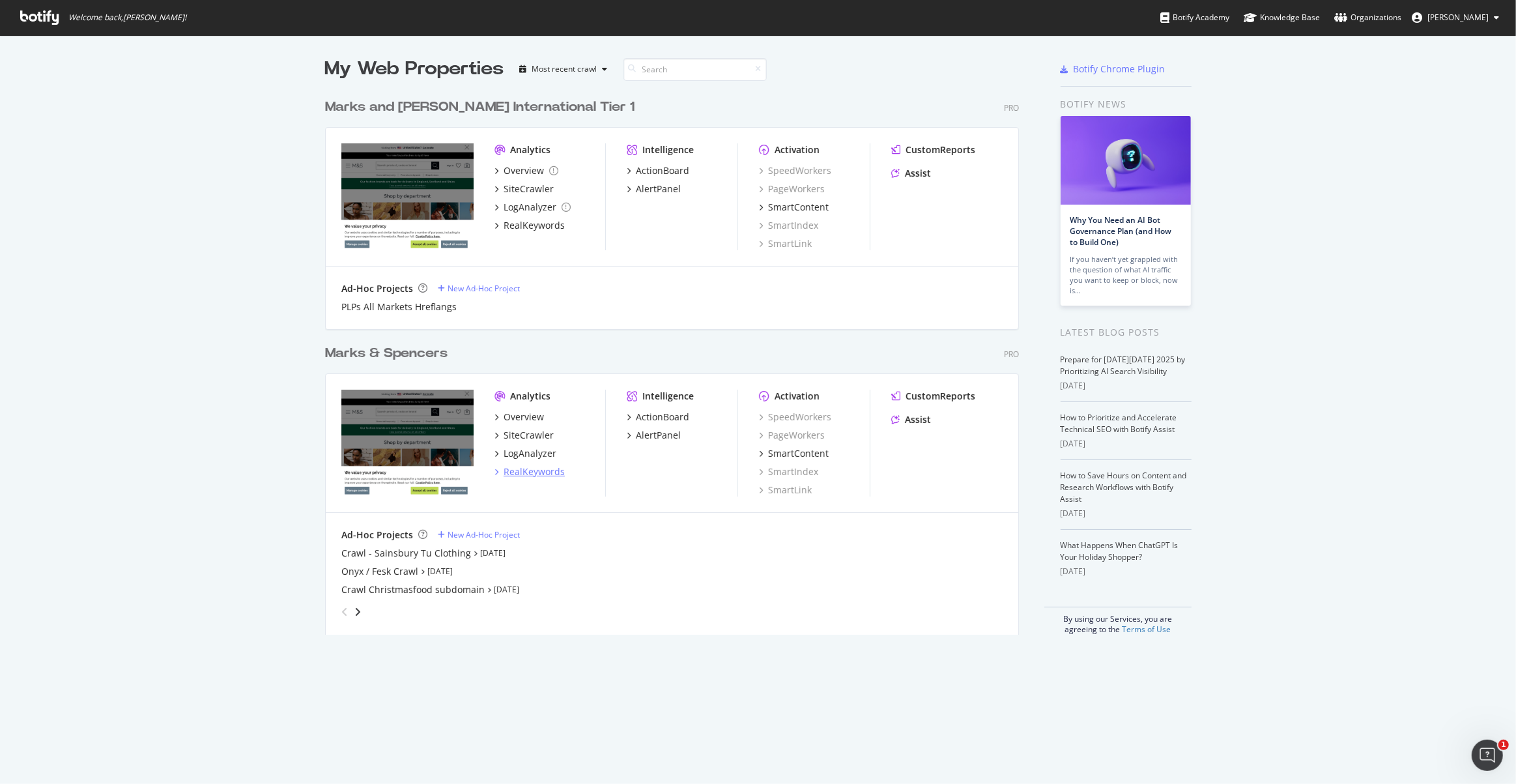
click at [510, 473] on div "RealKeywords" at bounding box center [534, 472] width 61 height 13
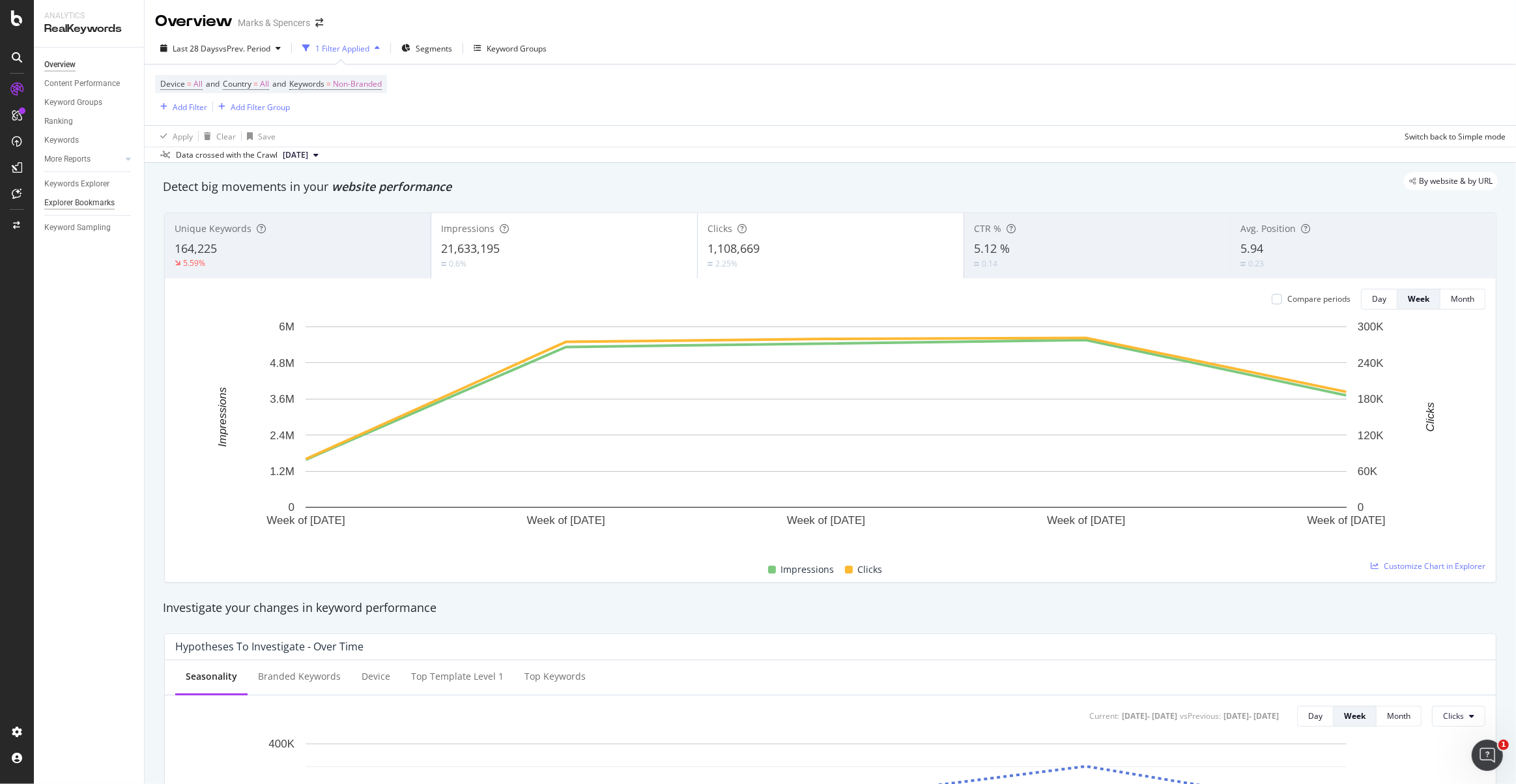
click at [99, 203] on div "Explorer Bookmarks" at bounding box center [80, 202] width 71 height 14
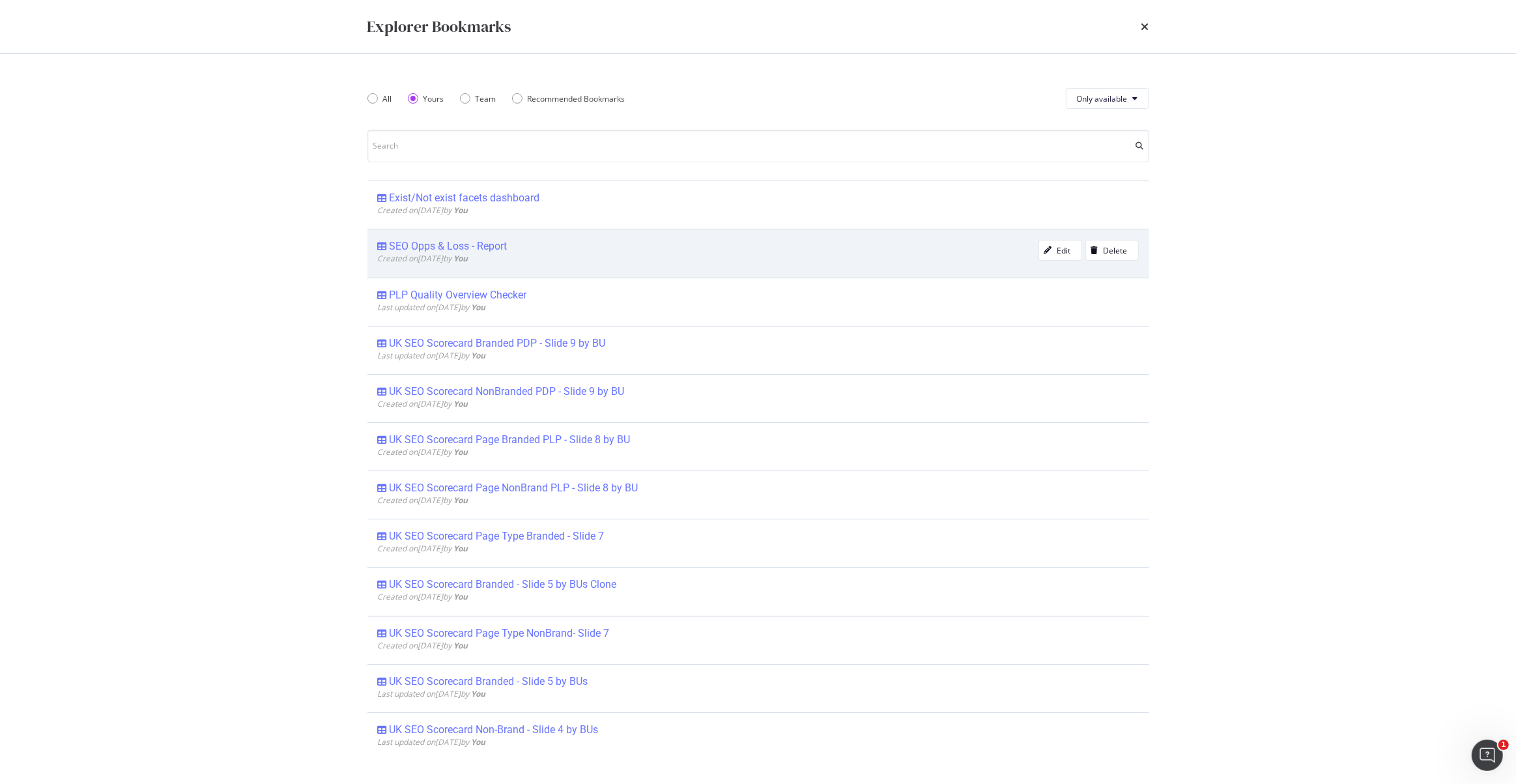
click at [461, 247] on div "SEO Opps & Loss - Report" at bounding box center [449, 246] width 118 height 13
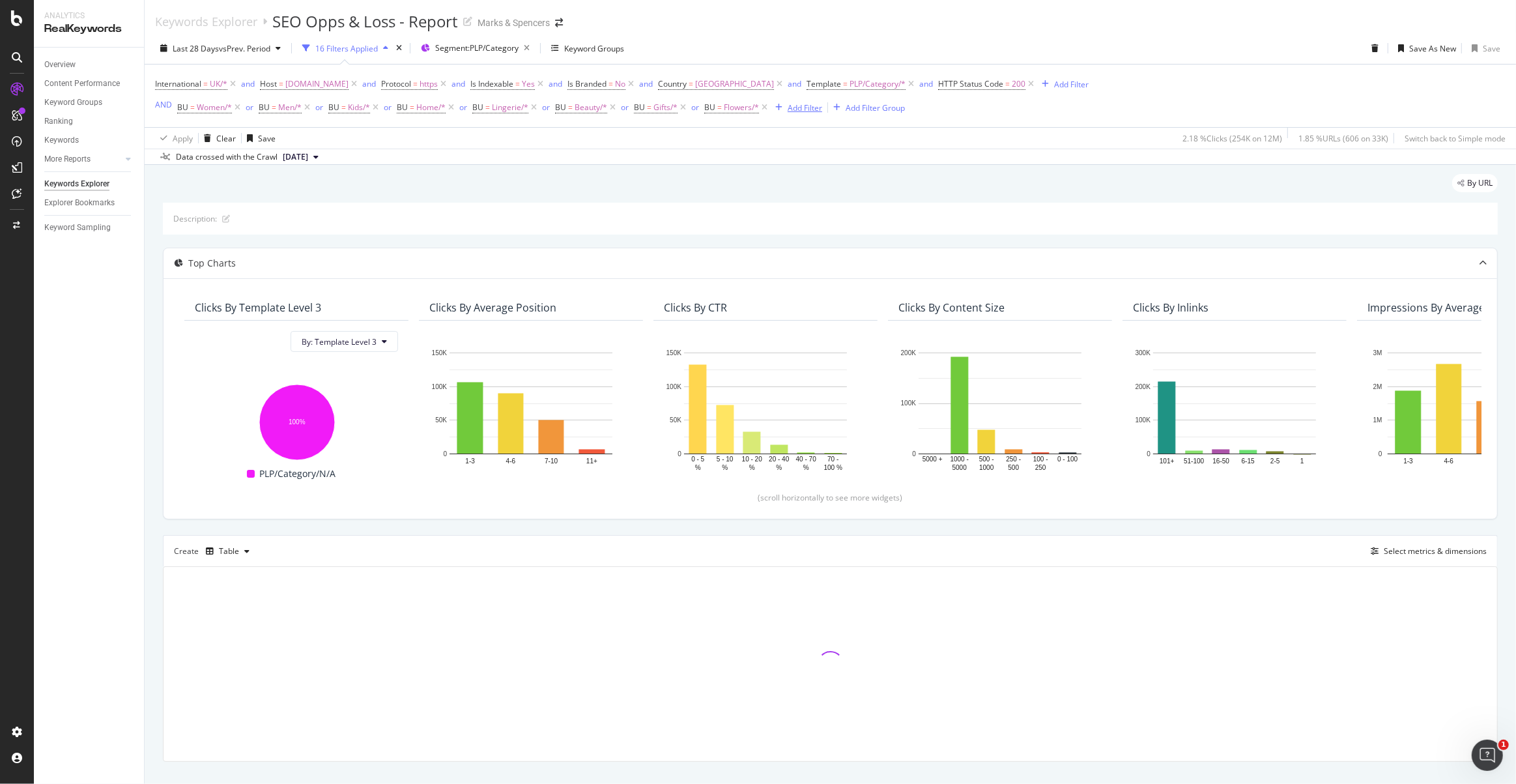
click at [804, 113] on div "Add Filter" at bounding box center [804, 108] width 35 height 11
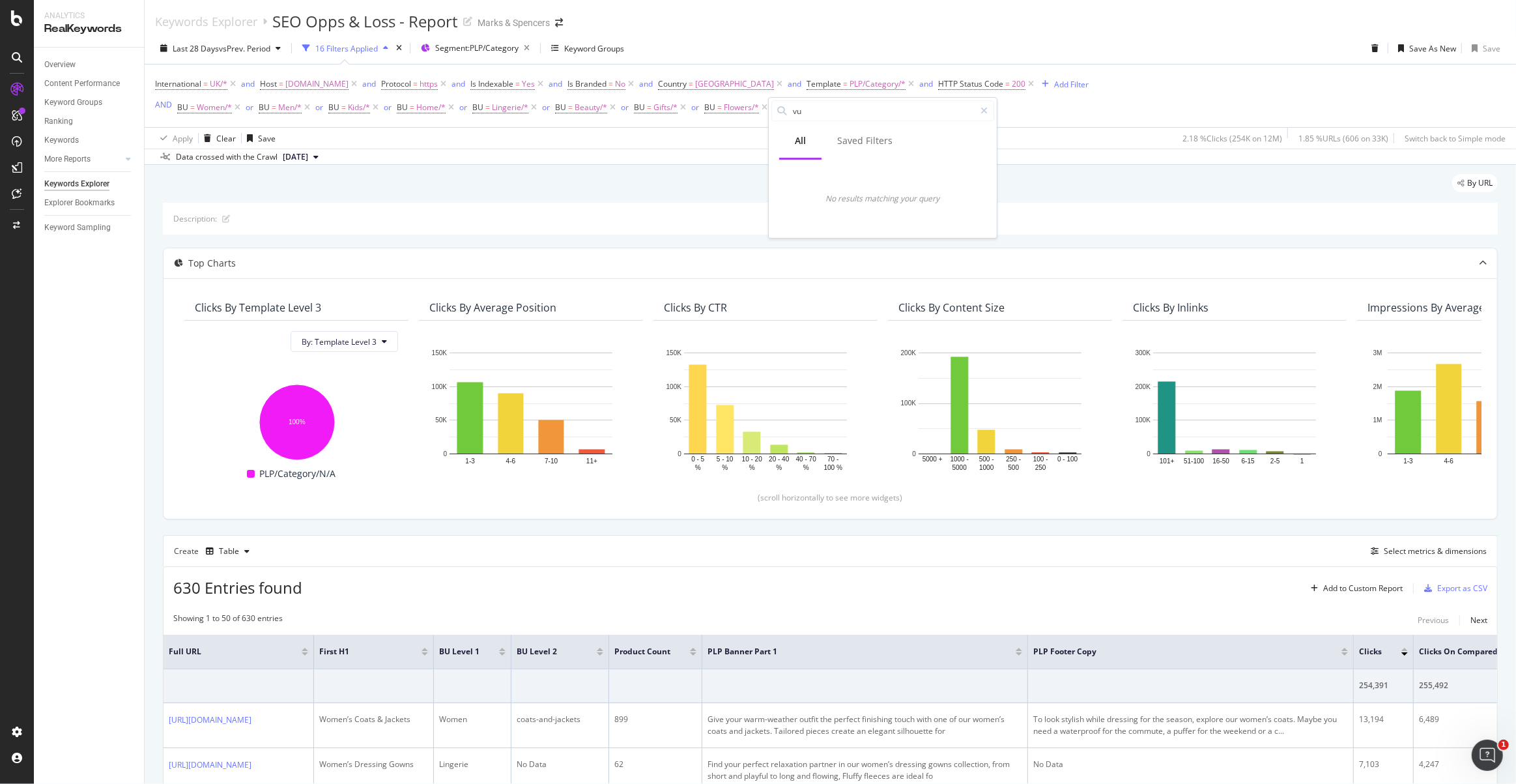
type input "v"
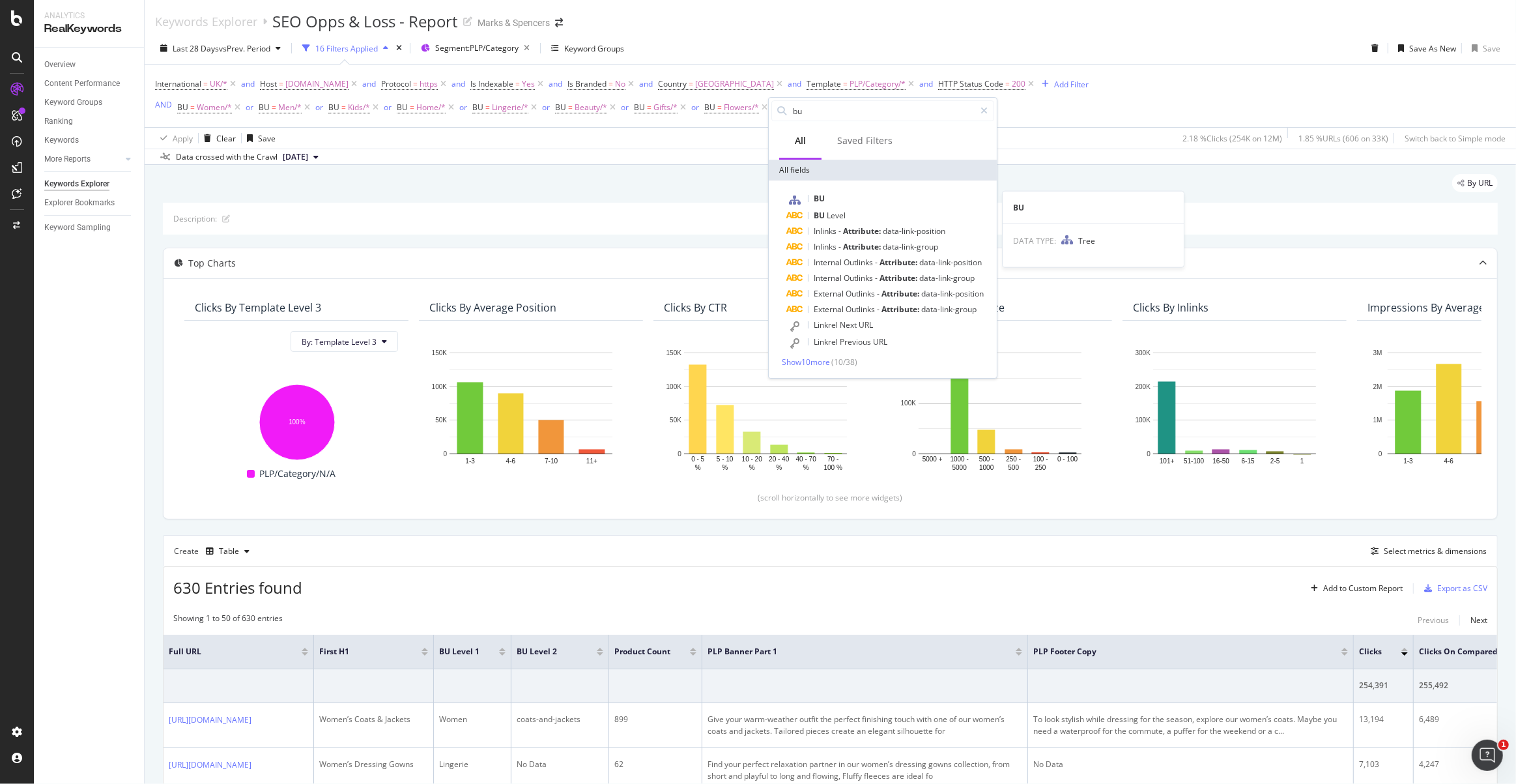
type input "bu"
click at [824, 185] on div "BU BU DATA TYPE: Tree BU Level Inlinks - Attribute: data-link-position Inlinks …" at bounding box center [883, 279] width 228 height 197
click at [824, 198] on span "BU" at bounding box center [819, 198] width 11 height 11
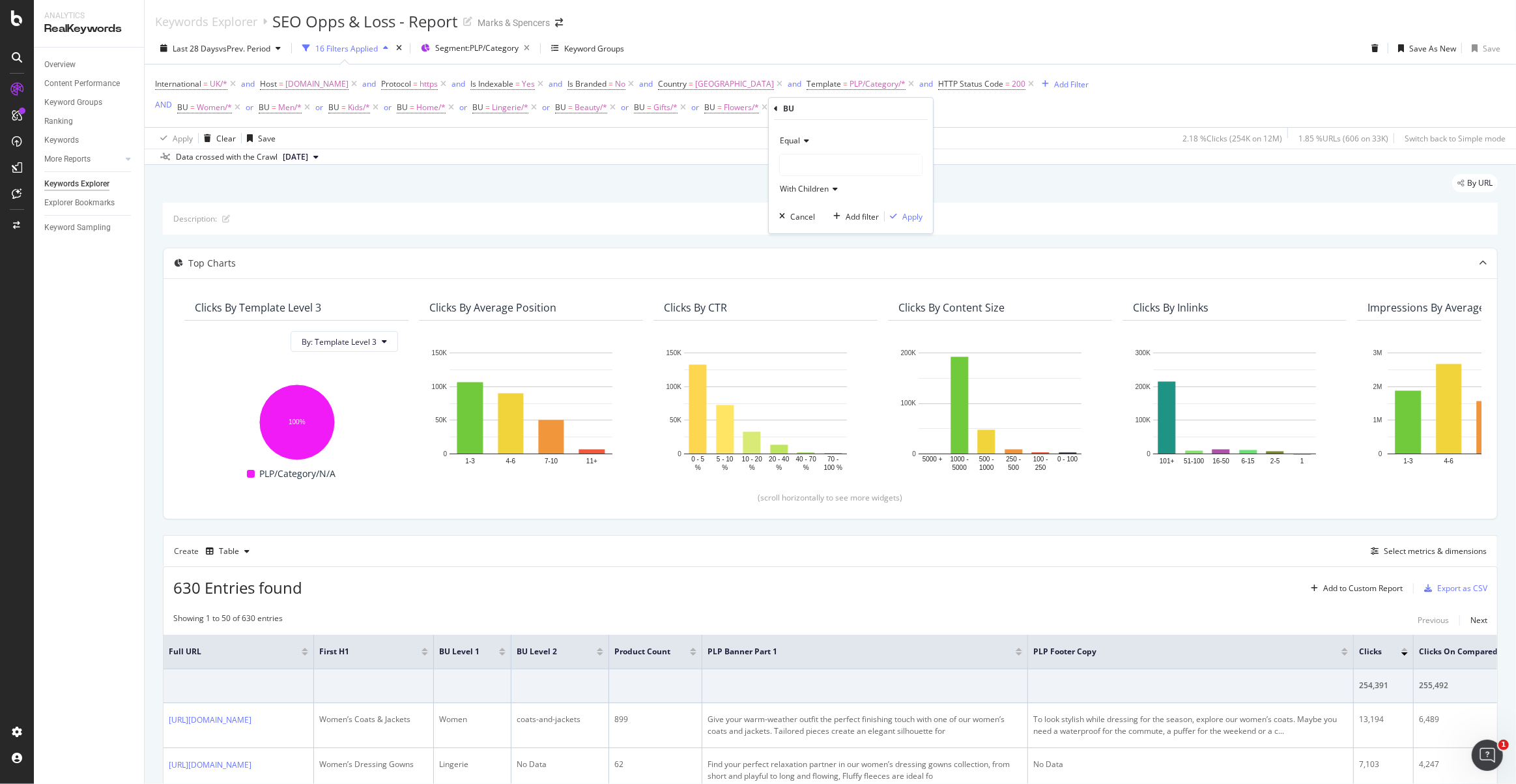
click at [801, 165] on div at bounding box center [851, 165] width 142 height 21
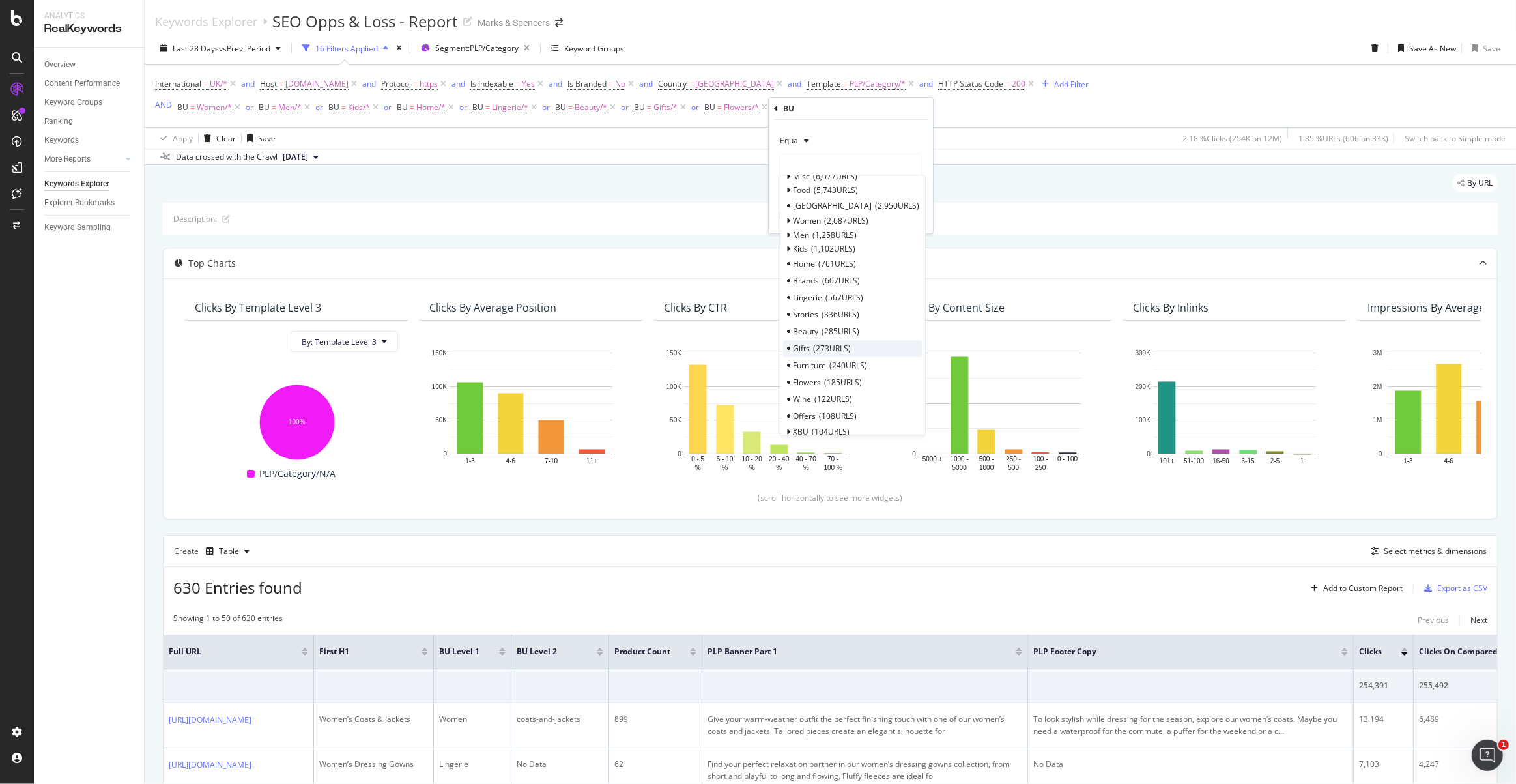
scroll to position [89, 0]
click at [788, 388] on icon at bounding box center [788, 387] width 5 height 8
click at [836, 401] on div "Christmas 96 URLS" at bounding box center [853, 402] width 140 height 17
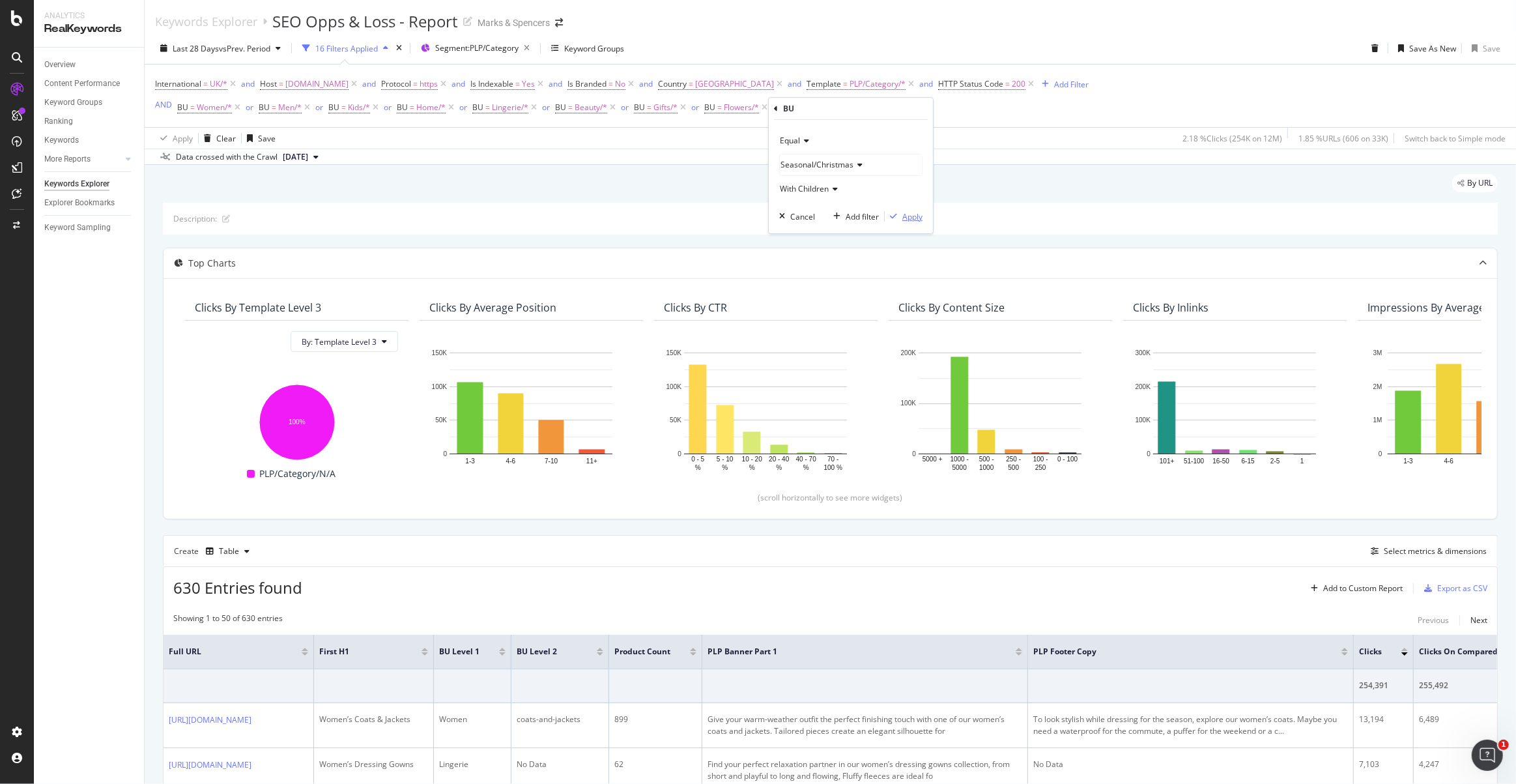
click at [913, 215] on div "Apply" at bounding box center [912, 216] width 20 height 11
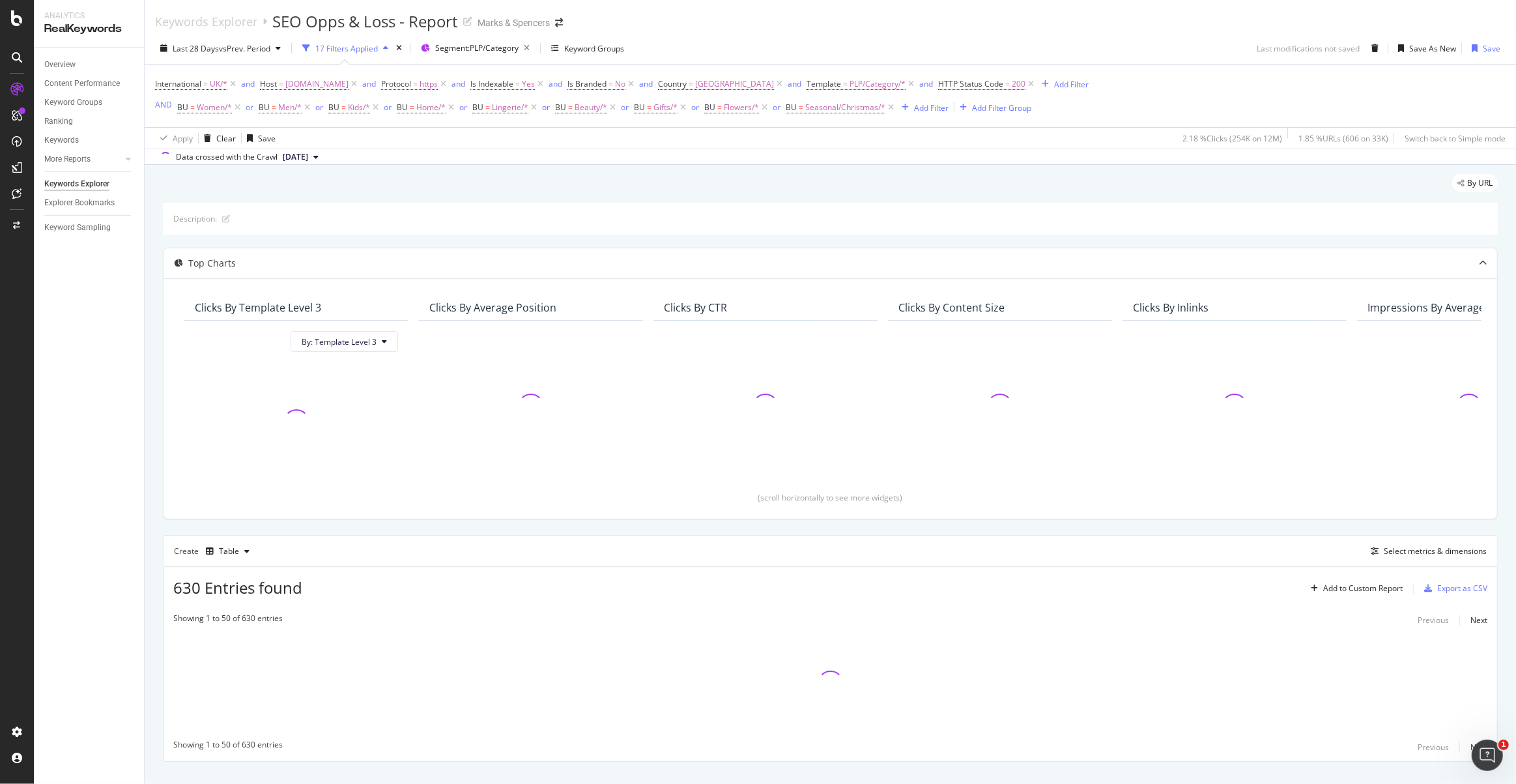
click at [763, 111] on icon at bounding box center [765, 108] width 11 height 13
click at [682, 112] on icon at bounding box center [683, 108] width 11 height 13
click at [610, 110] on icon at bounding box center [612, 108] width 11 height 13
click at [531, 111] on icon at bounding box center [533, 108] width 11 height 13
click at [450, 111] on icon at bounding box center [451, 108] width 11 height 13
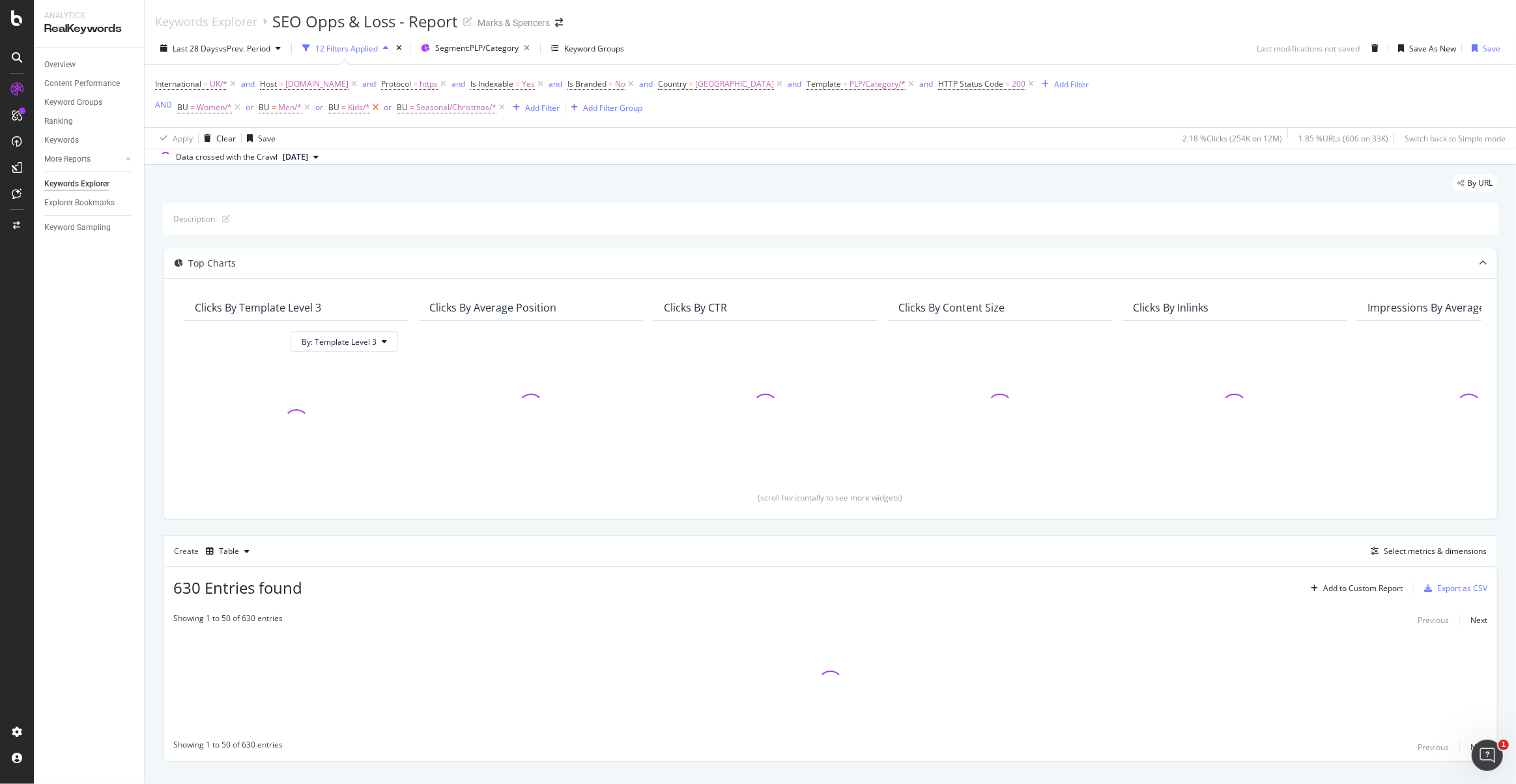
click at [371, 112] on icon at bounding box center [375, 108] width 11 height 13
click at [305, 108] on icon at bounding box center [307, 108] width 11 height 13
click at [234, 110] on icon at bounding box center [237, 108] width 11 height 13
click at [153, 54] on div "Last 28 Days vs Prev. Period 9 Filters Applied Segment: PLP/Category Keyword Gr…" at bounding box center [830, 51] width 1372 height 26
click at [162, 54] on div "Last 28 Days vs Prev. Period" at bounding box center [221, 48] width 131 height 20
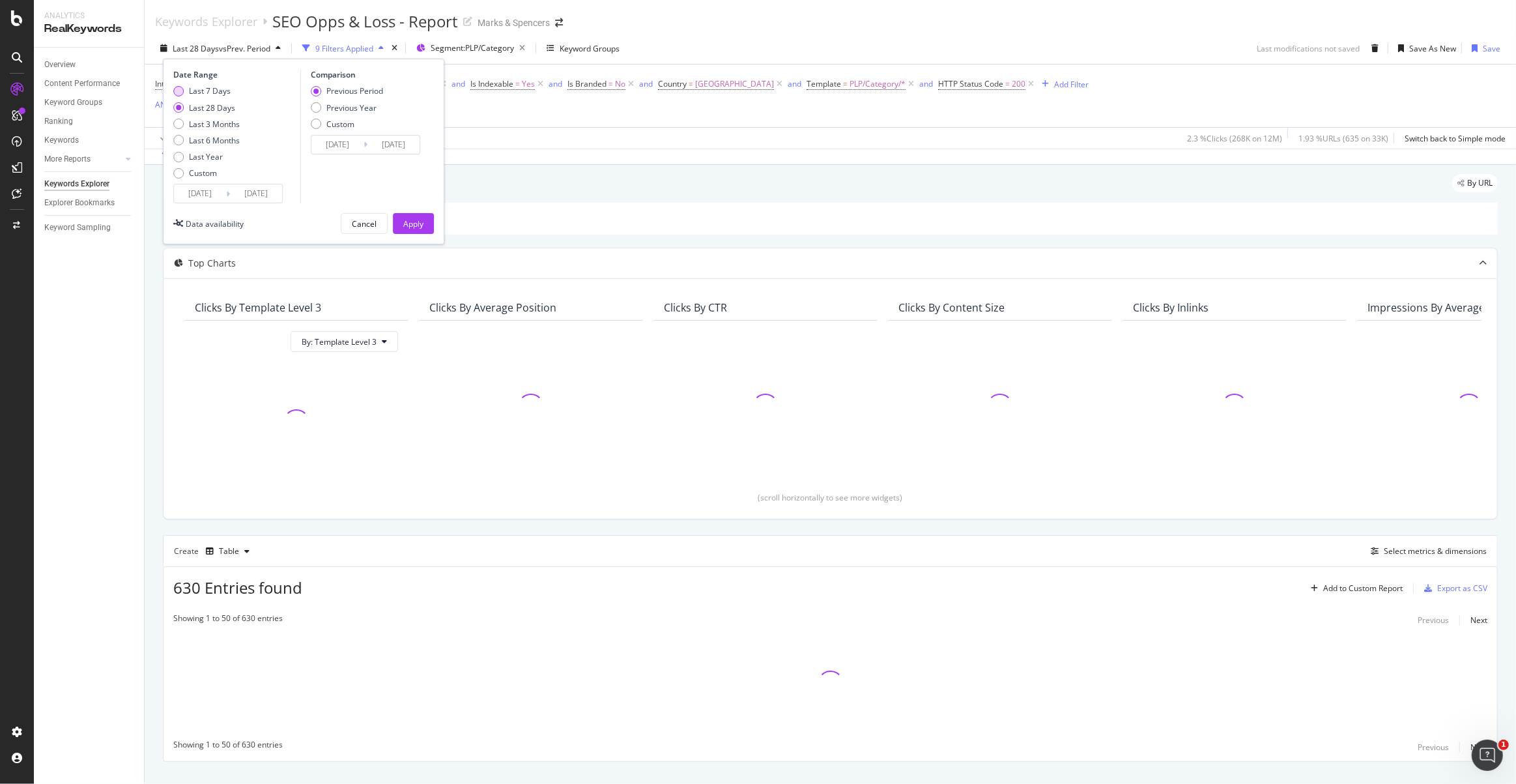
click at [178, 87] on div "Last 7 Days" at bounding box center [178, 91] width 10 height 10
type input "[DATE]"
click at [181, 172] on div "Custom" at bounding box center [178, 173] width 10 height 10
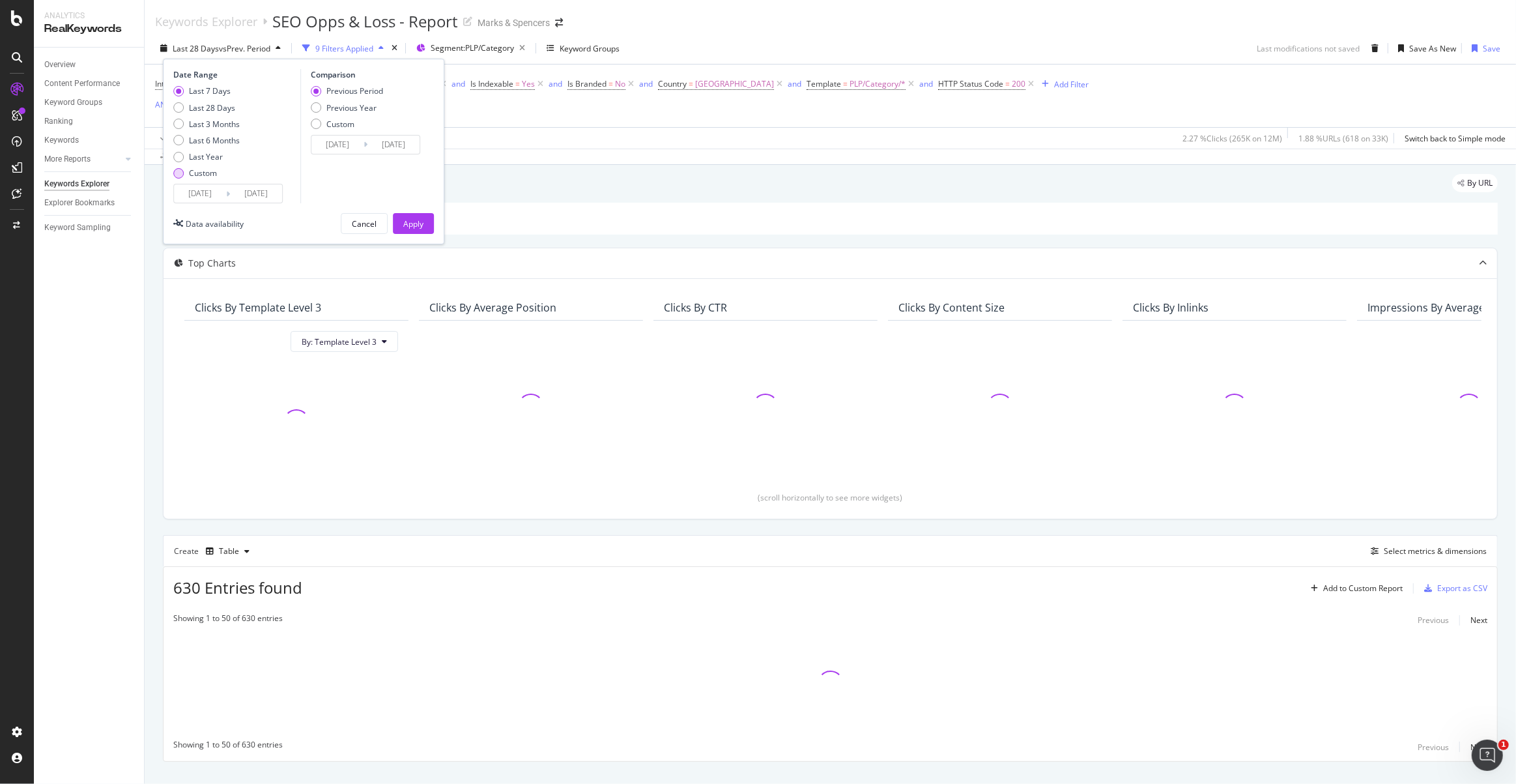
type input "[DATE]"
click at [182, 172] on div "Custom" at bounding box center [178, 173] width 10 height 10
click at [176, 94] on div "Last 7 Days" at bounding box center [178, 91] width 10 height 10
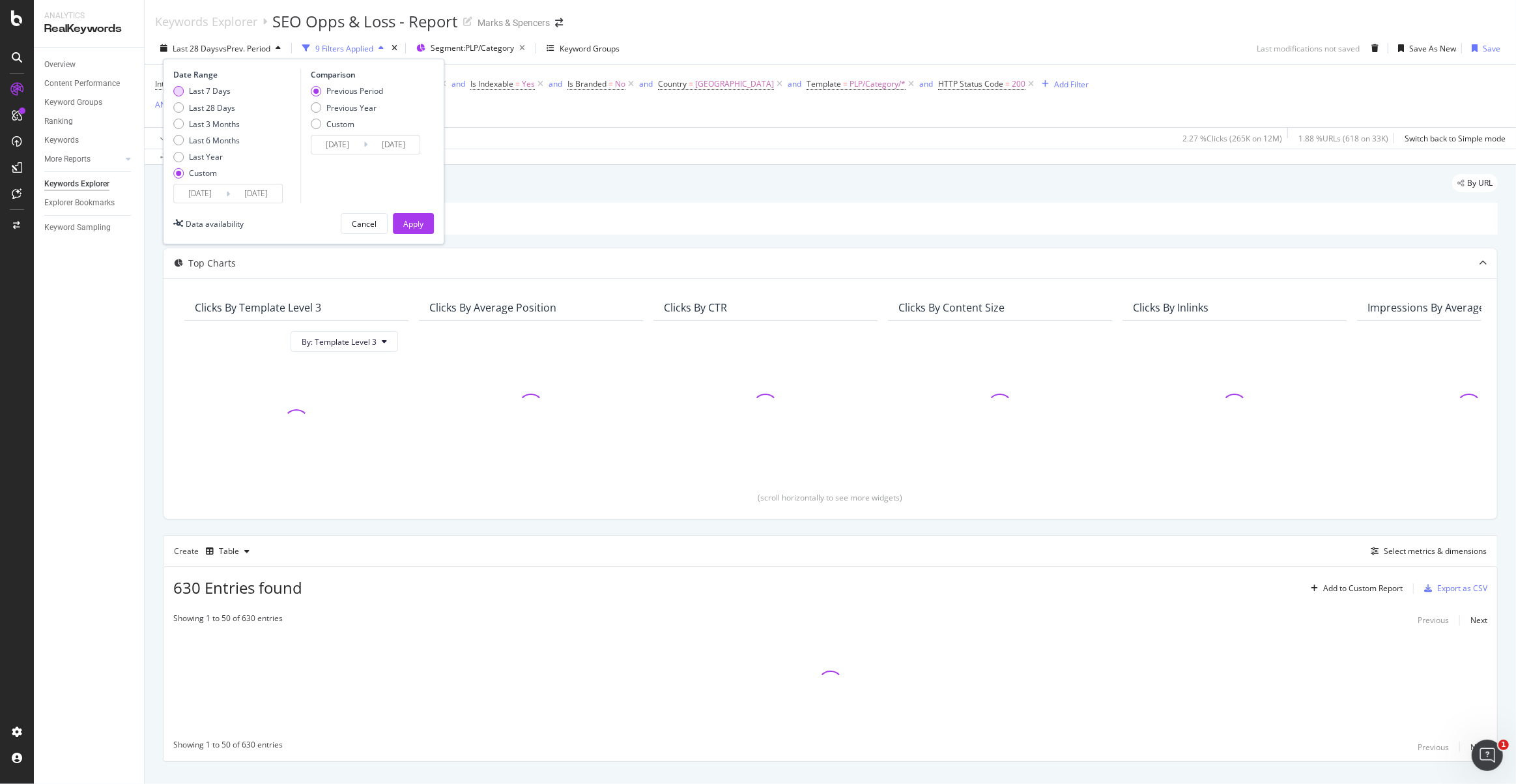
type input "[DATE]"
click at [210, 172] on div "Custom" at bounding box center [202, 172] width 28 height 11
type input "[DATE]"
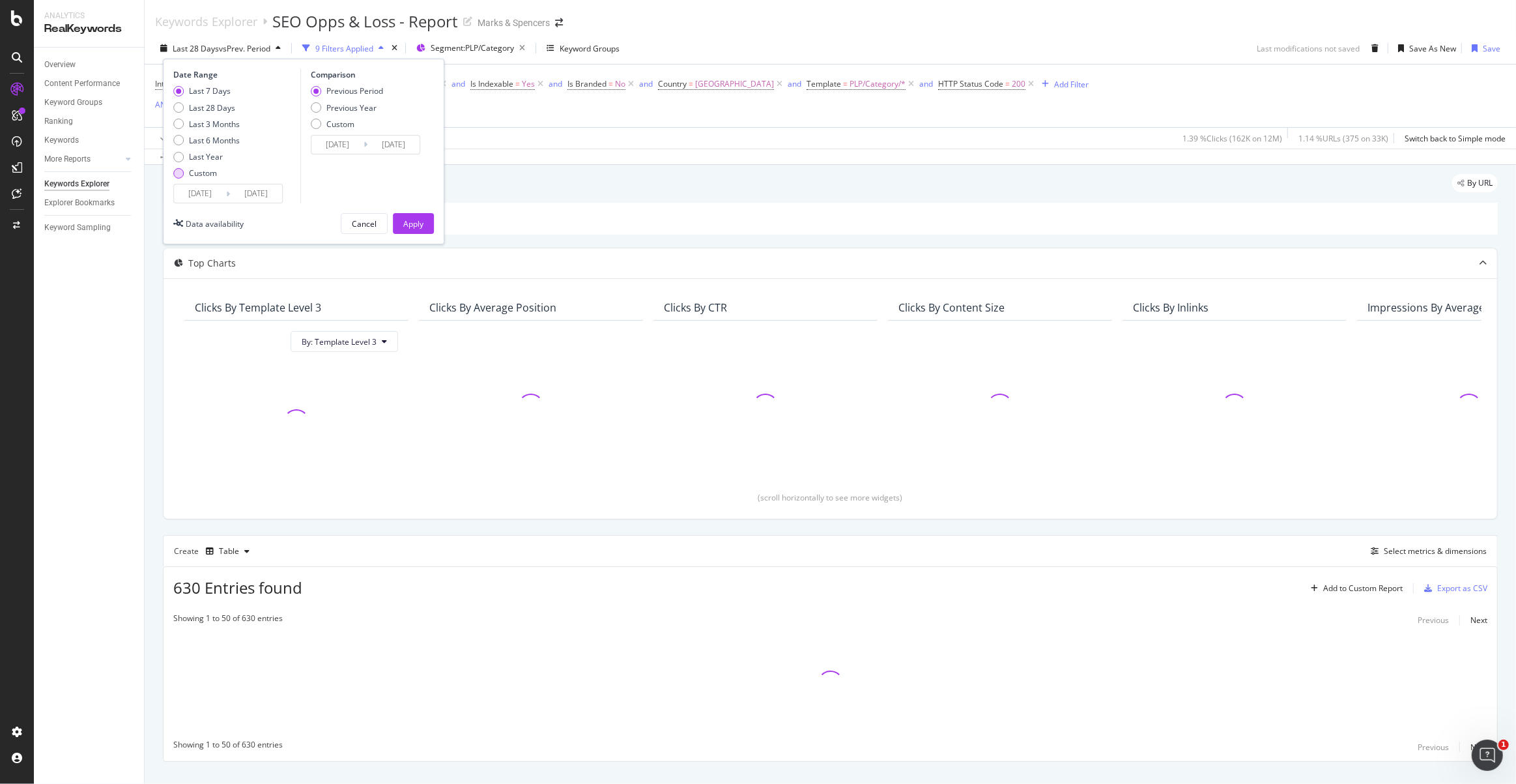
type input "[DATE]"
click at [209, 190] on input "[DATE]" at bounding box center [200, 193] width 52 height 18
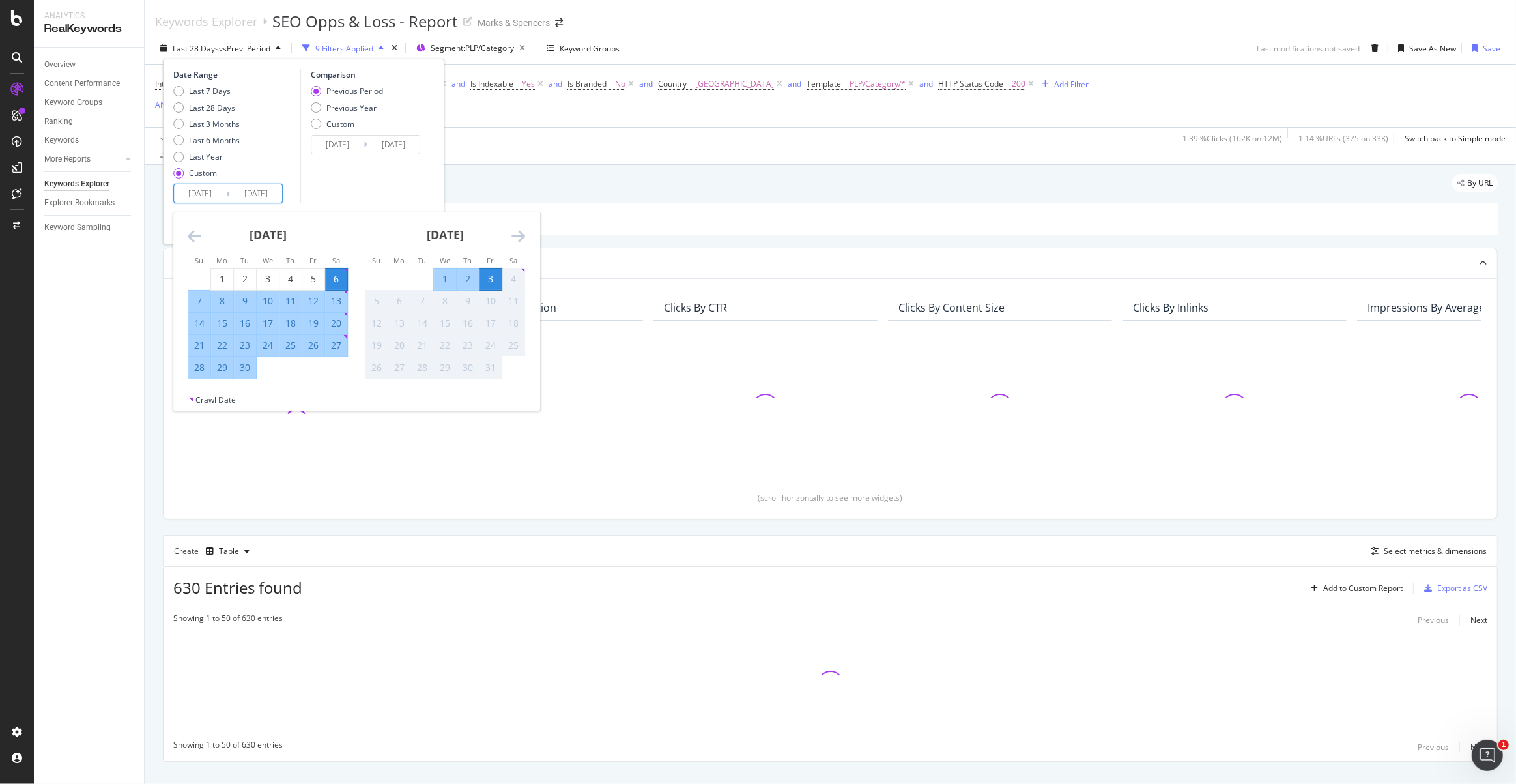
click at [190, 242] on icon "Move backward to switch to the previous month." at bounding box center [194, 236] width 14 height 16
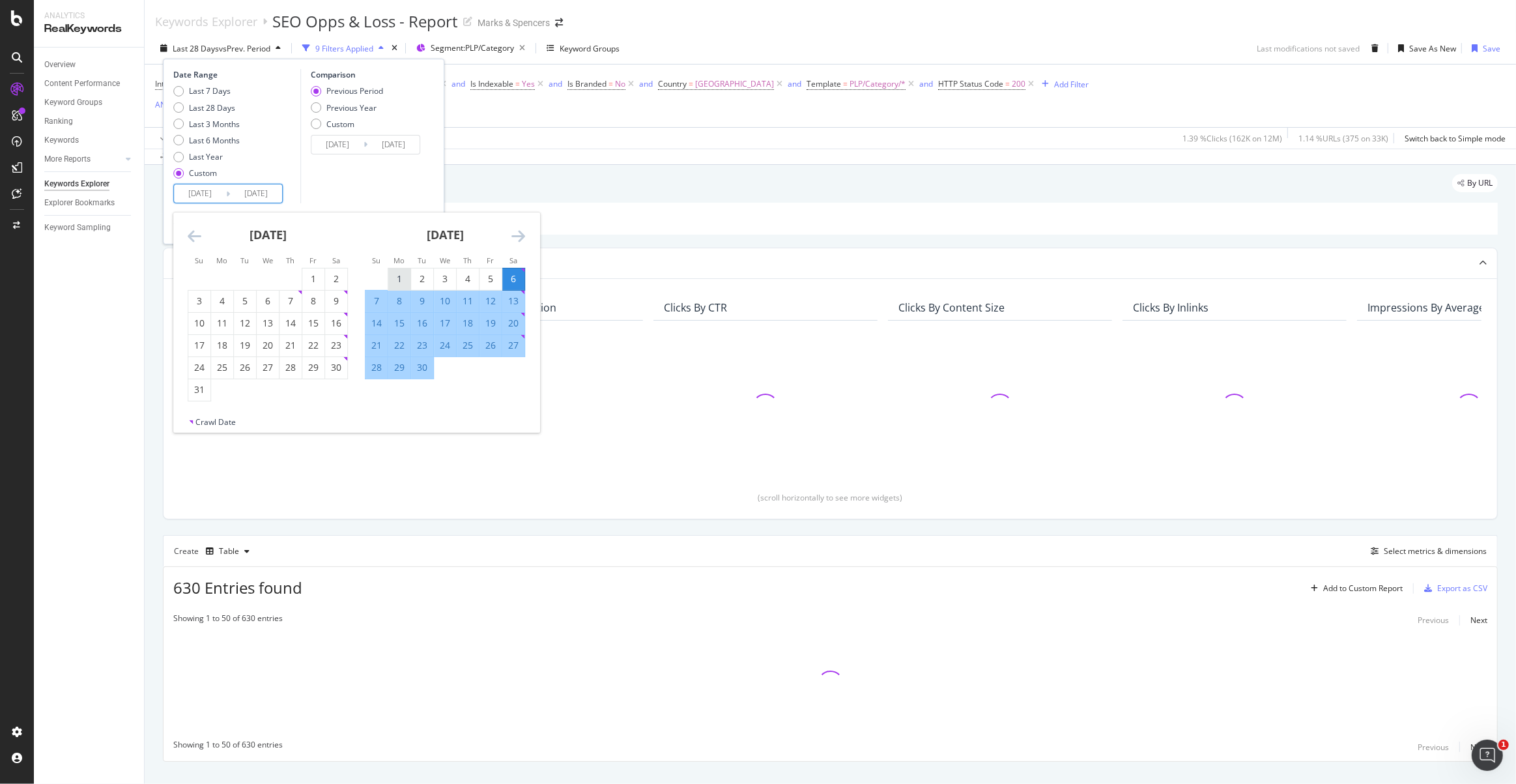
click at [398, 274] on div "1" at bounding box center [400, 279] width 22 height 13
type input "[DATE]"
click at [420, 368] on div "30" at bounding box center [422, 368] width 22 height 13
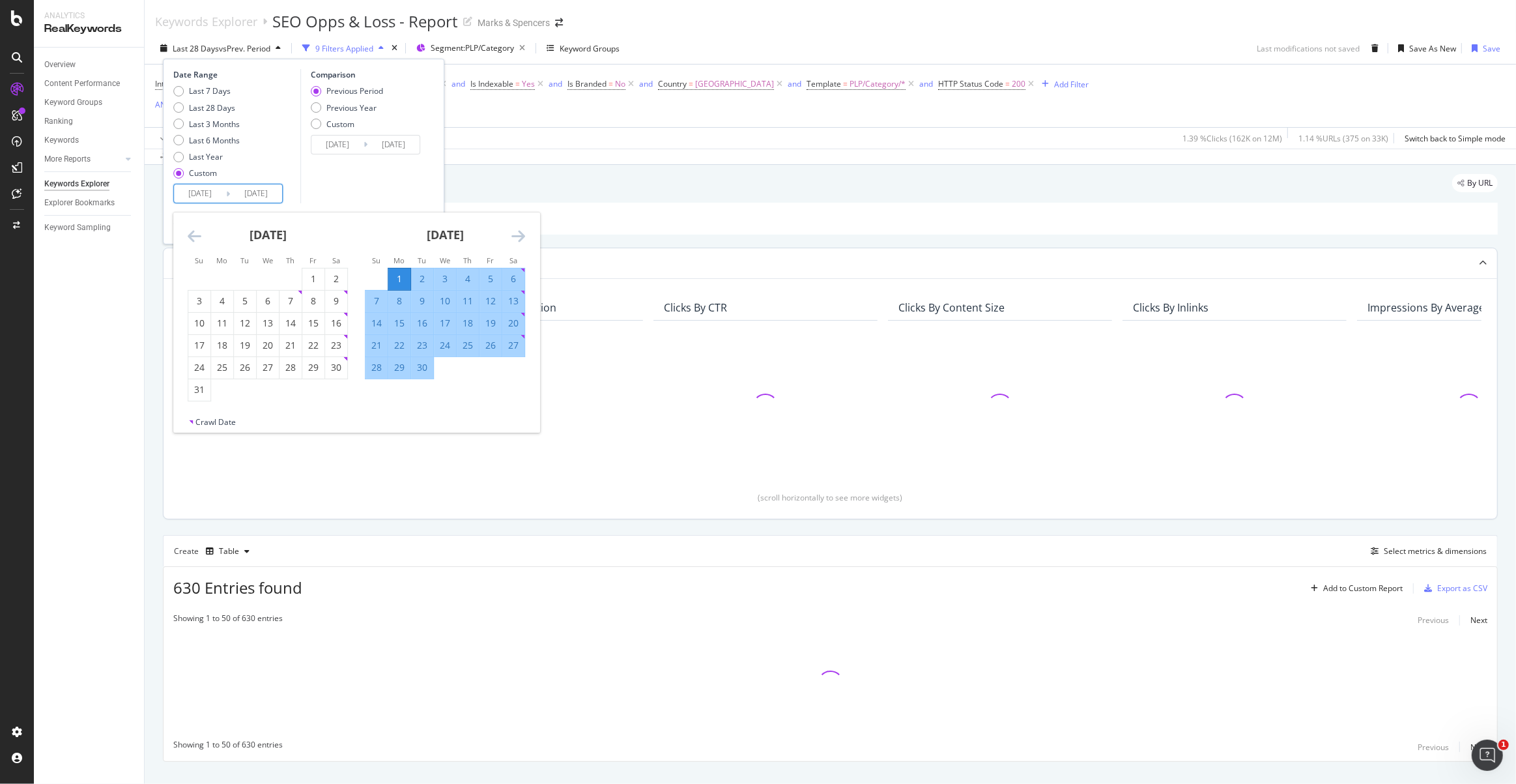
type input "[DATE]"
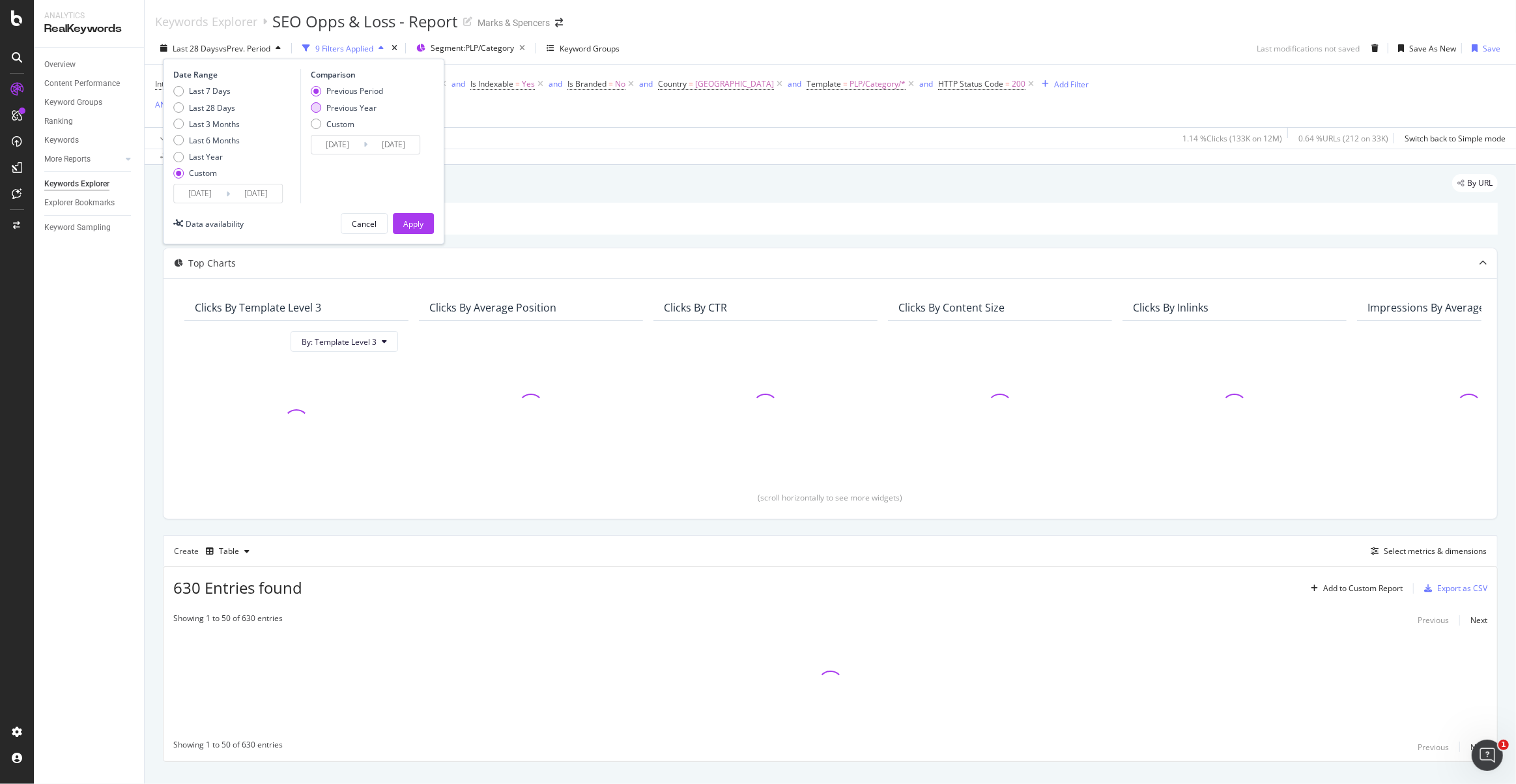
click at [340, 106] on div "Previous Year" at bounding box center [351, 108] width 50 height 11
type input "[DATE]"
click at [407, 218] on div "Apply" at bounding box center [413, 223] width 20 height 11
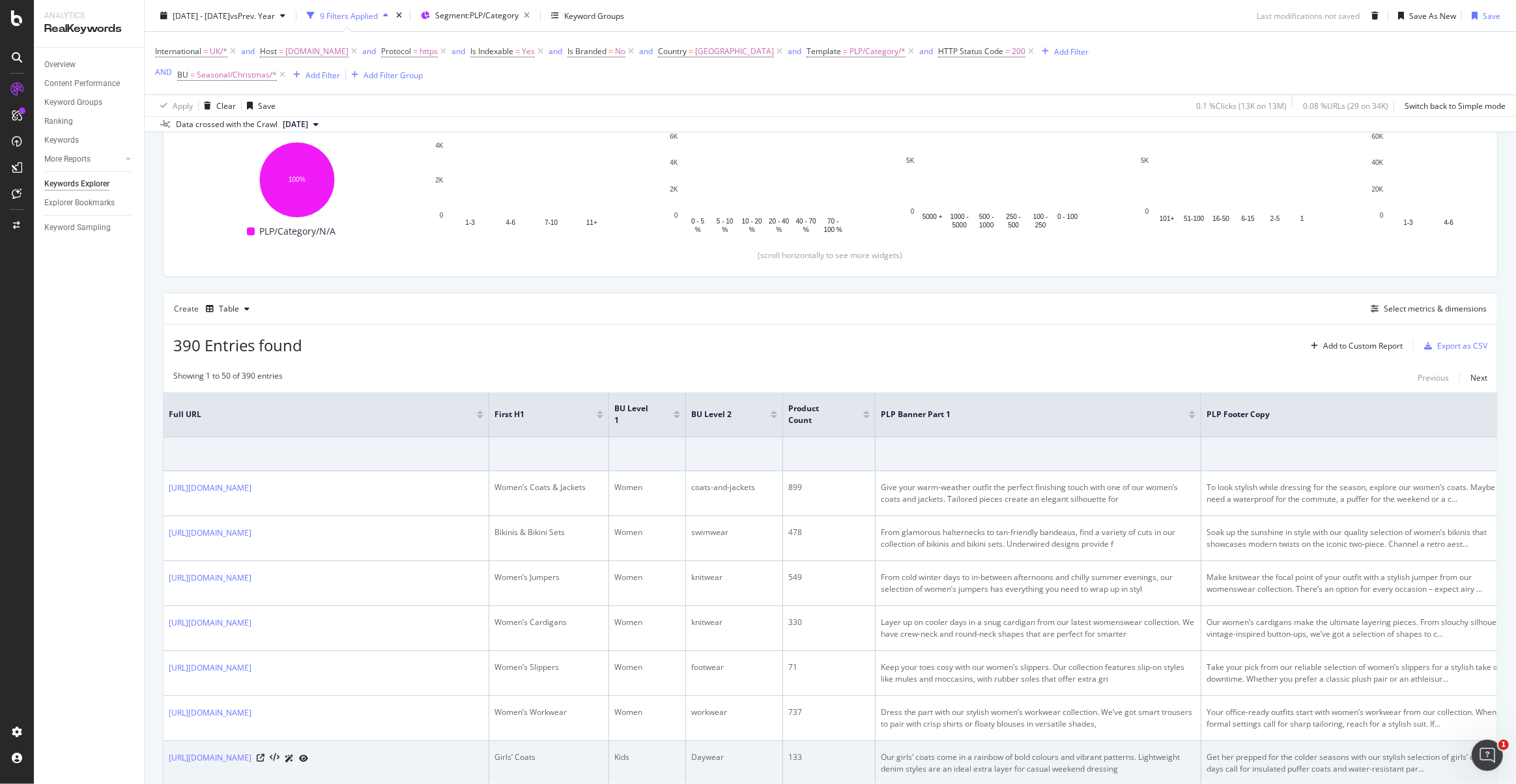
scroll to position [355, 0]
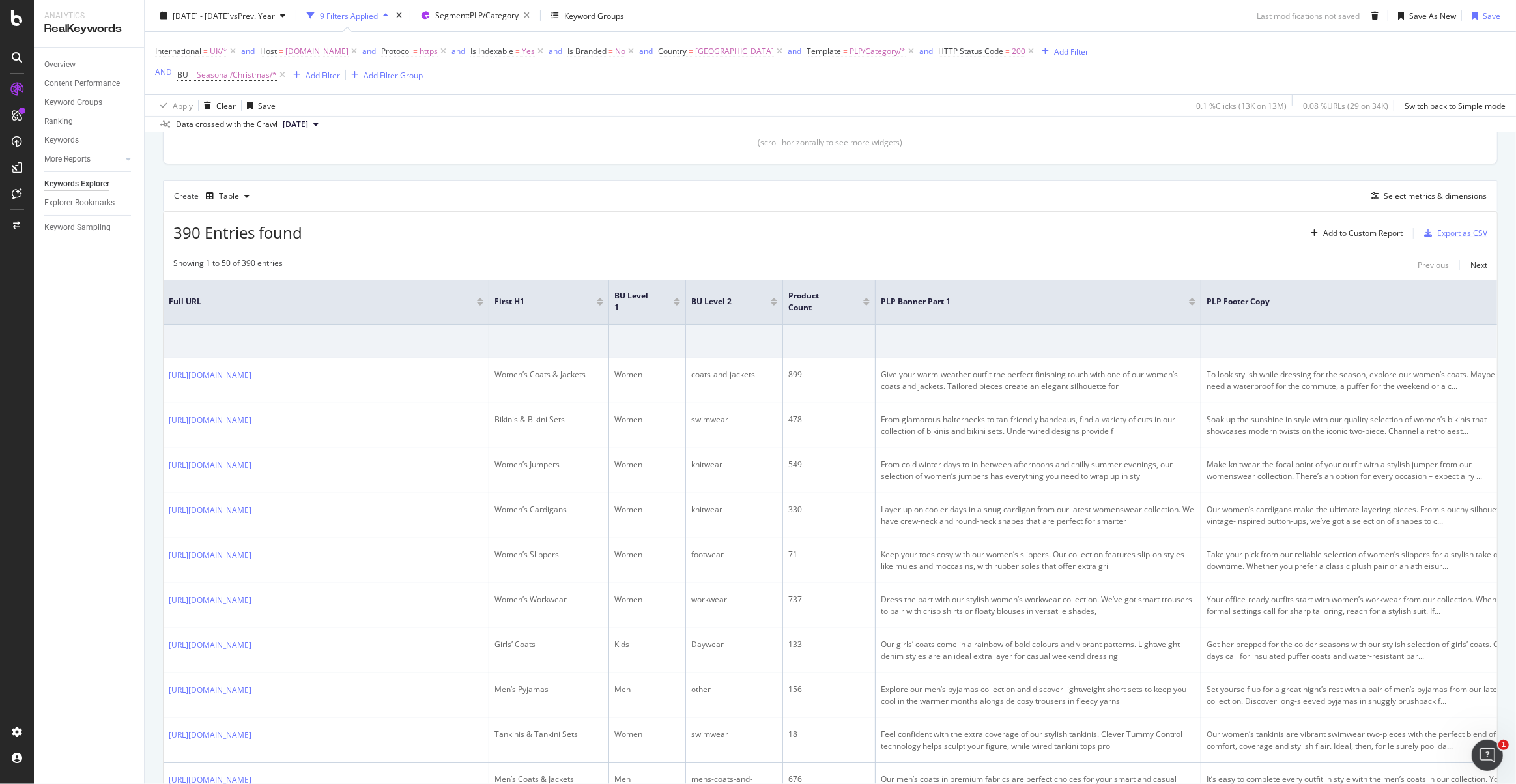
click at [1445, 232] on div "Export as CSV" at bounding box center [1462, 232] width 50 height 11
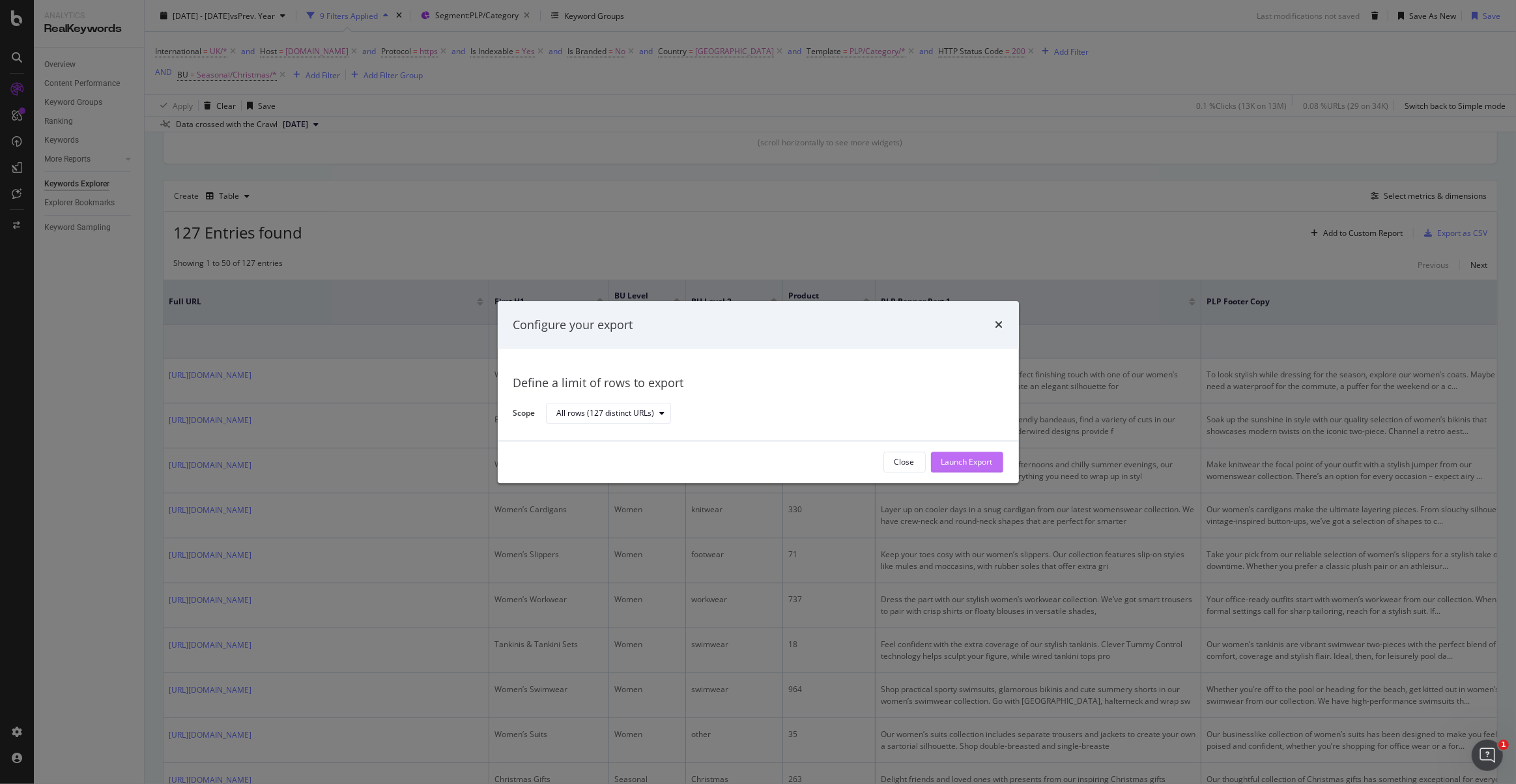
click at [978, 462] on div "Launch Export" at bounding box center [967, 462] width 52 height 11
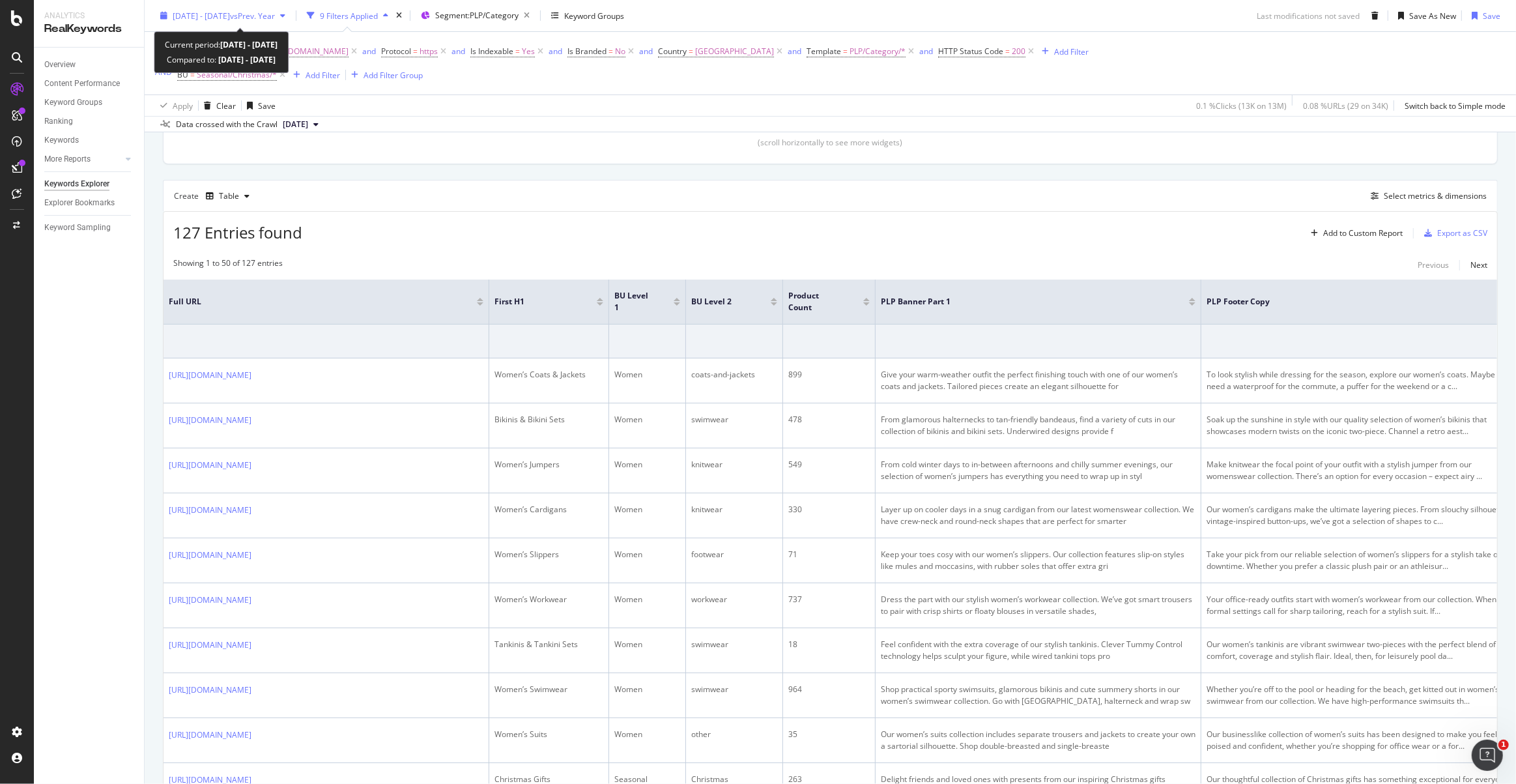
click at [165, 17] on icon "button" at bounding box center [163, 16] width 7 height 8
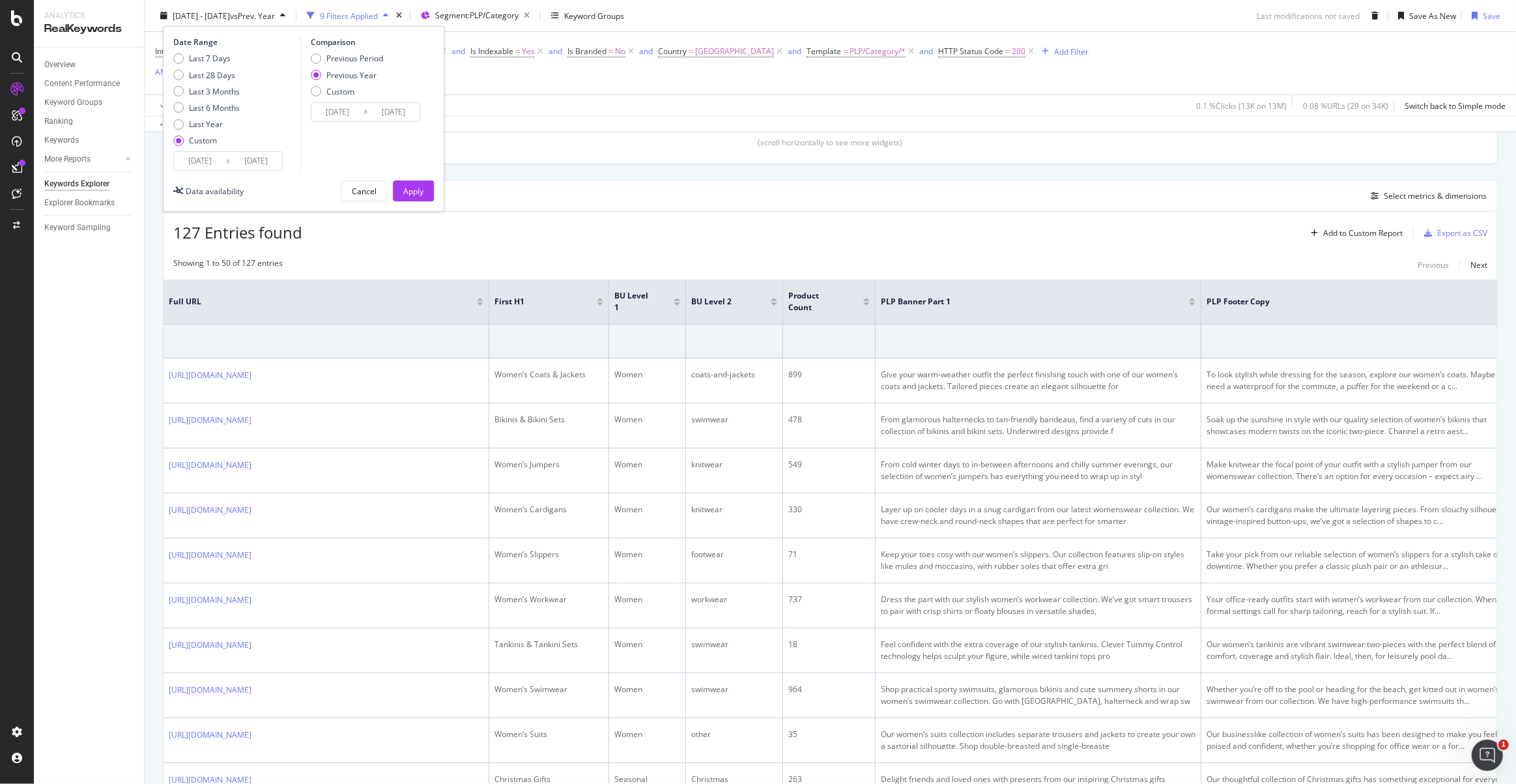
click at [195, 157] on input "[DATE]" at bounding box center [200, 161] width 52 height 18
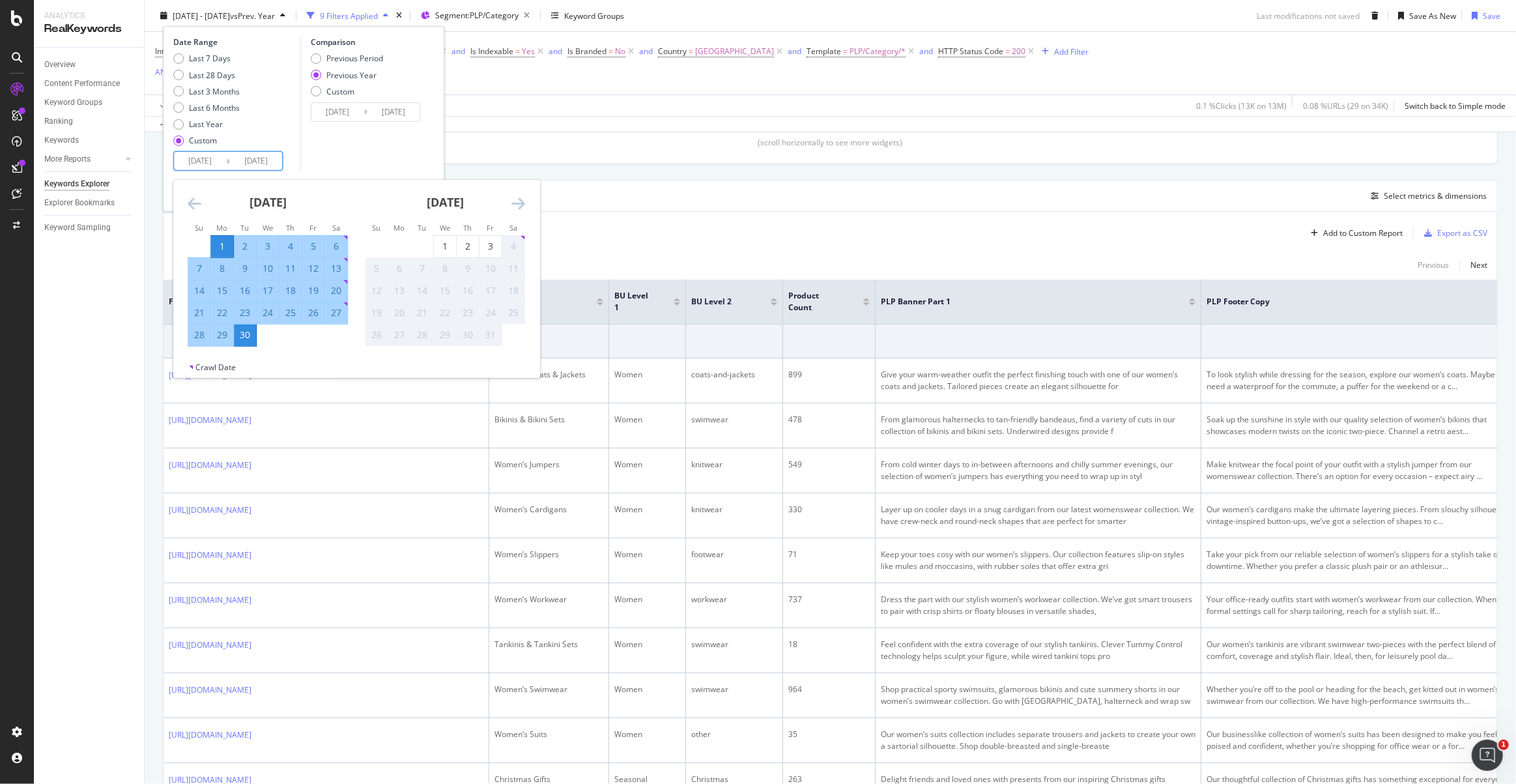
click at [193, 209] on icon "Move backward to switch to the previous month." at bounding box center [194, 203] width 14 height 16
click at [192, 208] on icon "Move backward to switch to the previous month." at bounding box center [194, 203] width 14 height 16
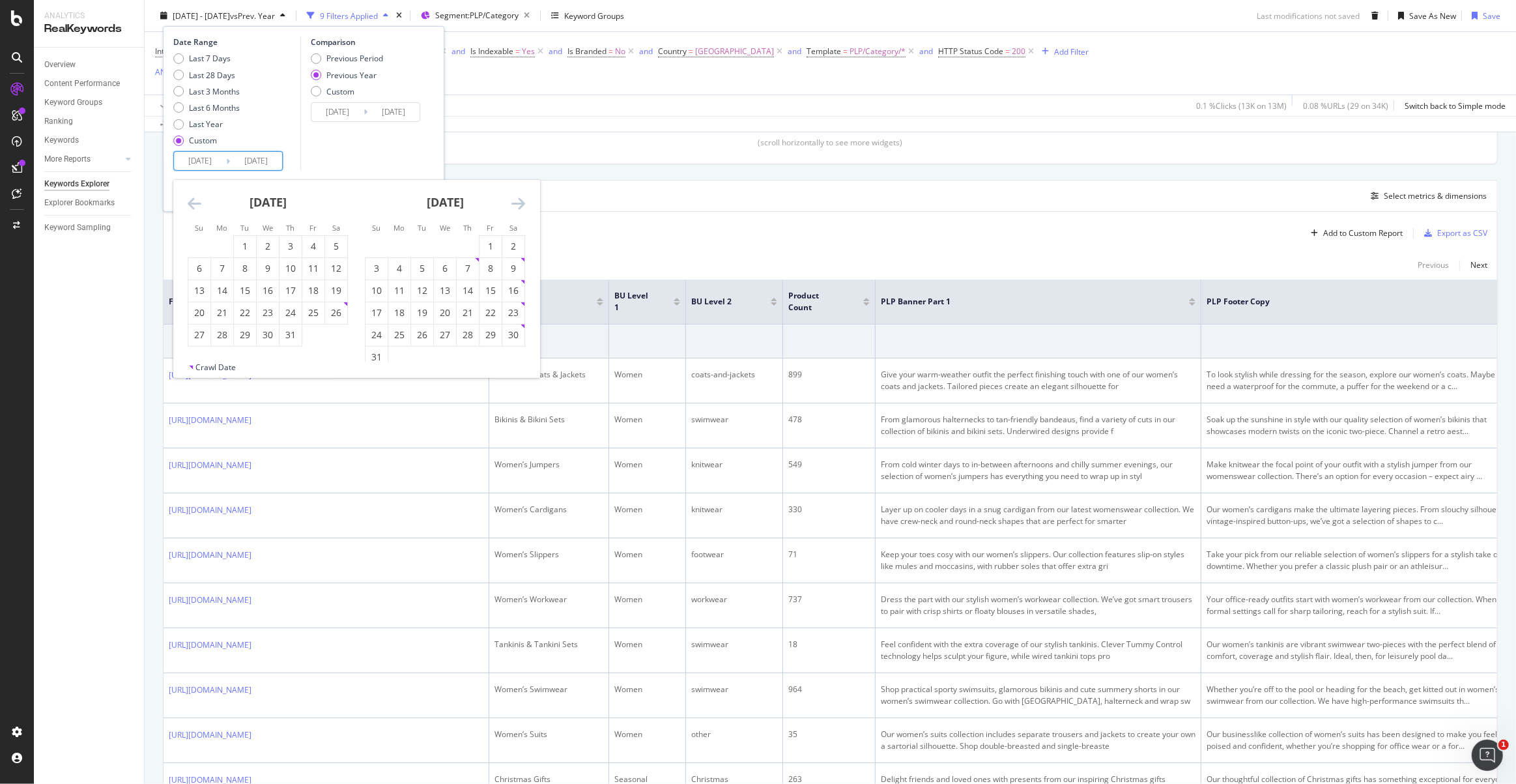
click at [192, 208] on icon "Move backward to switch to the previous month." at bounding box center [194, 203] width 14 height 16
click at [191, 208] on icon "Move backward to switch to the previous month." at bounding box center [194, 203] width 14 height 16
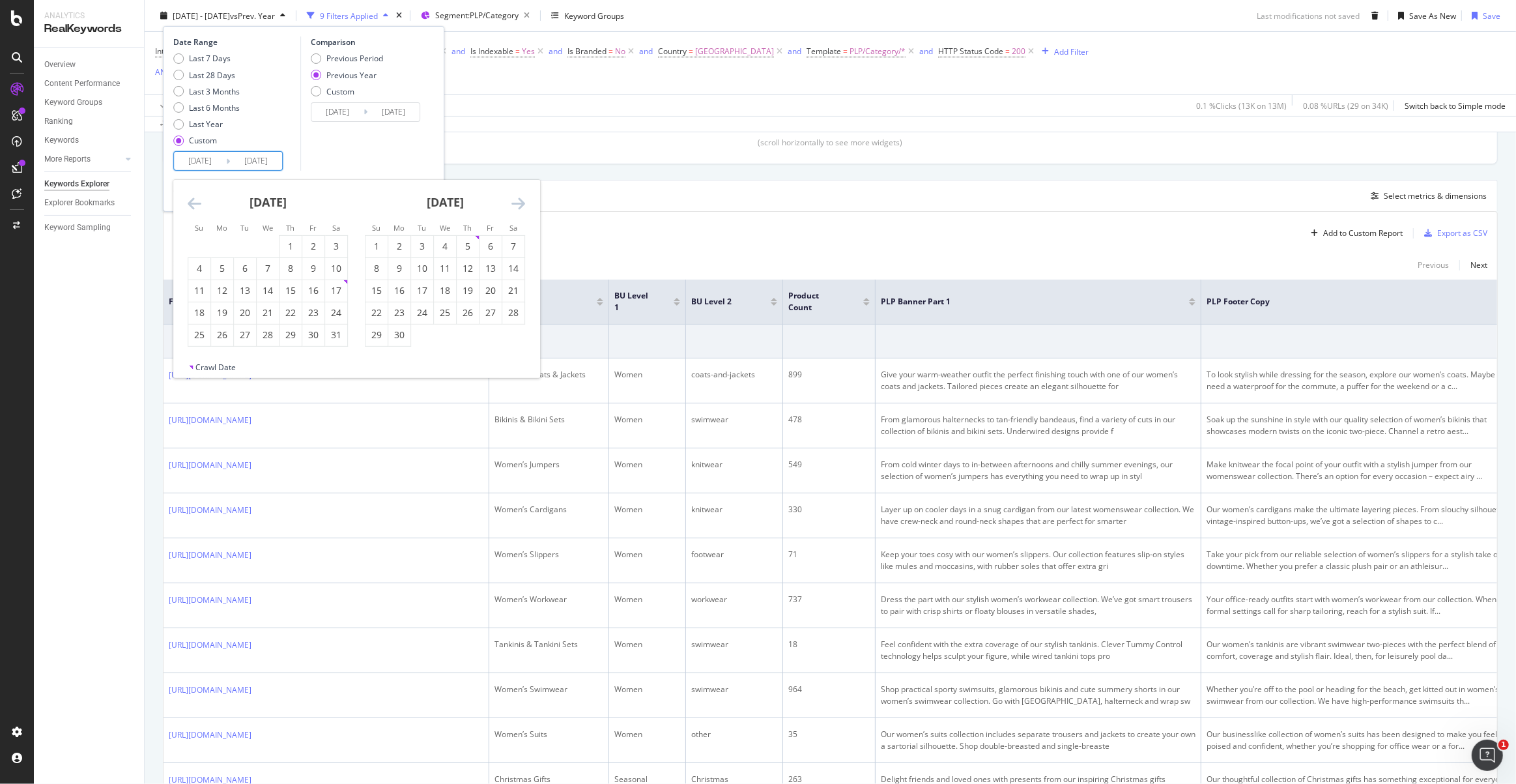
click at [191, 208] on icon "Move backward to switch to the previous month." at bounding box center [194, 203] width 14 height 16
click at [189, 202] on icon "Move backward to switch to the previous month." at bounding box center [194, 203] width 14 height 16
click at [190, 202] on icon "Move backward to switch to the previous month." at bounding box center [194, 203] width 14 height 16
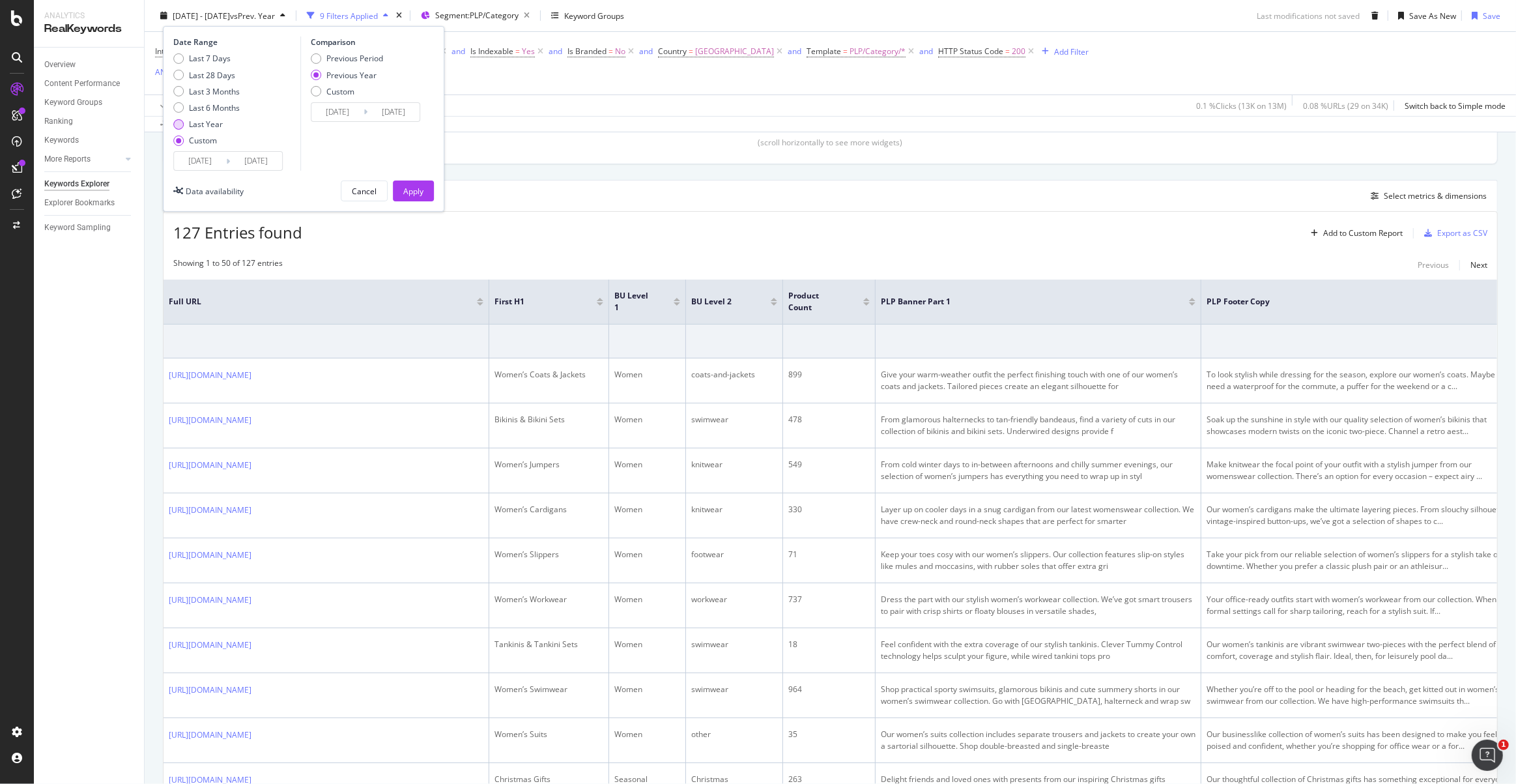
click at [195, 123] on div "Last Year" at bounding box center [206, 124] width 34 height 11
type input "[DATE]"
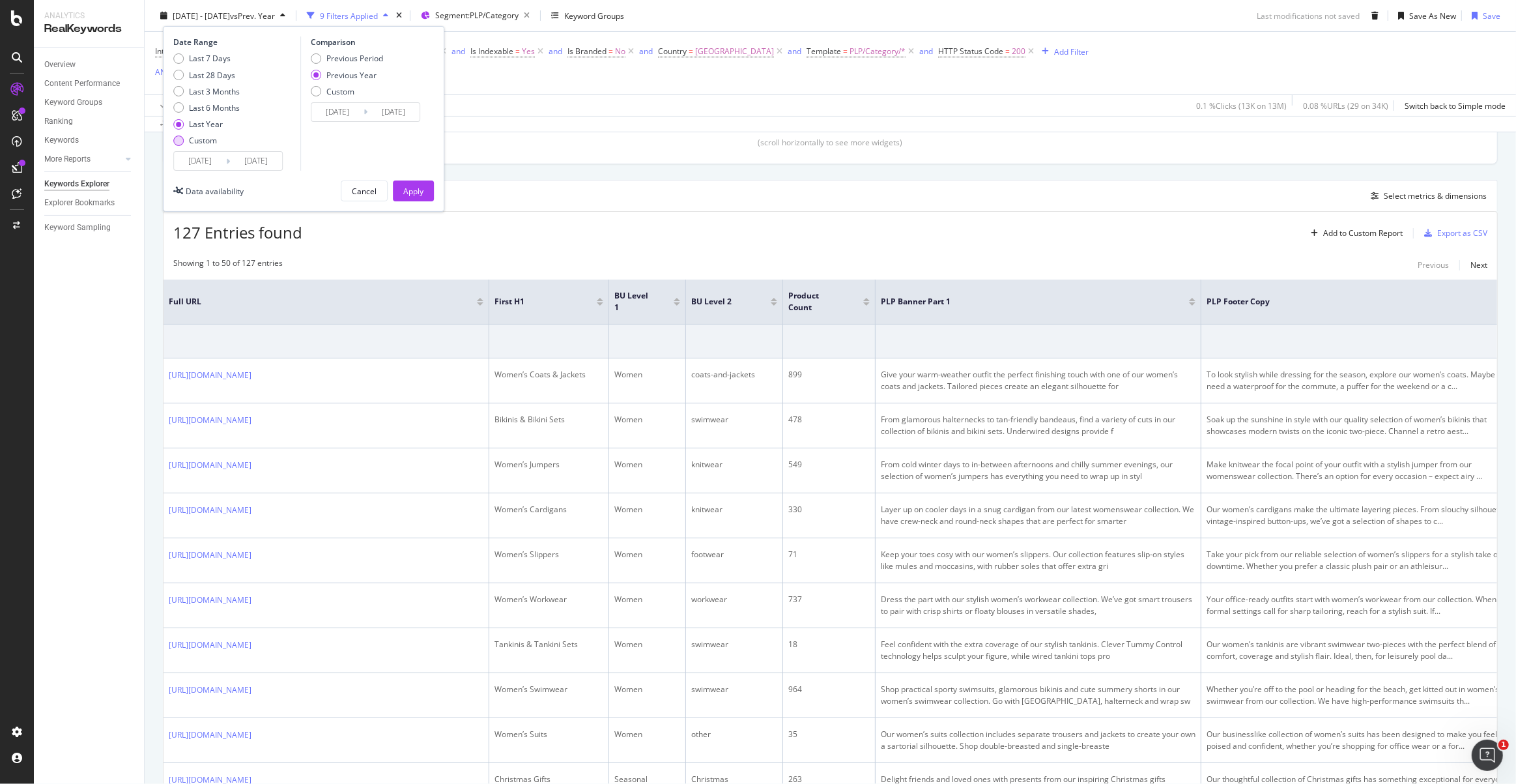
click at [197, 137] on div "Custom" at bounding box center [202, 140] width 28 height 11
type input "[DATE]"
click at [201, 161] on input "[DATE]" at bounding box center [200, 161] width 52 height 18
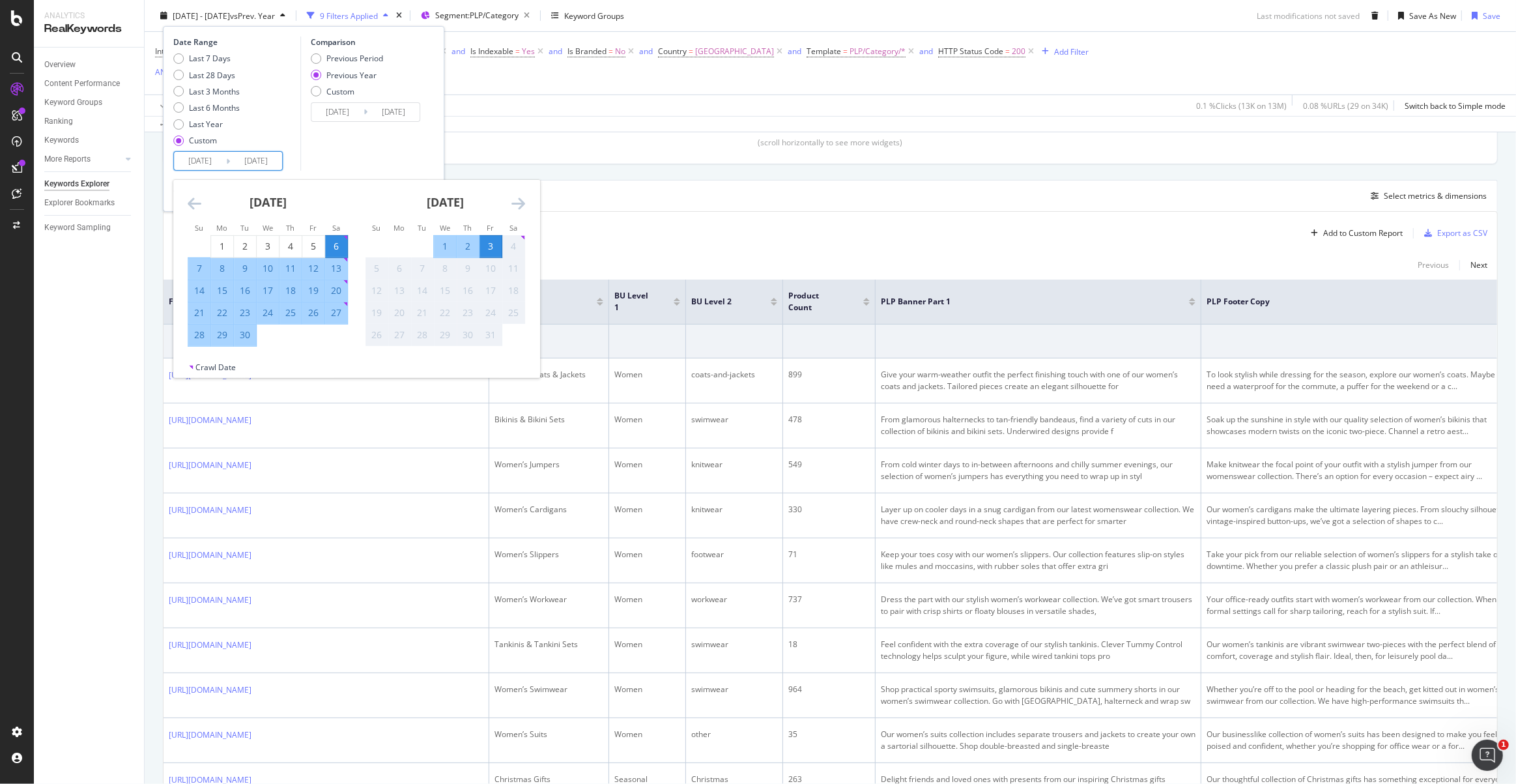
click at [193, 206] on icon "Move backward to switch to the previous month." at bounding box center [194, 203] width 14 height 16
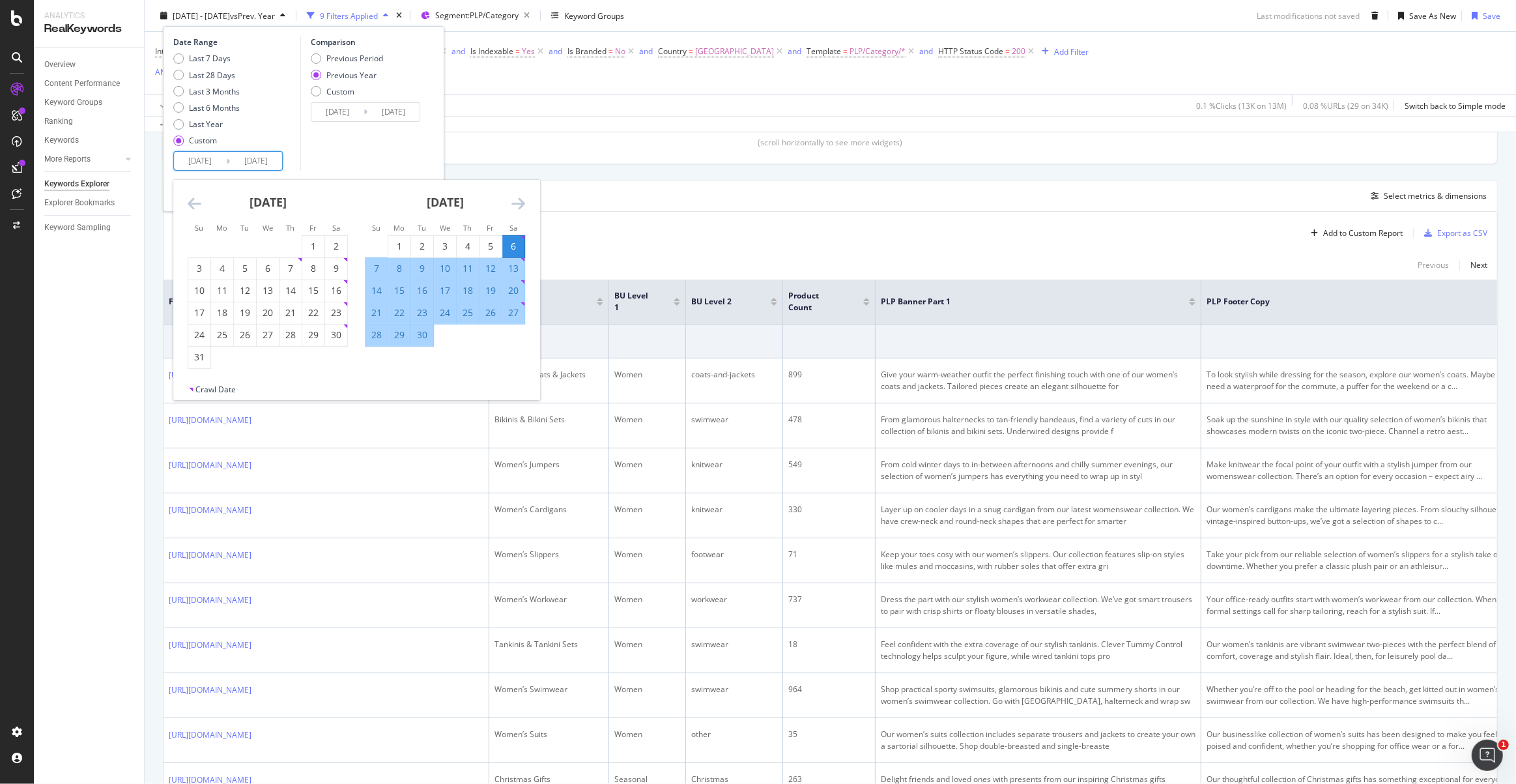
click at [193, 206] on icon "Move backward to switch to the previous month." at bounding box center [194, 203] width 14 height 16
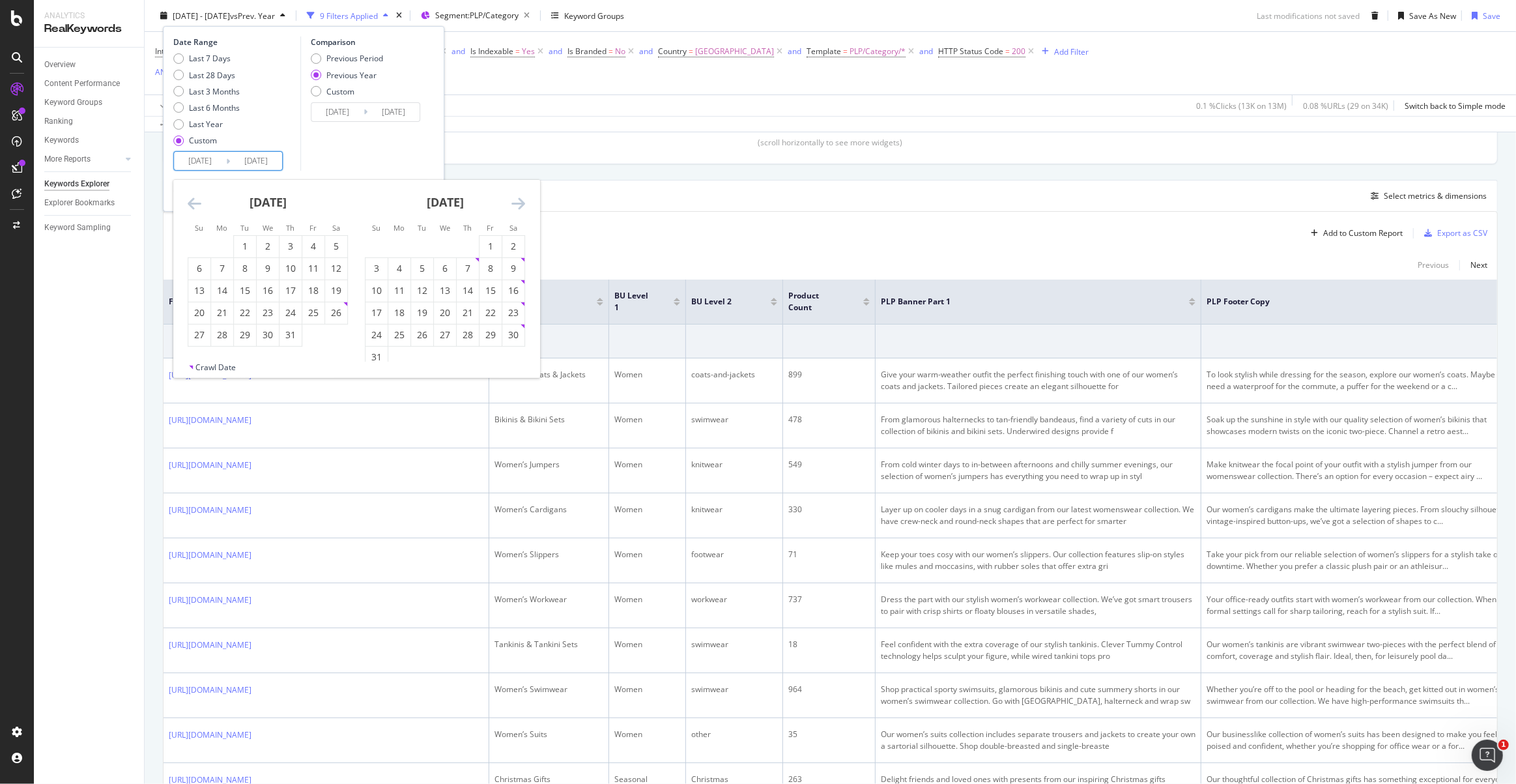
click at [192, 206] on icon "Move backward to switch to the previous month." at bounding box center [194, 203] width 14 height 16
click at [191, 206] on icon "Move backward to switch to the previous month." at bounding box center [194, 203] width 14 height 16
click at [191, 206] on icon "Move backward to switch to the previous month." at bounding box center [194, 203] width 14 height 16
click at [190, 206] on icon "Move backward to switch to the previous month." at bounding box center [194, 203] width 14 height 16
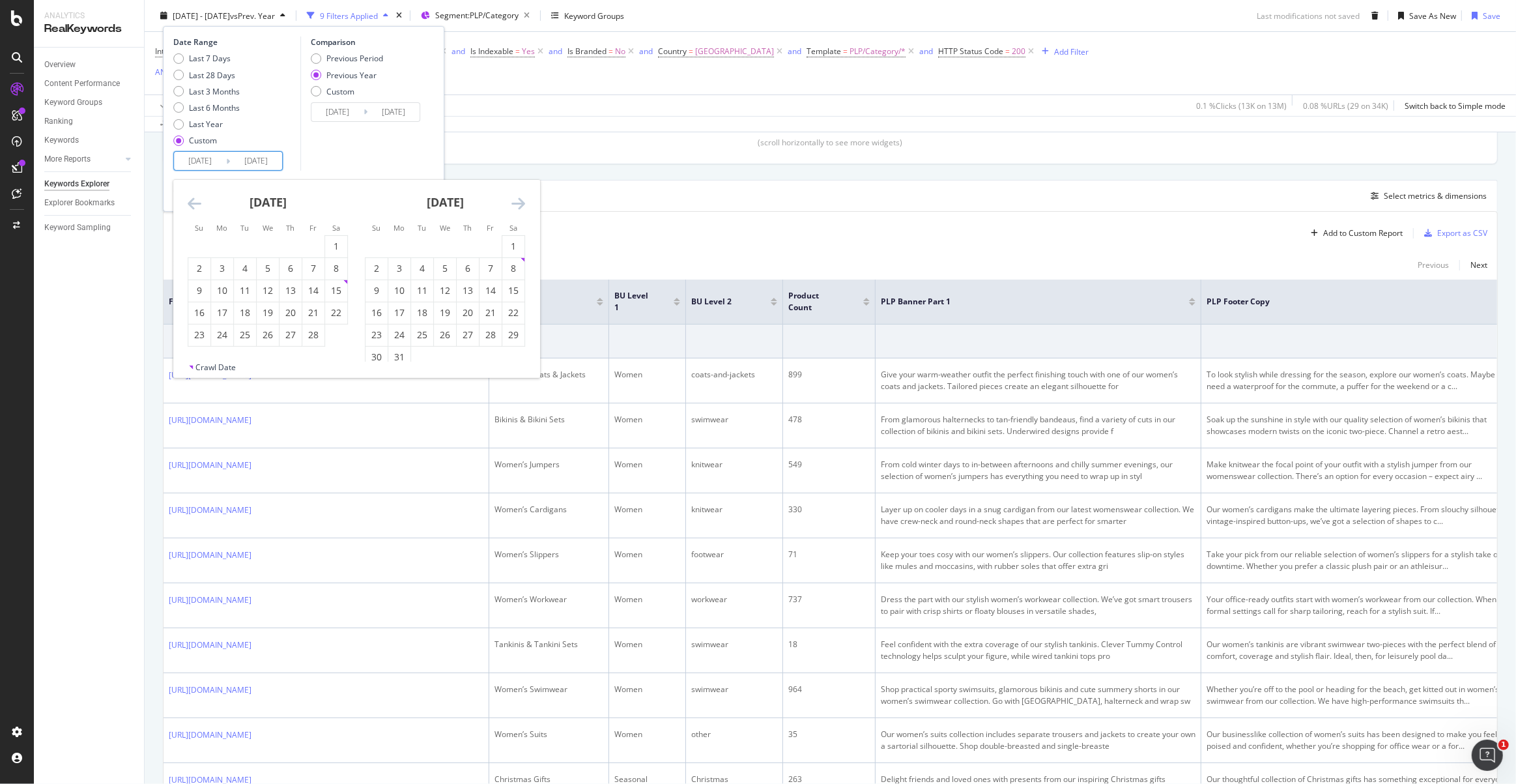
click at [190, 206] on icon "Move backward to switch to the previous month." at bounding box center [194, 203] width 14 height 16
click at [189, 206] on icon "Move backward to switch to the previous month." at bounding box center [194, 203] width 14 height 16
click at [189, 206] on icon "Move backward to switch to the previous month." at bounding box center [194, 203] width 14 height 16
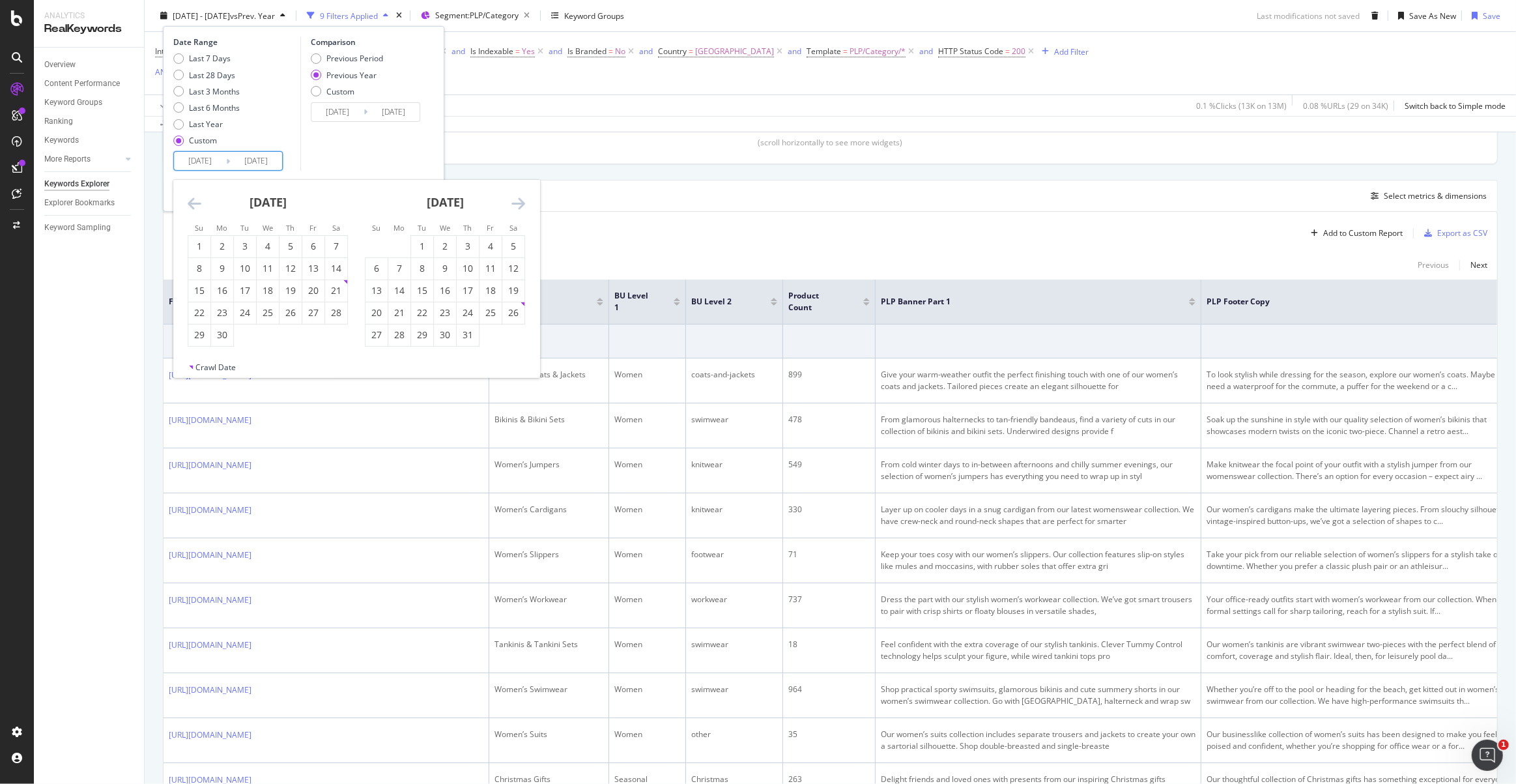
click at [189, 206] on icon "Move backward to switch to the previous month." at bounding box center [194, 203] width 14 height 16
click at [375, 241] on div "1" at bounding box center [377, 246] width 22 height 13
type input "[DATE]"
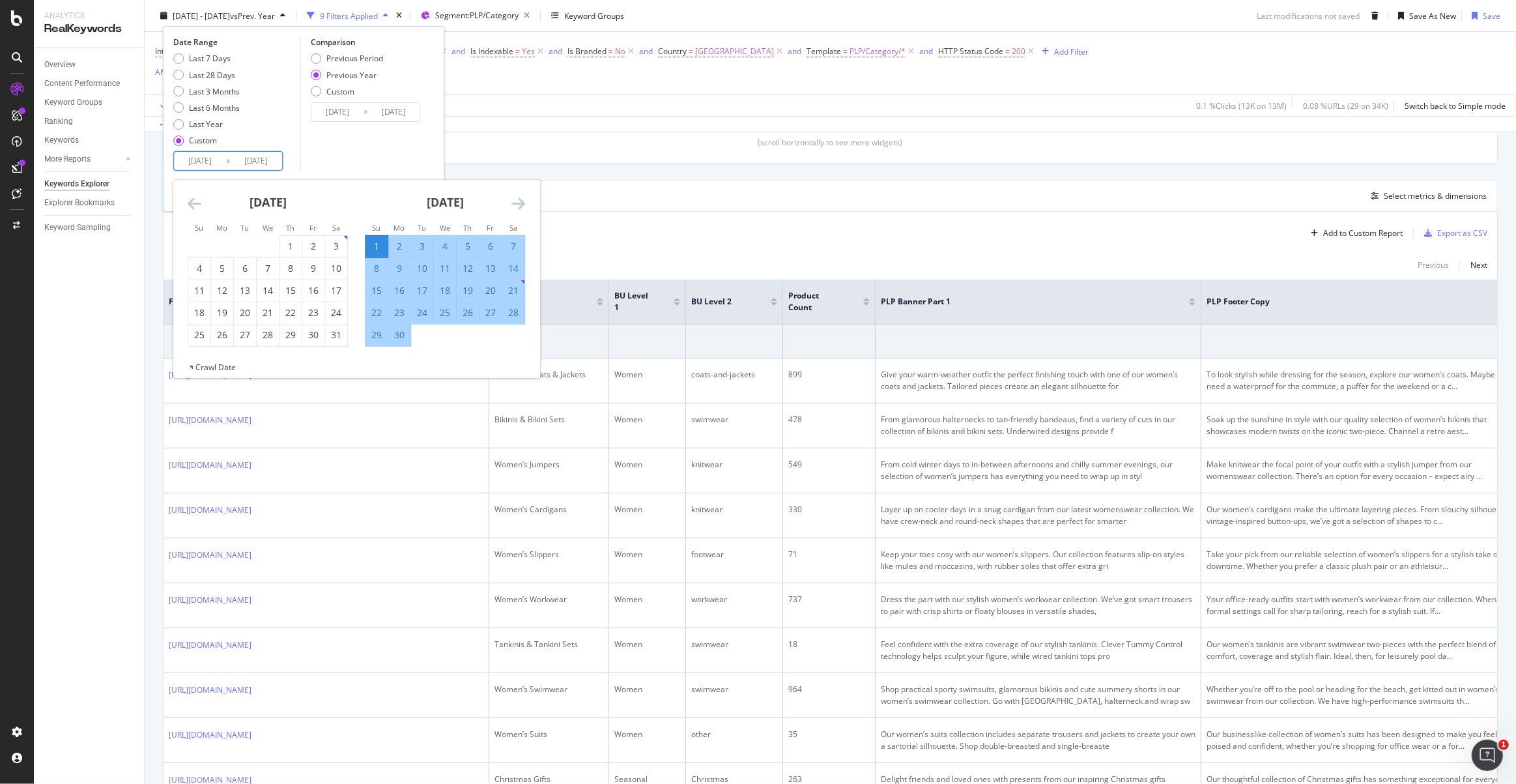
click at [403, 330] on div "30" at bounding box center [400, 335] width 22 height 13
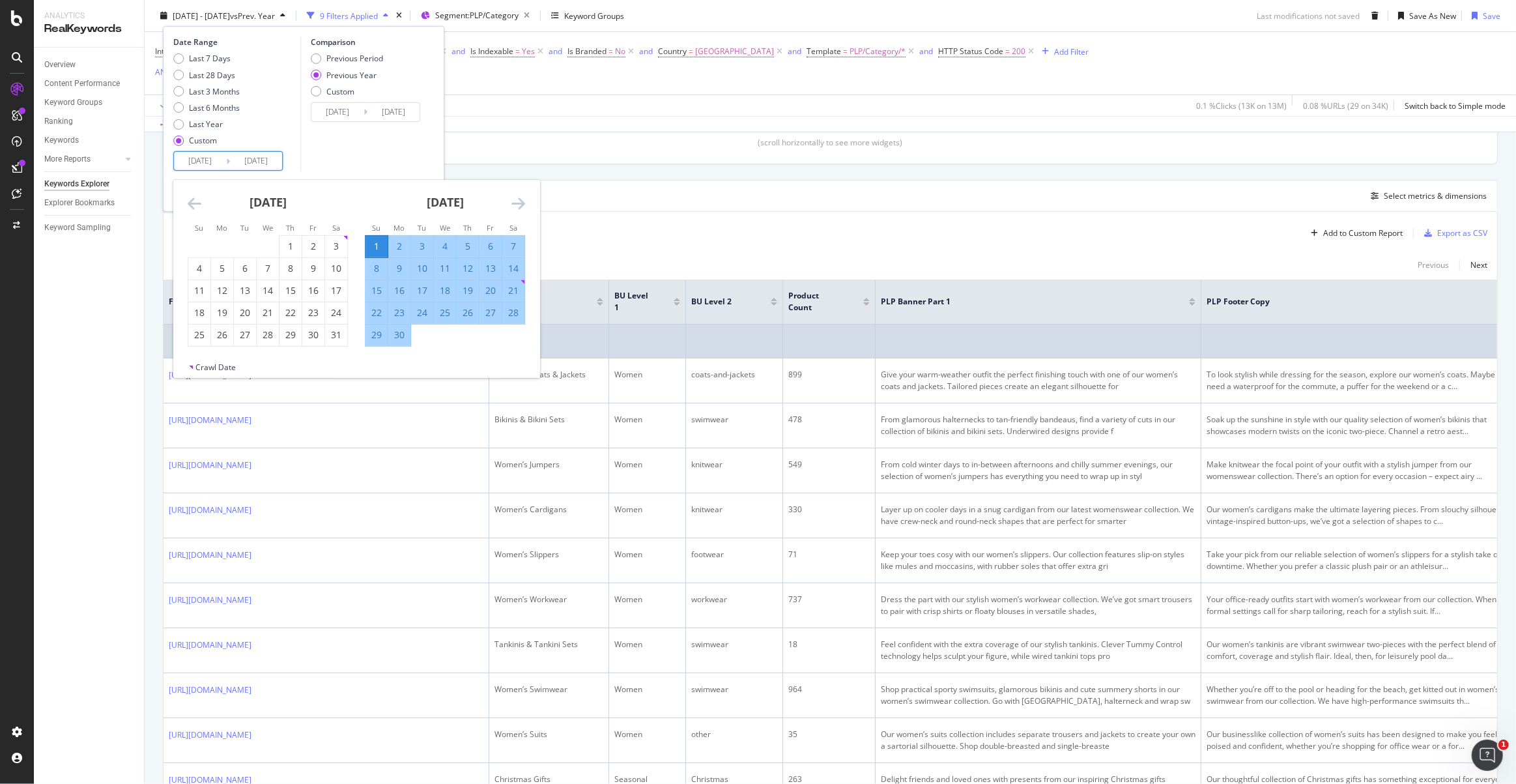
type input "[DATE]"
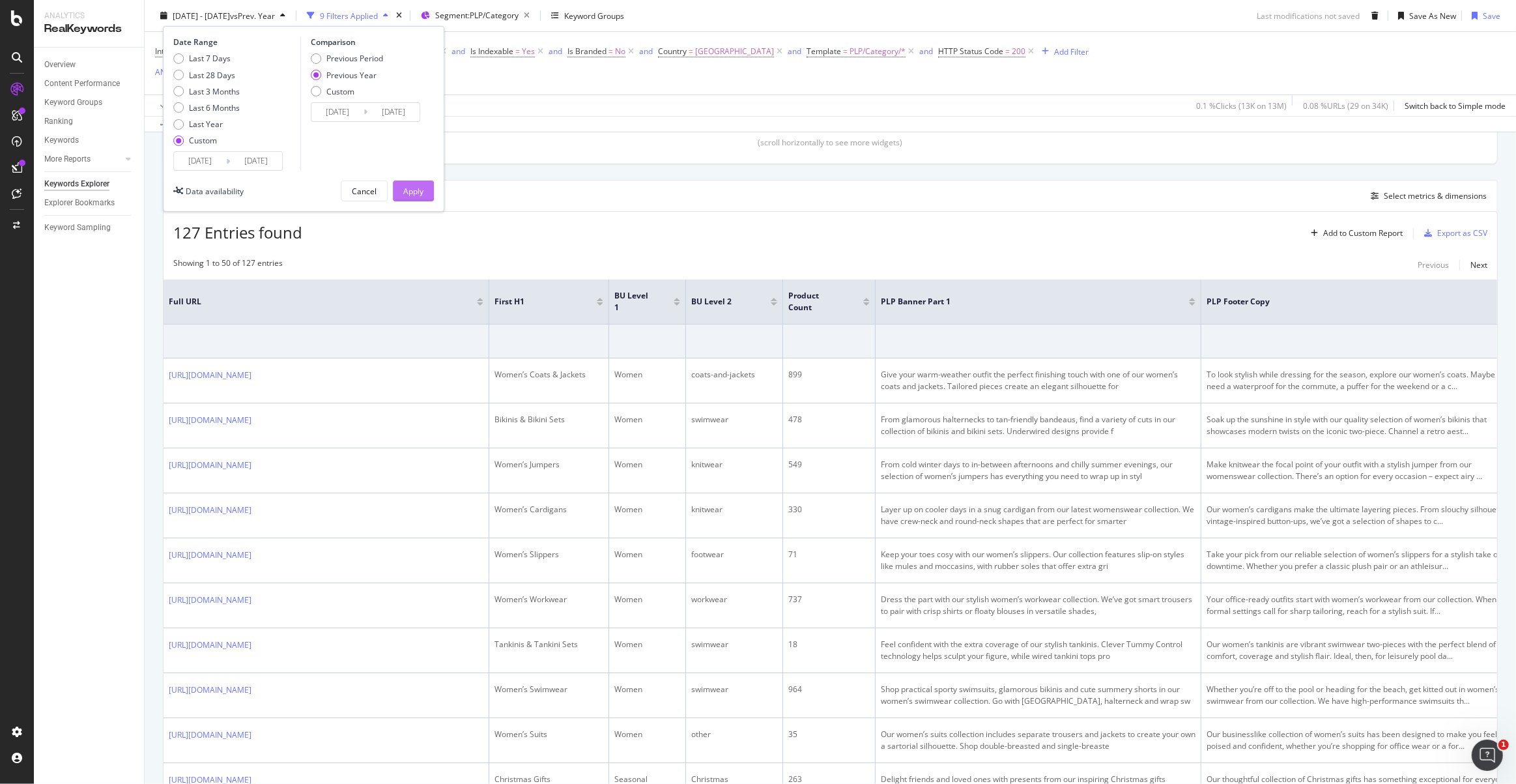
click at [409, 192] on div "Apply" at bounding box center [413, 190] width 20 height 11
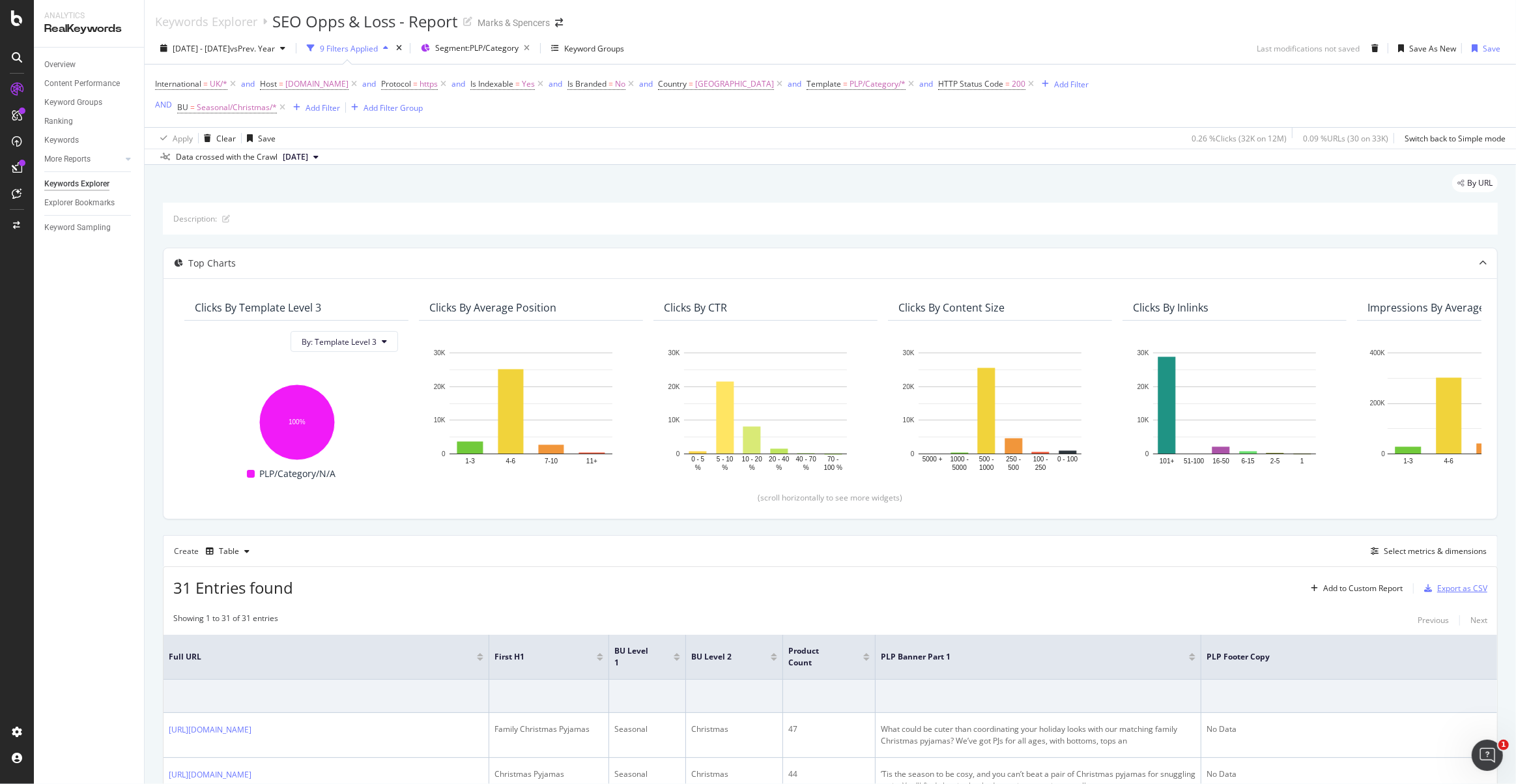
click at [1462, 589] on div "Export as CSV" at bounding box center [1462, 588] width 50 height 11
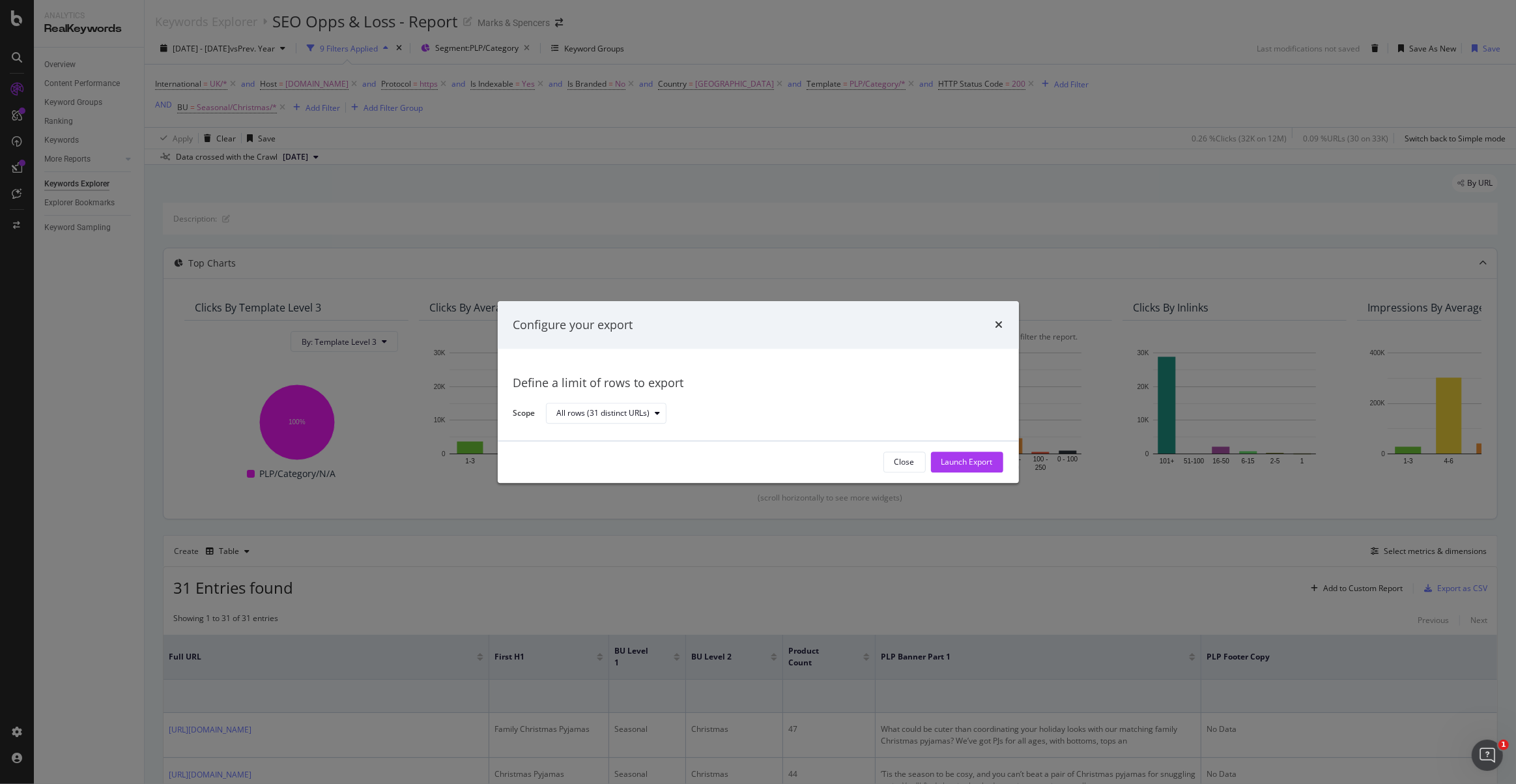
click at [951, 465] on div "Launch Export" at bounding box center [967, 462] width 52 height 11
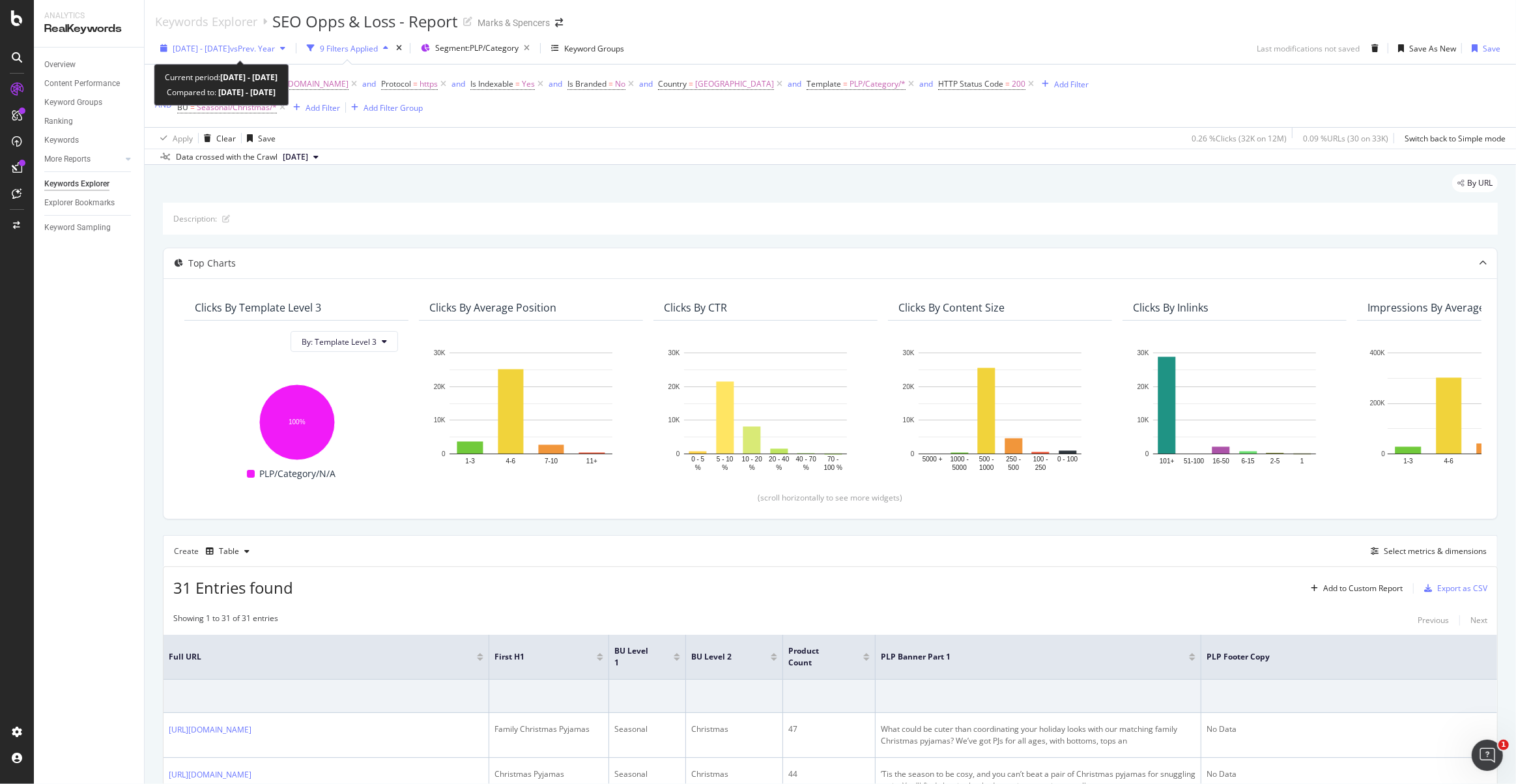
click at [164, 45] on icon "button" at bounding box center [163, 48] width 7 height 8
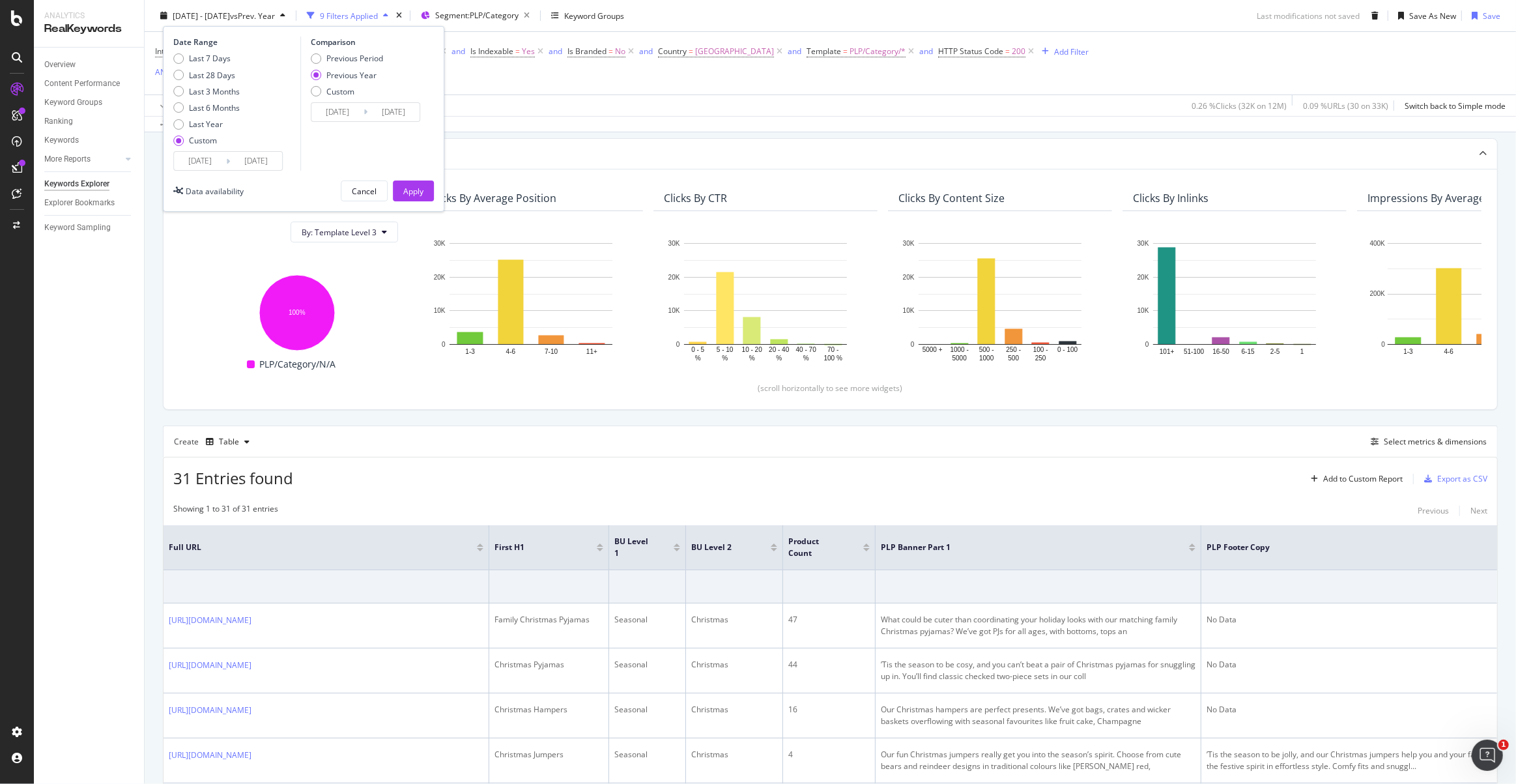
scroll to position [177, 0]
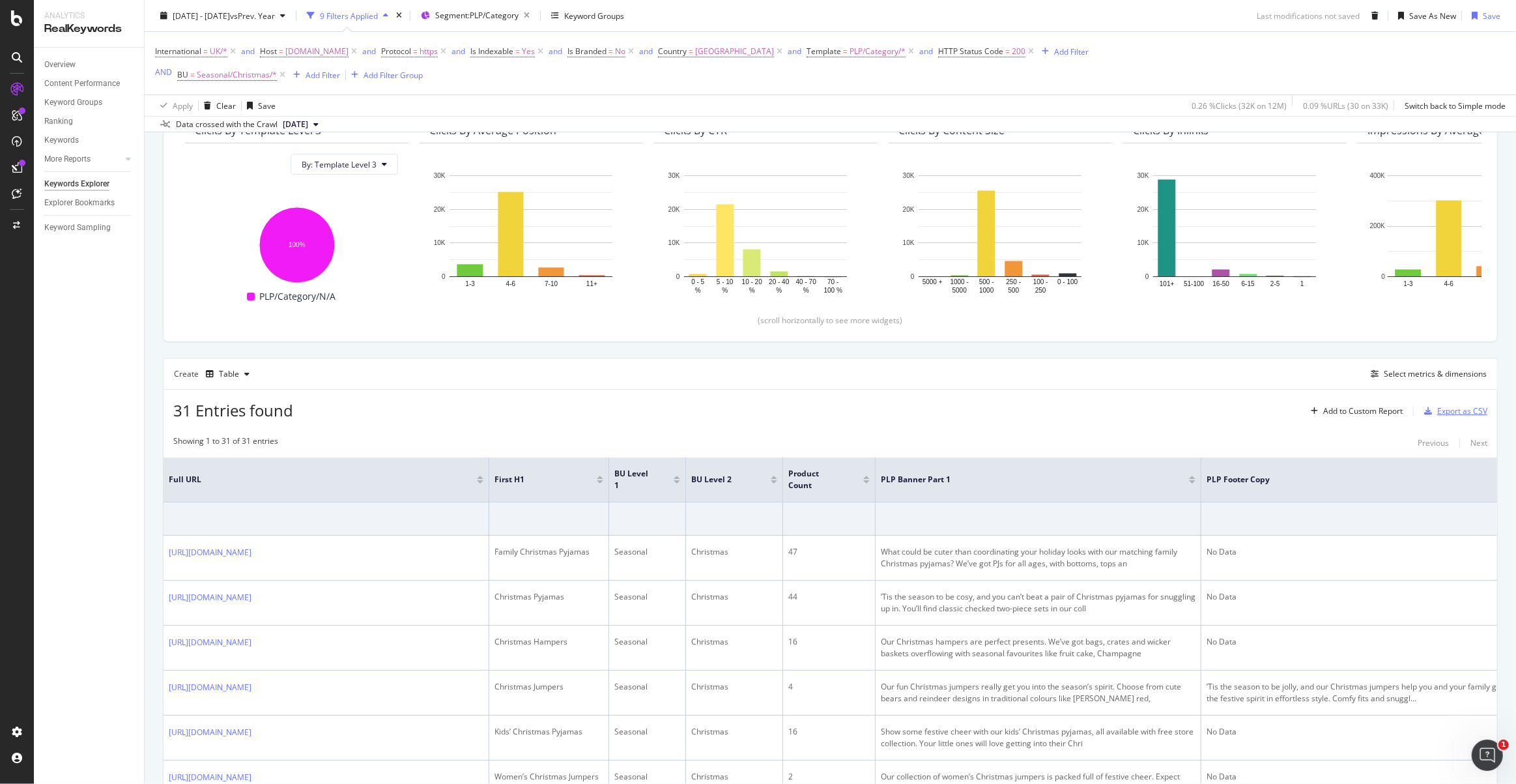
drag, startPoint x: 1449, startPoint y: 416, endPoint x: 1440, endPoint y: 416, distance: 9.0
click at [1440, 416] on div "Export as CSV" at bounding box center [1462, 411] width 50 height 11
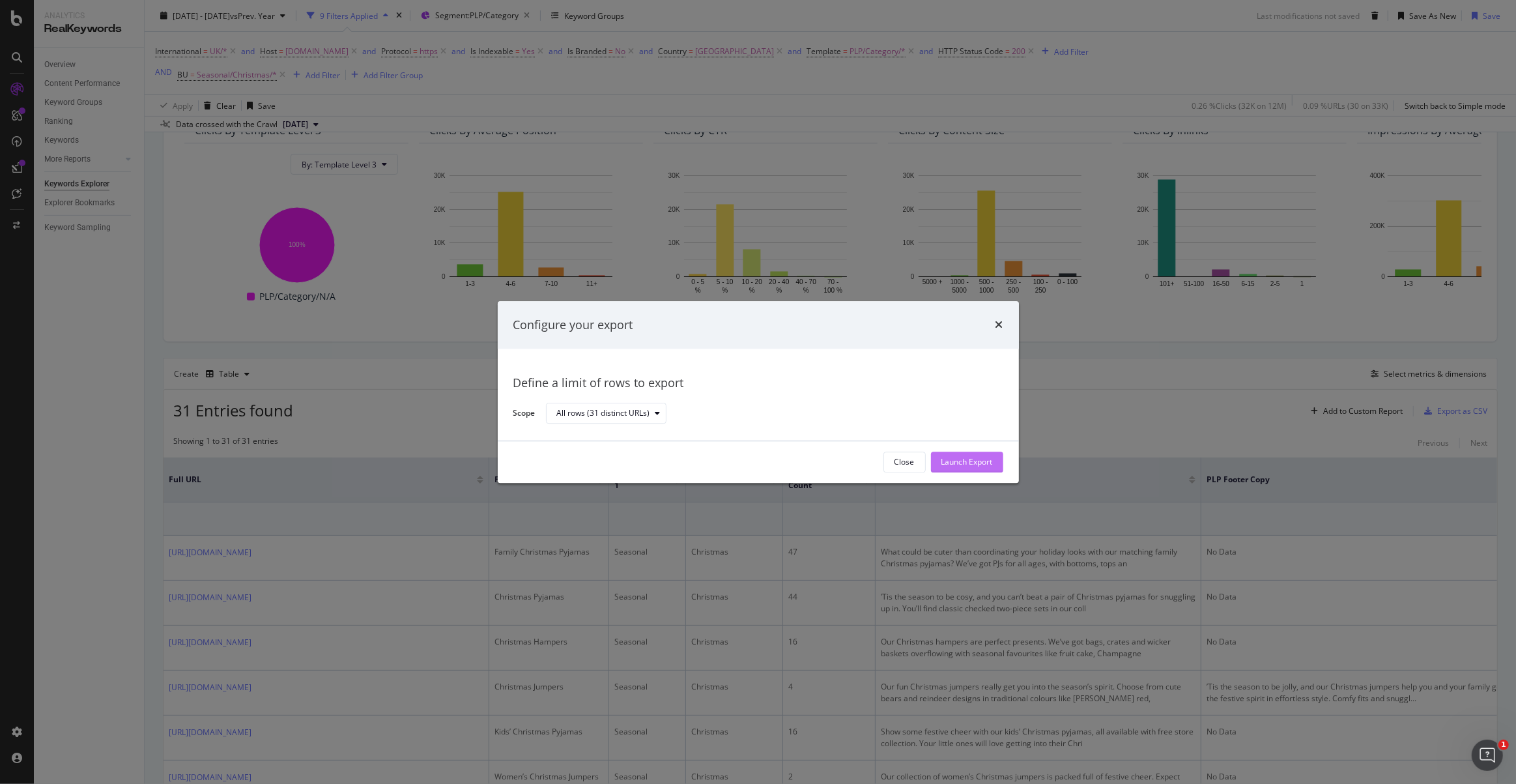
click at [971, 458] on div "Launch Export" at bounding box center [967, 462] width 52 height 11
